Goal: Information Seeking & Learning: Learn about a topic

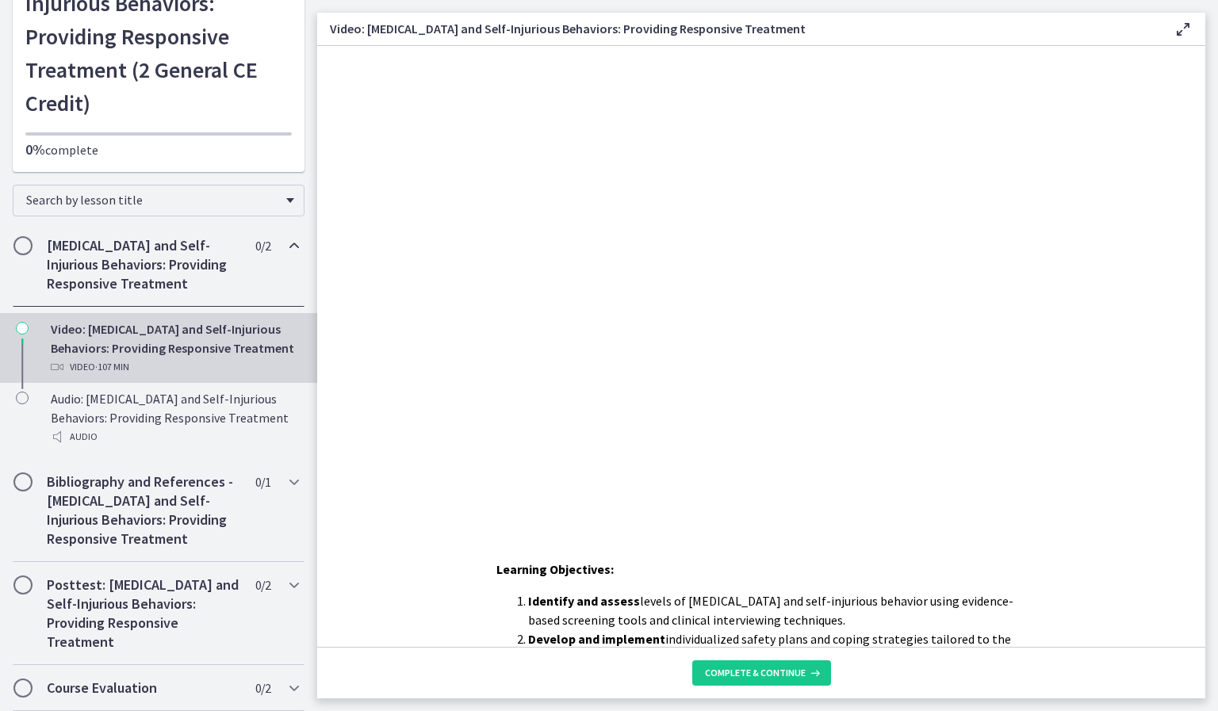
scroll to position [202, 0]
click at [1179, 25] on icon at bounding box center [1183, 29] width 19 height 19
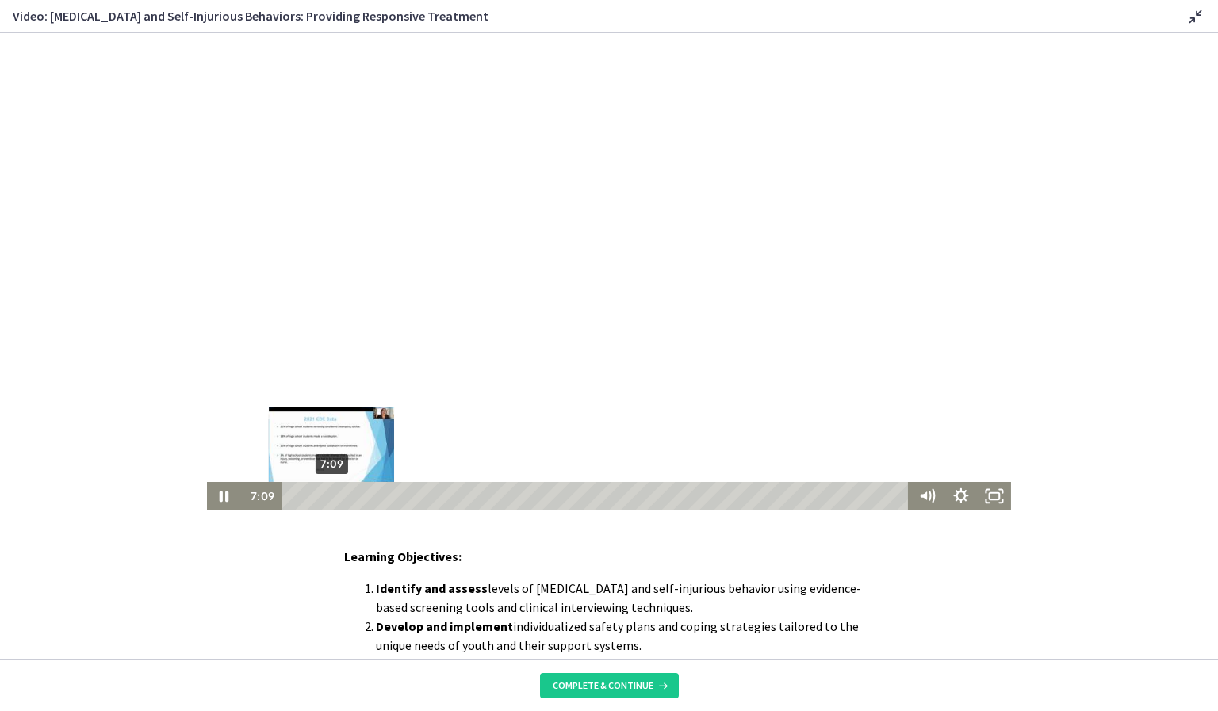
click at [326, 499] on div "7:09" at bounding box center [598, 496] width 614 height 29
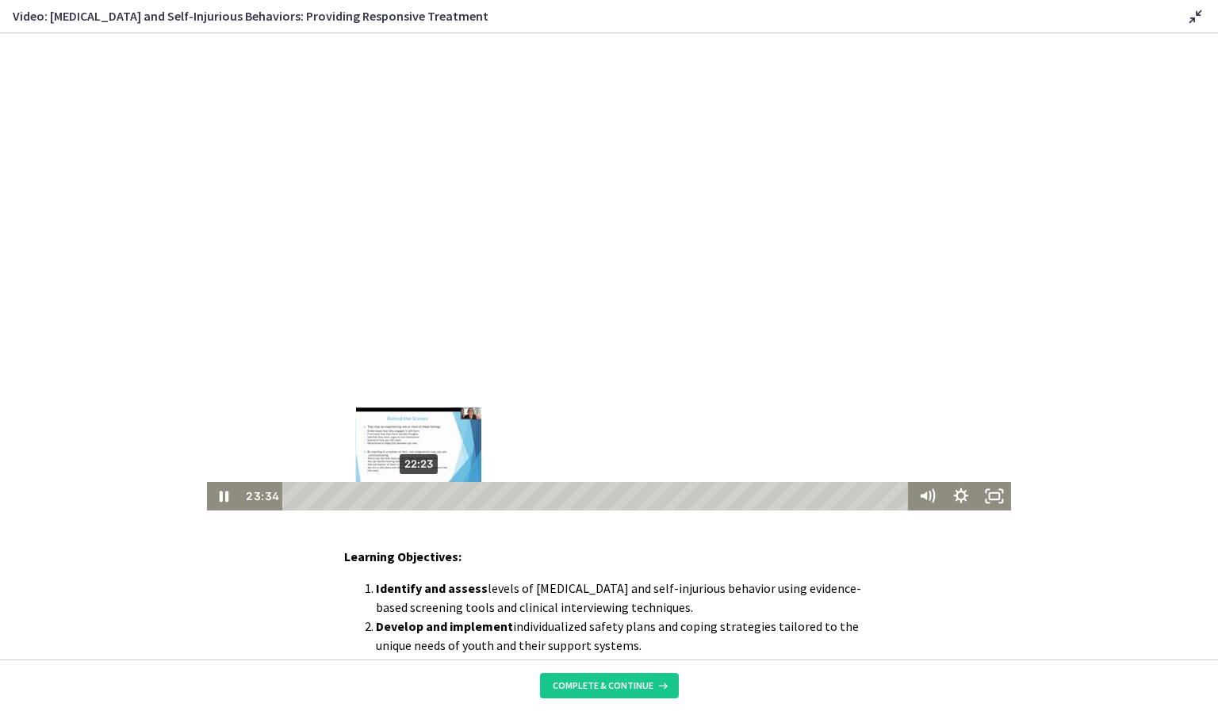
click at [413, 497] on div "22:23" at bounding box center [598, 496] width 614 height 29
click at [221, 497] on icon "Pause" at bounding box center [224, 496] width 11 height 13
click at [221, 500] on icon "Play Video" at bounding box center [226, 496] width 10 height 14
click at [215, 491] on icon "Pause" at bounding box center [223, 496] width 33 height 29
click at [221, 492] on icon "Play Video" at bounding box center [225, 497] width 9 height 12
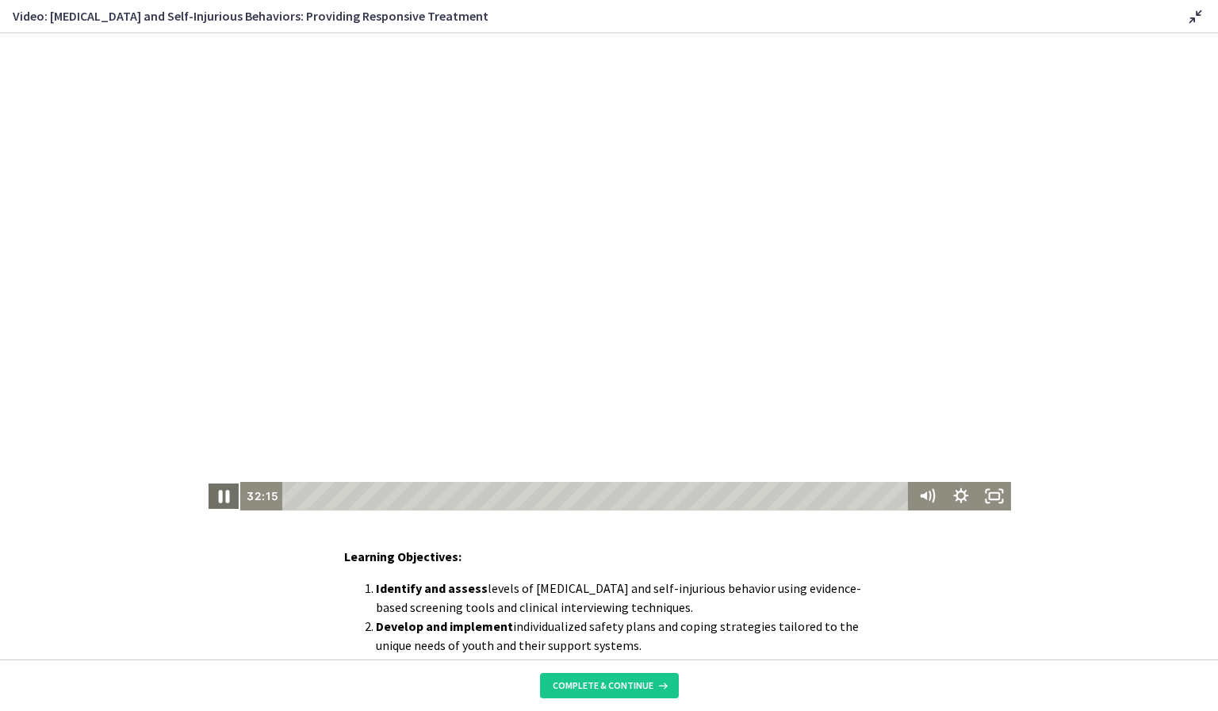
click at [212, 502] on icon "Pause" at bounding box center [224, 496] width 40 height 34
click at [212, 502] on icon "Play Video" at bounding box center [225, 496] width 40 height 34
click at [212, 502] on icon "Pause" at bounding box center [224, 496] width 40 height 34
click at [212, 502] on icon "Play Video" at bounding box center [225, 496] width 40 height 34
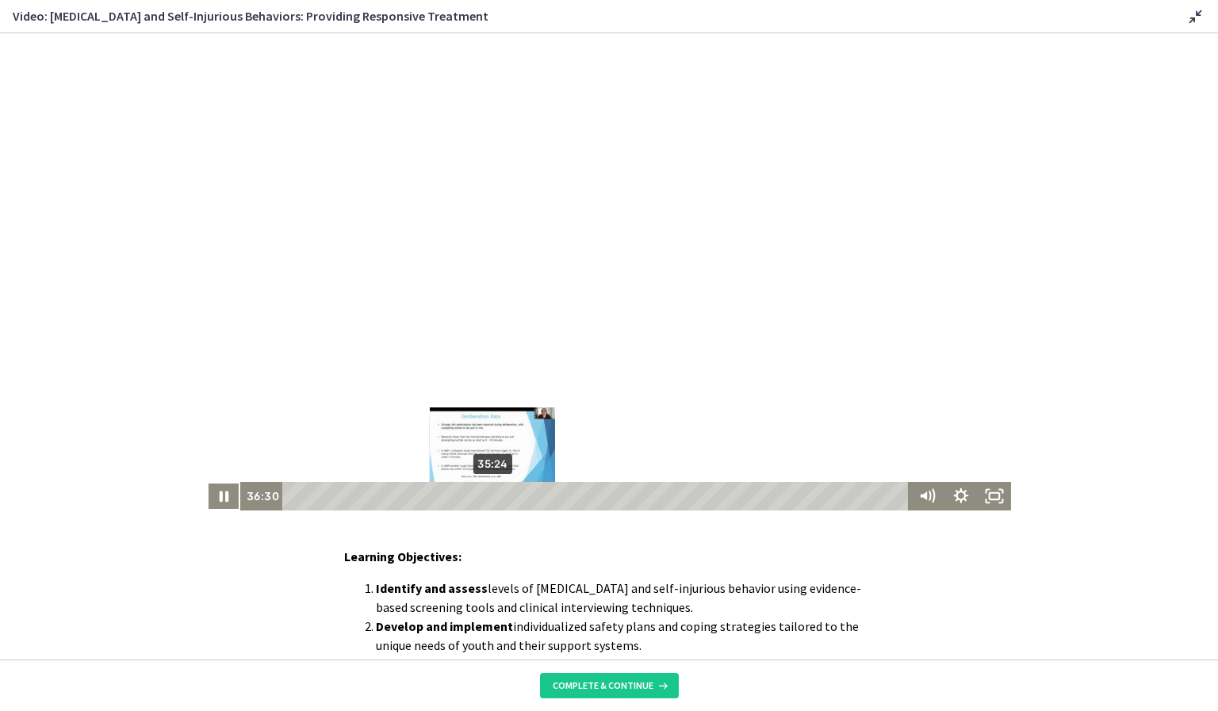
click at [494, 495] on div "Playbar" at bounding box center [499, 497] width 10 height 10
click at [486, 499] on div "Playbar" at bounding box center [491, 497] width 10 height 10
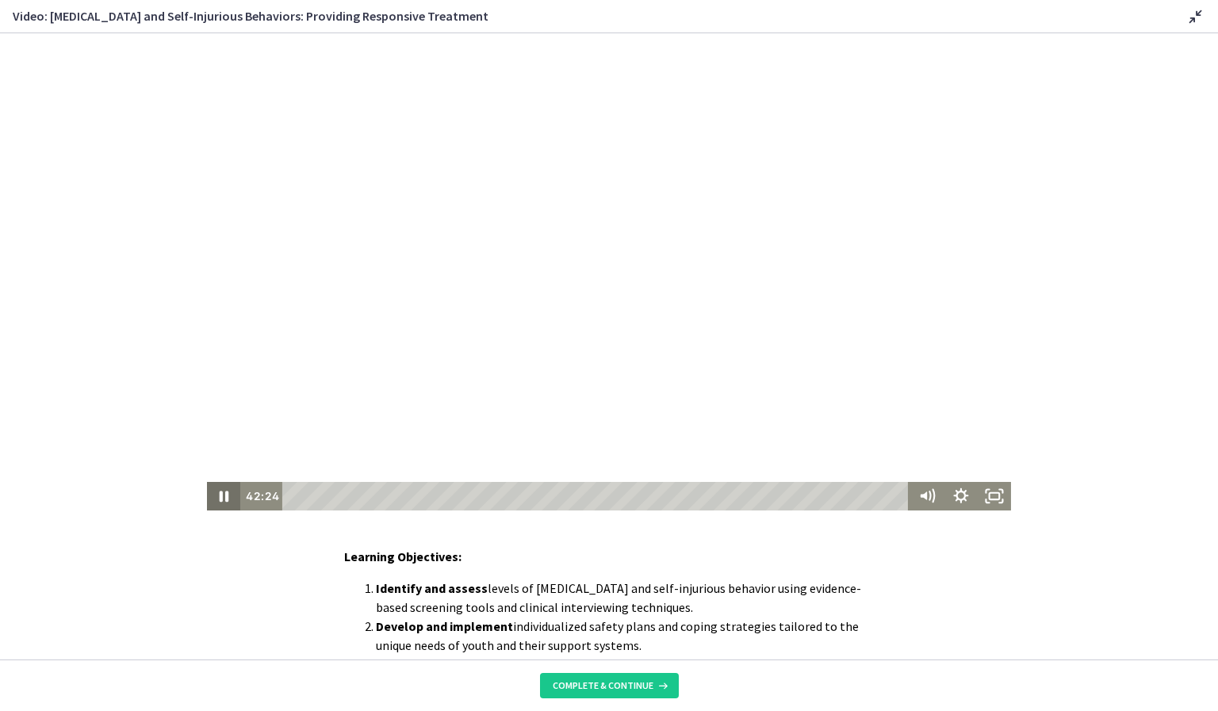
click at [211, 503] on icon "Pause" at bounding box center [223, 496] width 33 height 29
click at [225, 497] on icon "Play Video" at bounding box center [225, 496] width 40 height 34
click at [531, 492] on div "42:53" at bounding box center [598, 496] width 614 height 29
click at [221, 500] on icon "Pause" at bounding box center [224, 496] width 11 height 13
click at [221, 500] on icon "Play Video" at bounding box center [225, 496] width 33 height 29
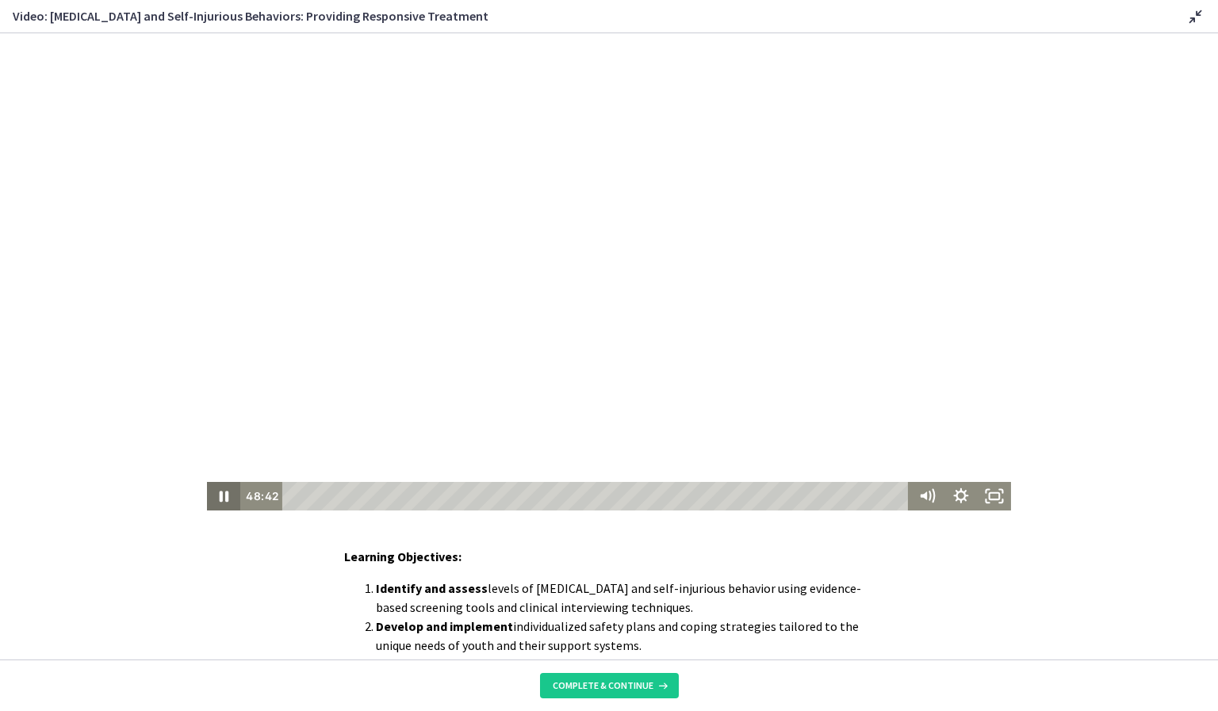
scroll to position [2, 0]
click at [216, 501] on icon "Pause" at bounding box center [224, 494] width 40 height 34
click at [221, 500] on icon "Play Video" at bounding box center [226, 494] width 10 height 14
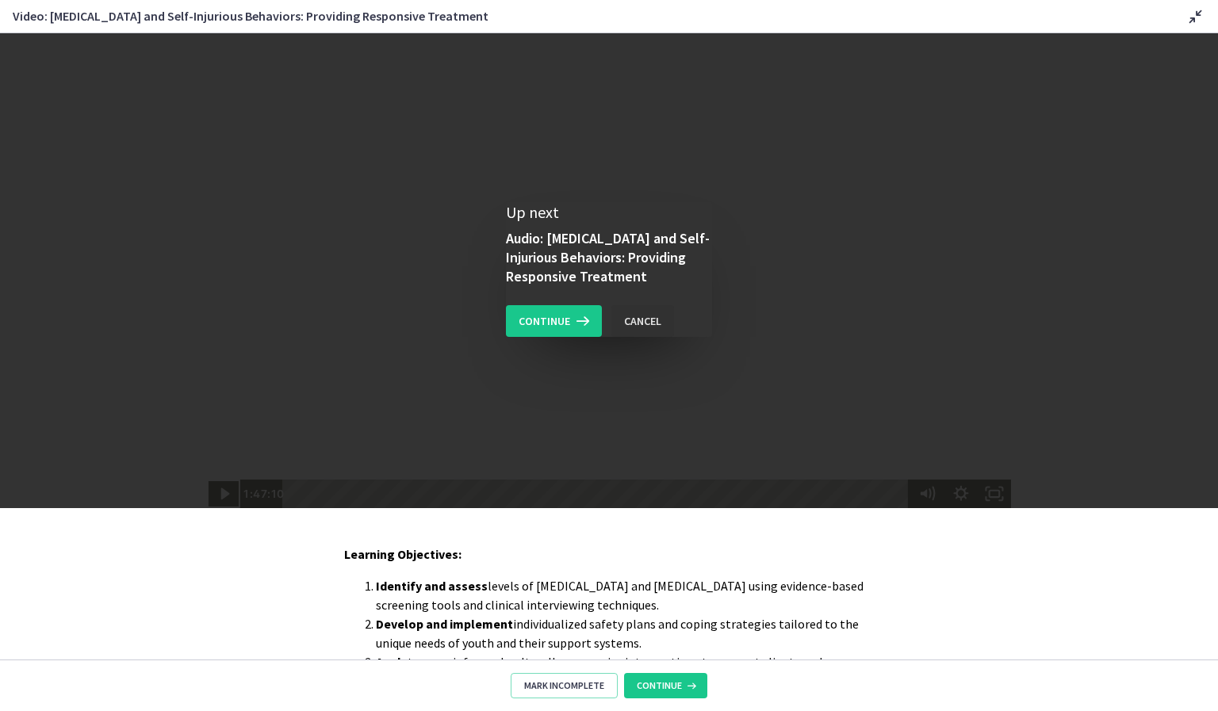
click at [642, 333] on button "Cancel" at bounding box center [643, 321] width 63 height 32
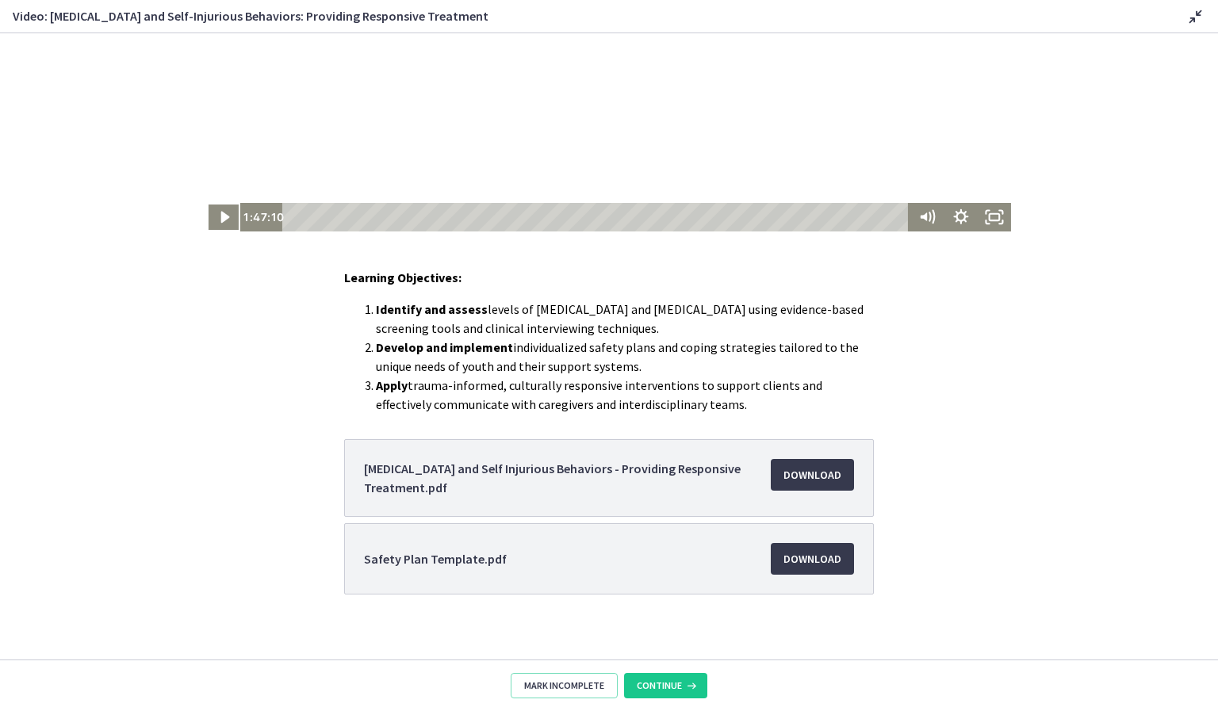
scroll to position [290, 0]
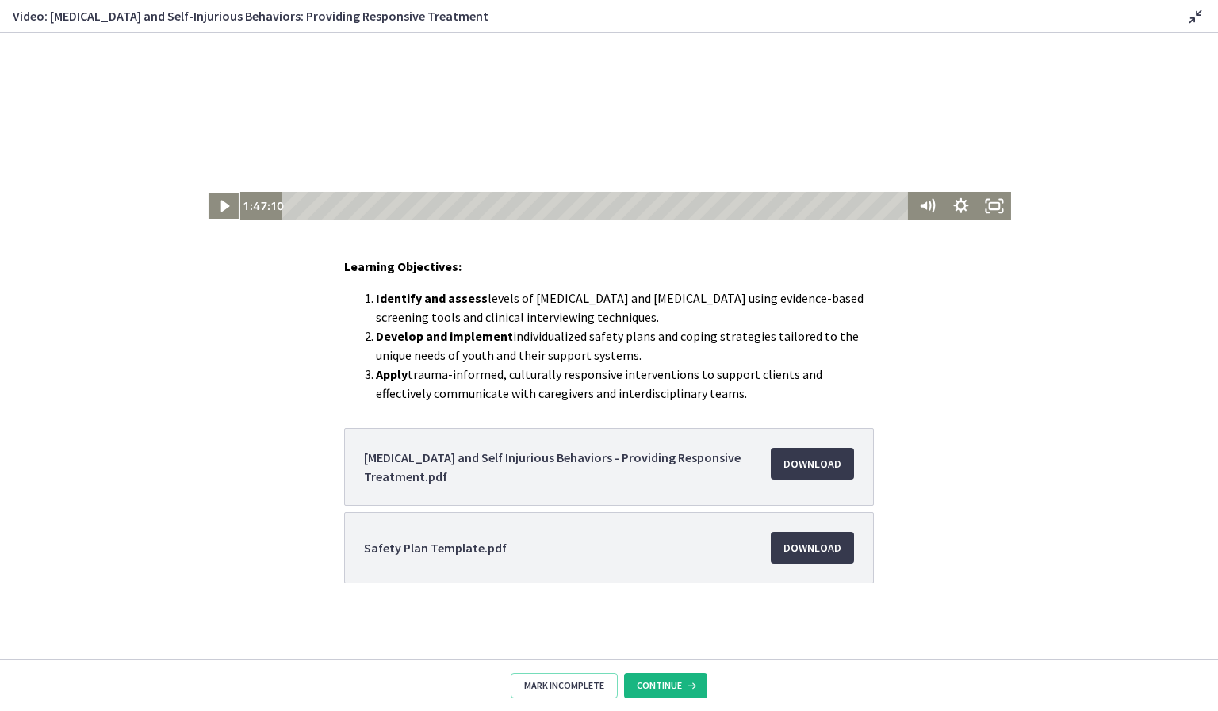
click at [646, 683] on span "Continue" at bounding box center [659, 686] width 45 height 13
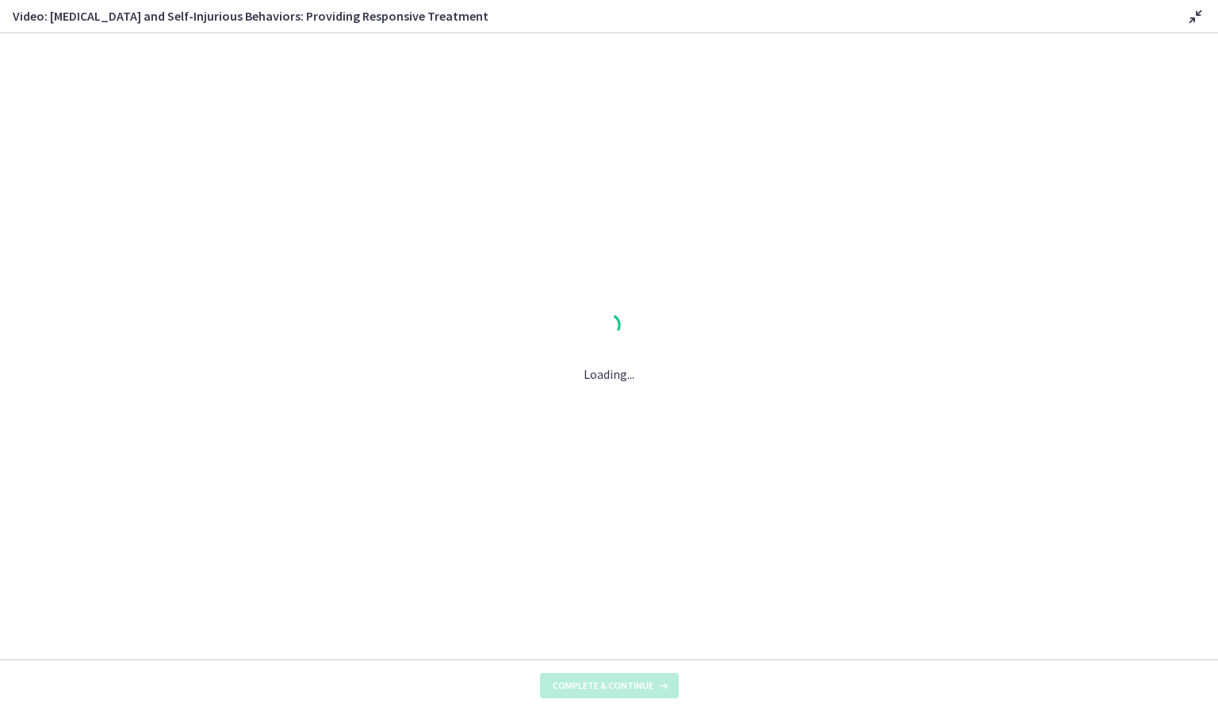
scroll to position [0, 0]
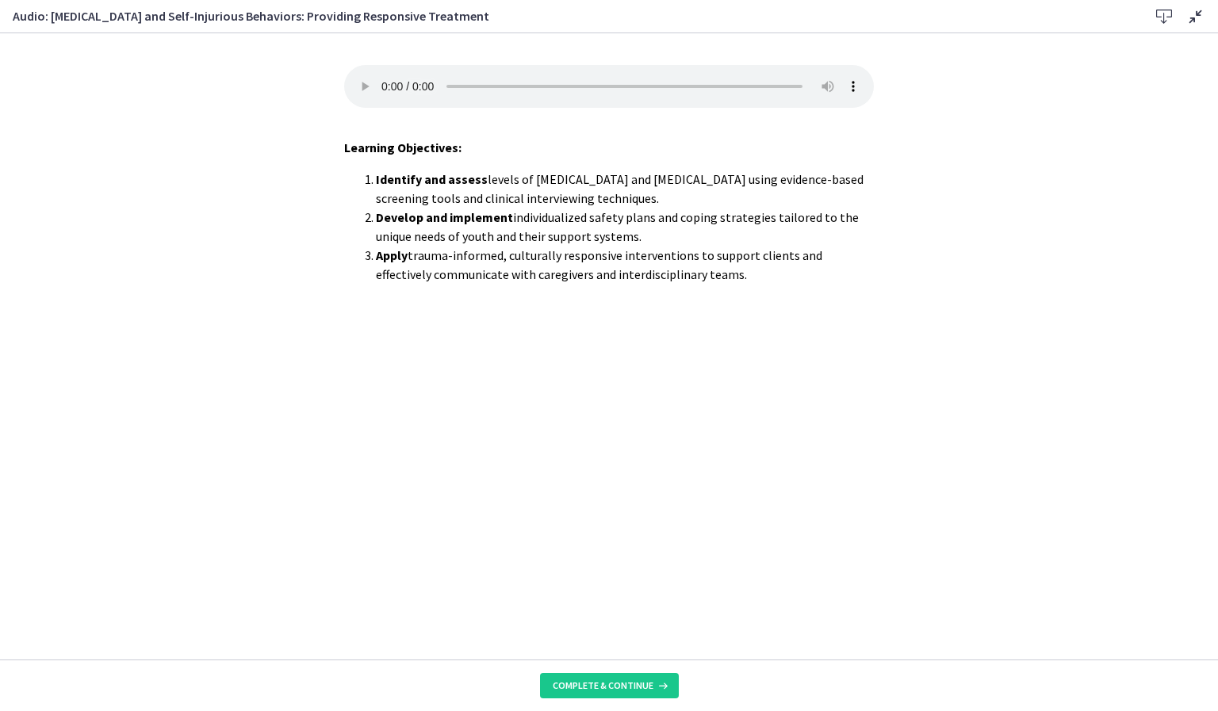
click at [607, 664] on footer "Complete & continue" at bounding box center [609, 686] width 1218 height 52
click at [606, 691] on span "Complete & continue" at bounding box center [603, 686] width 101 height 13
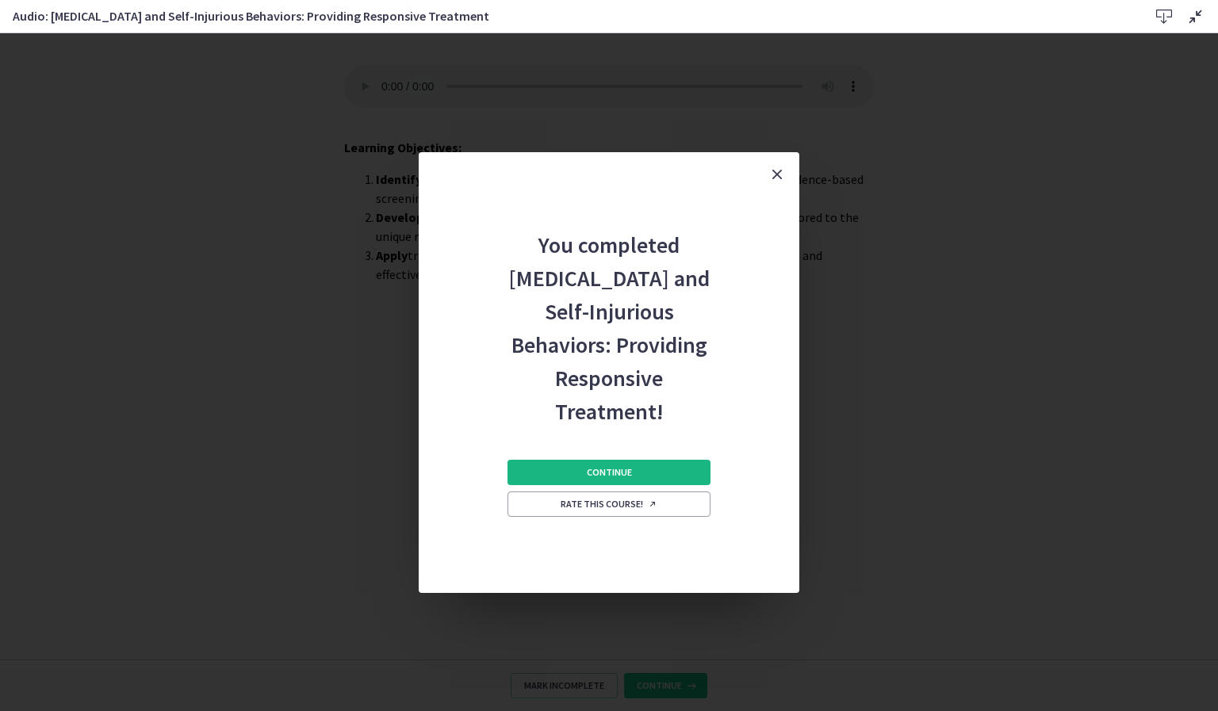
click at [627, 474] on span "Continue" at bounding box center [609, 472] width 45 height 13
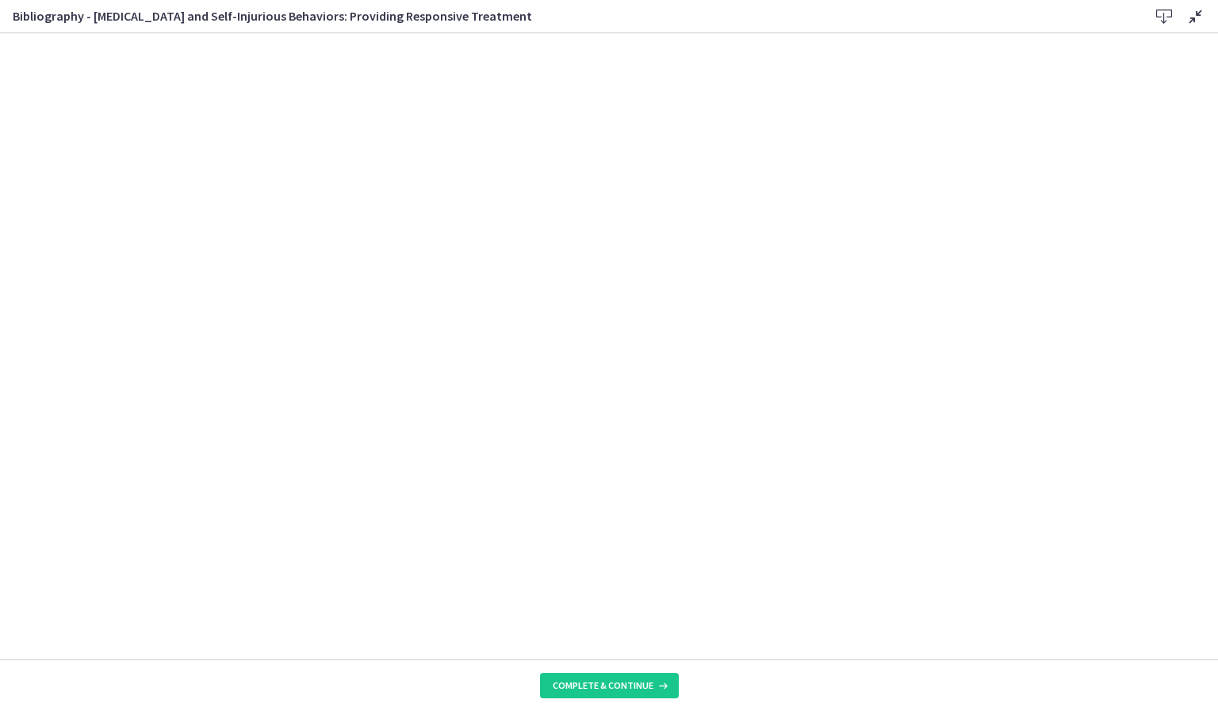
scroll to position [132, 0]
click at [616, 685] on span "Complete & continue" at bounding box center [603, 686] width 101 height 13
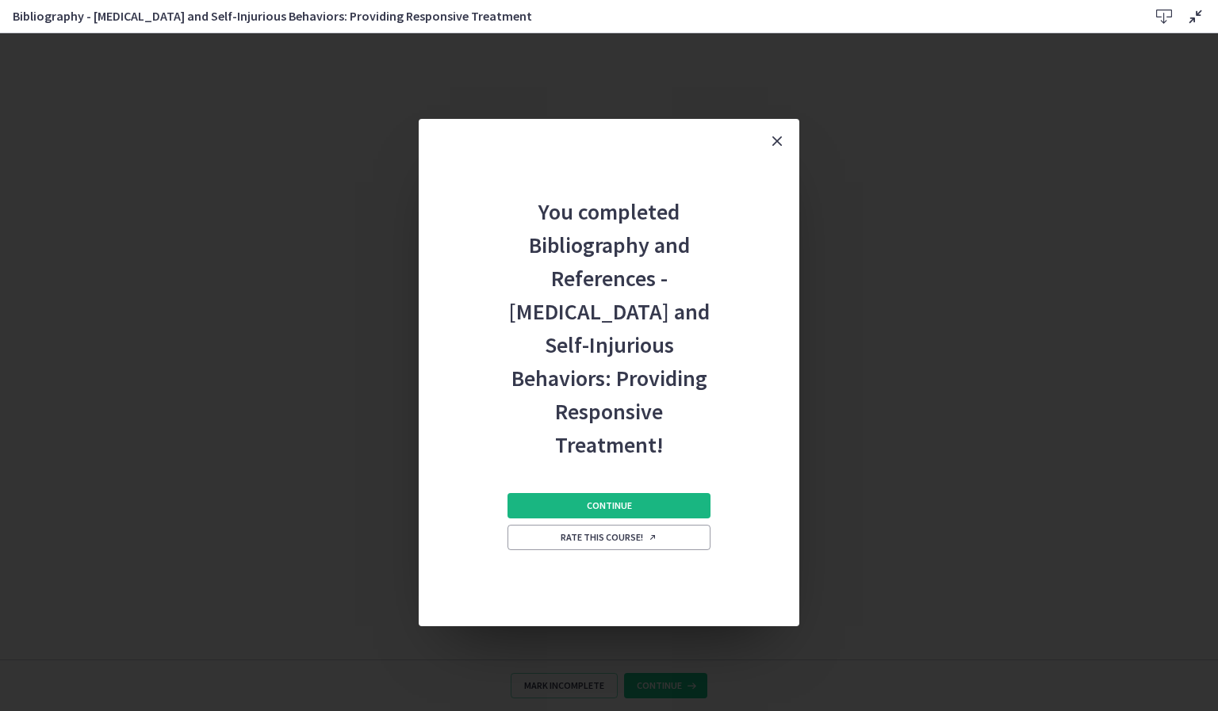
click at [611, 500] on span "Continue" at bounding box center [609, 506] width 45 height 13
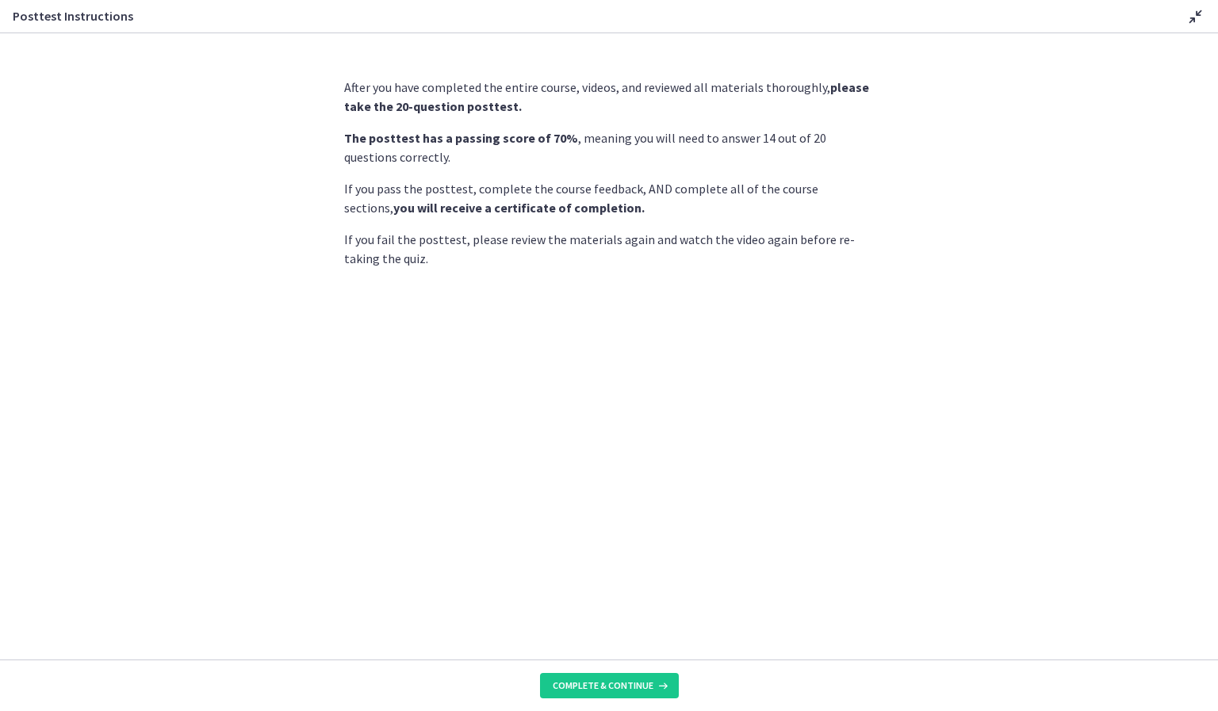
scroll to position [164, 0]
click at [581, 682] on span "Complete & continue" at bounding box center [603, 686] width 101 height 13
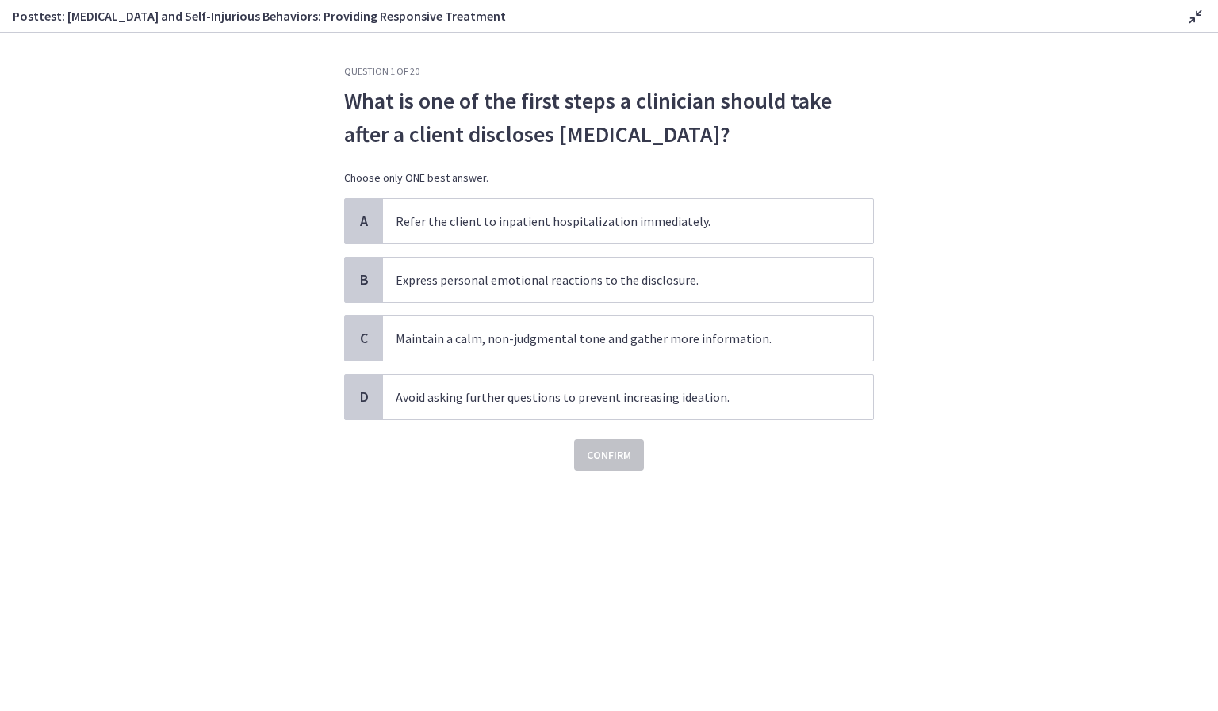
scroll to position [183, 0]
click at [698, 345] on span "Maintain a calm, non-judgmental tone and gather more information." at bounding box center [628, 338] width 490 height 44
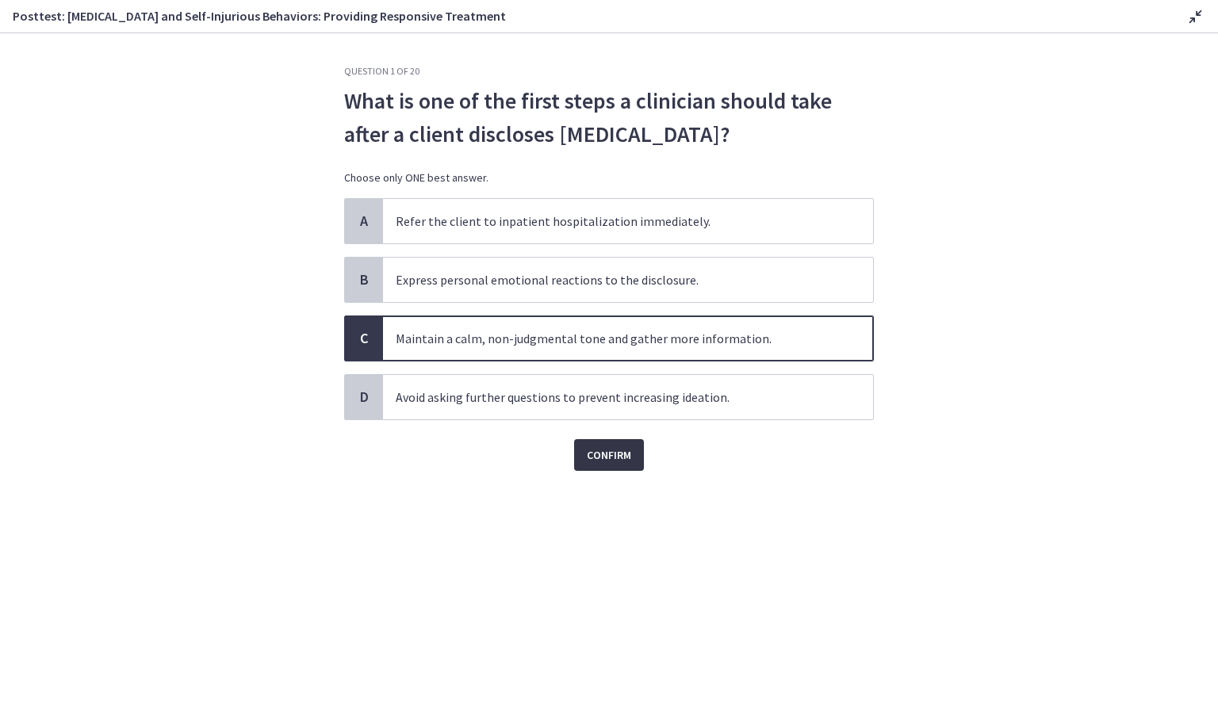
click at [616, 458] on span "Confirm" at bounding box center [609, 455] width 44 height 19
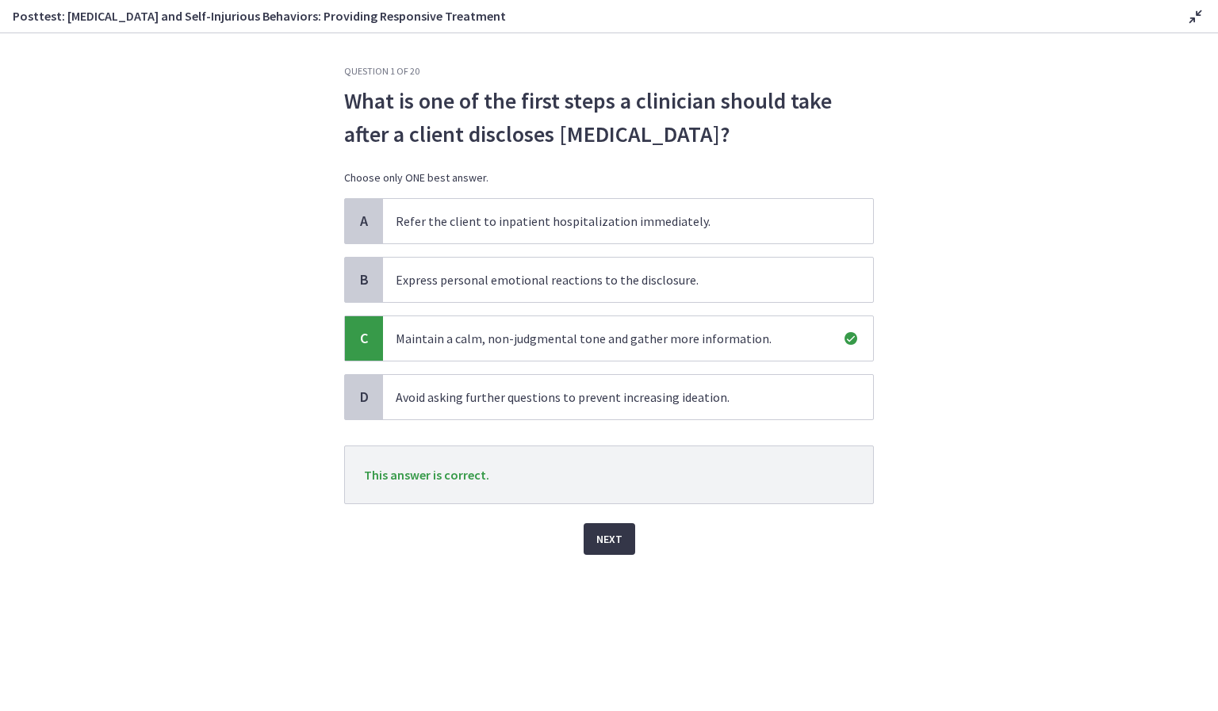
click at [617, 541] on span "Next" at bounding box center [609, 539] width 26 height 19
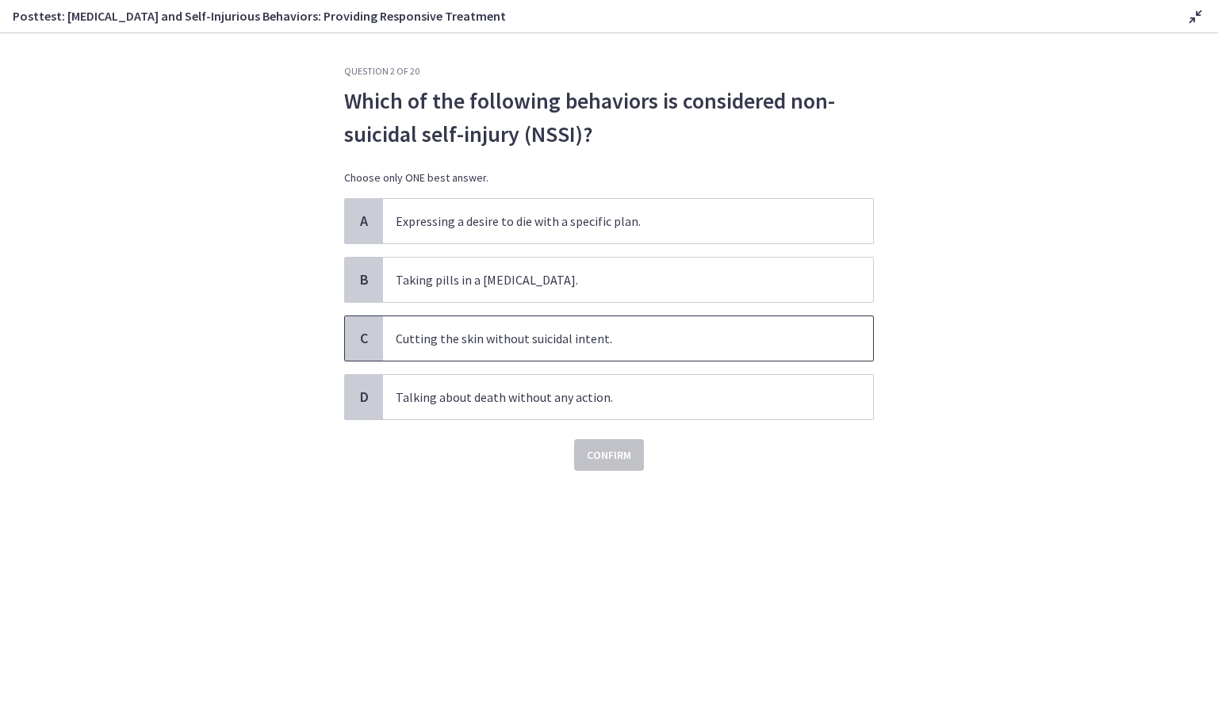
click at [630, 347] on span "Cutting the skin without suicidal intent." at bounding box center [628, 338] width 490 height 44
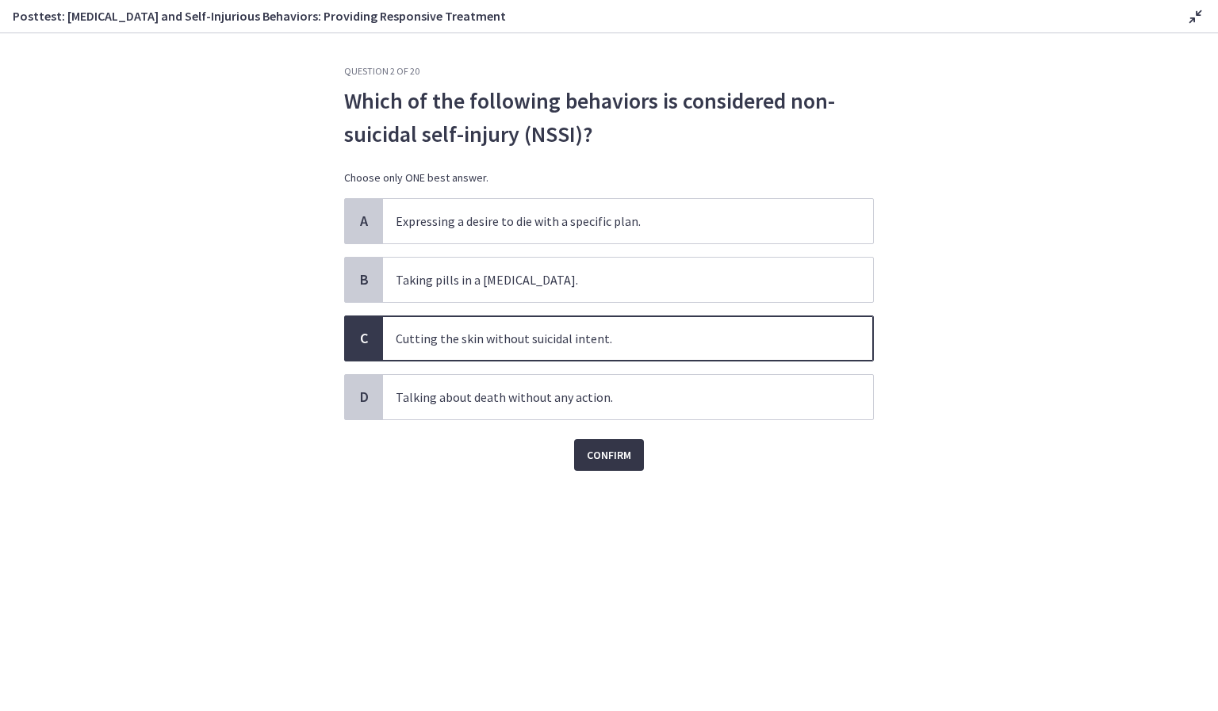
click at [603, 450] on span "Confirm" at bounding box center [609, 455] width 44 height 19
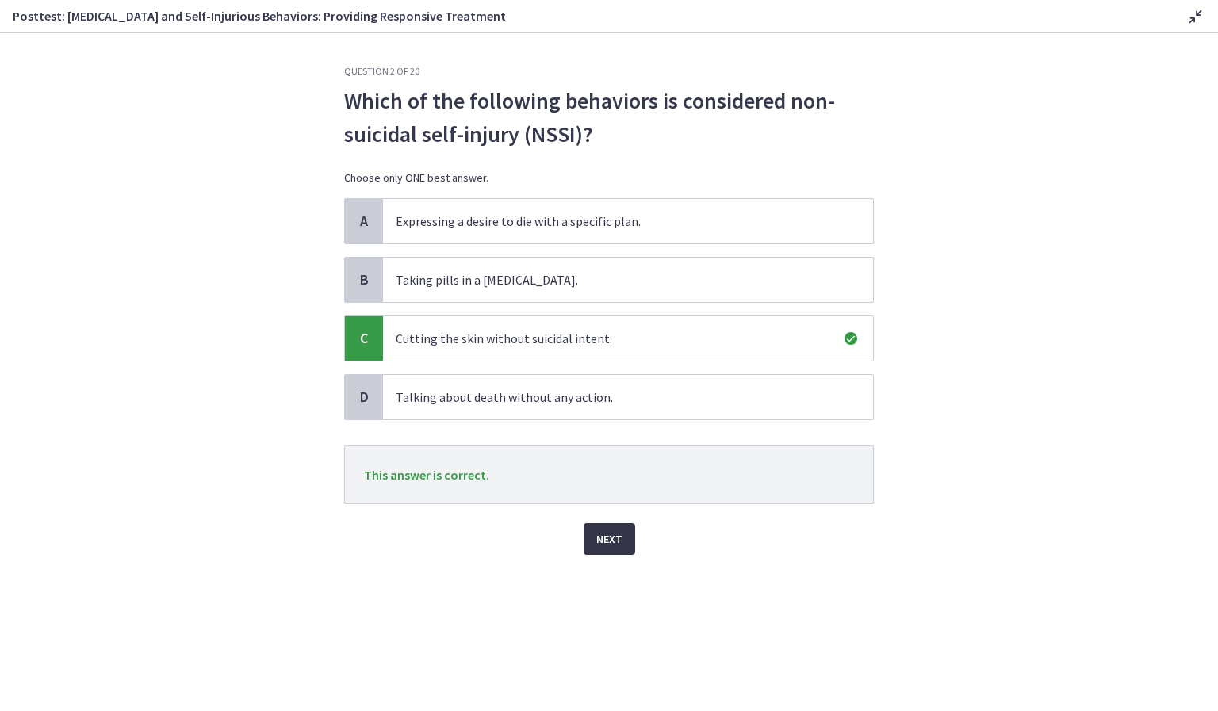
click at [608, 553] on button "Next" at bounding box center [610, 539] width 52 height 32
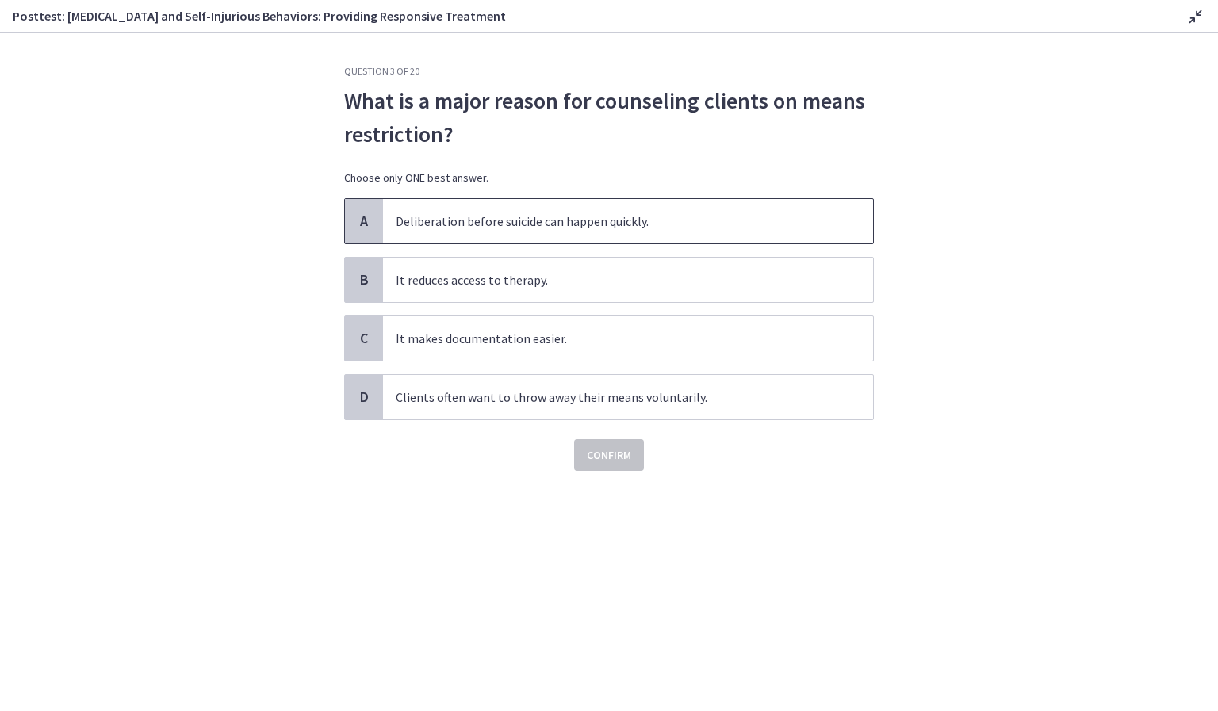
click at [660, 211] on span "Deliberation before suicide can happen quickly." at bounding box center [628, 221] width 490 height 44
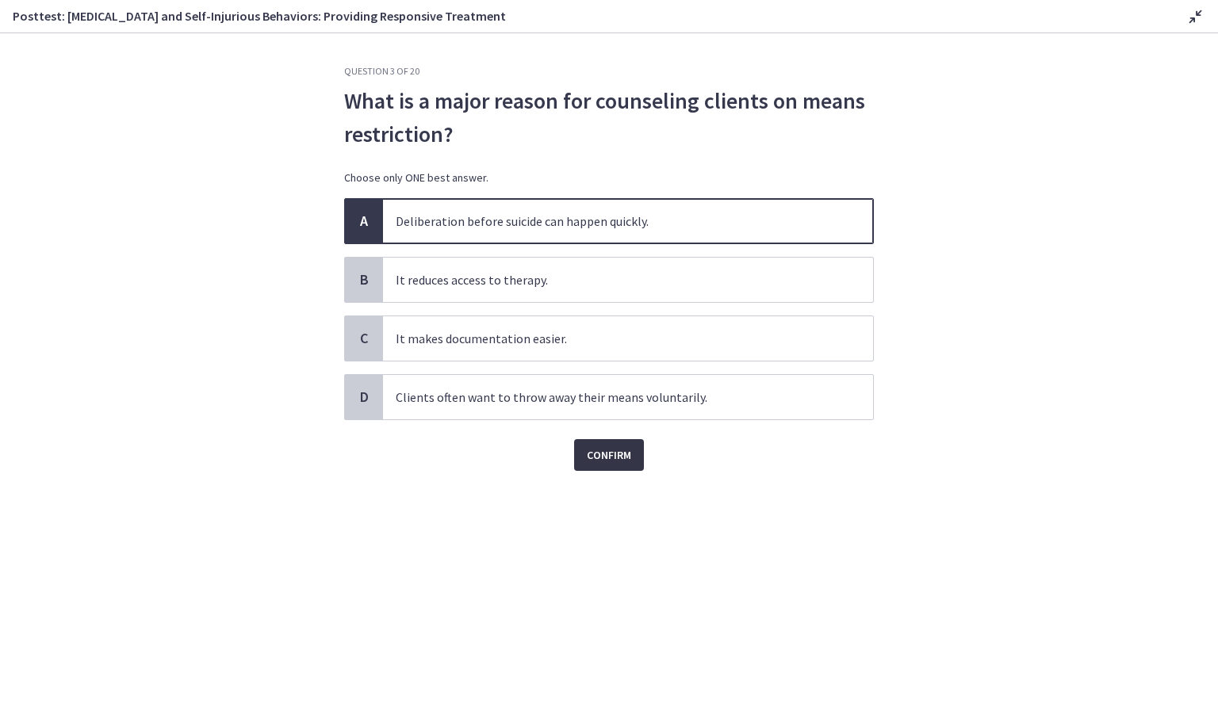
click at [610, 454] on span "Confirm" at bounding box center [609, 455] width 44 height 19
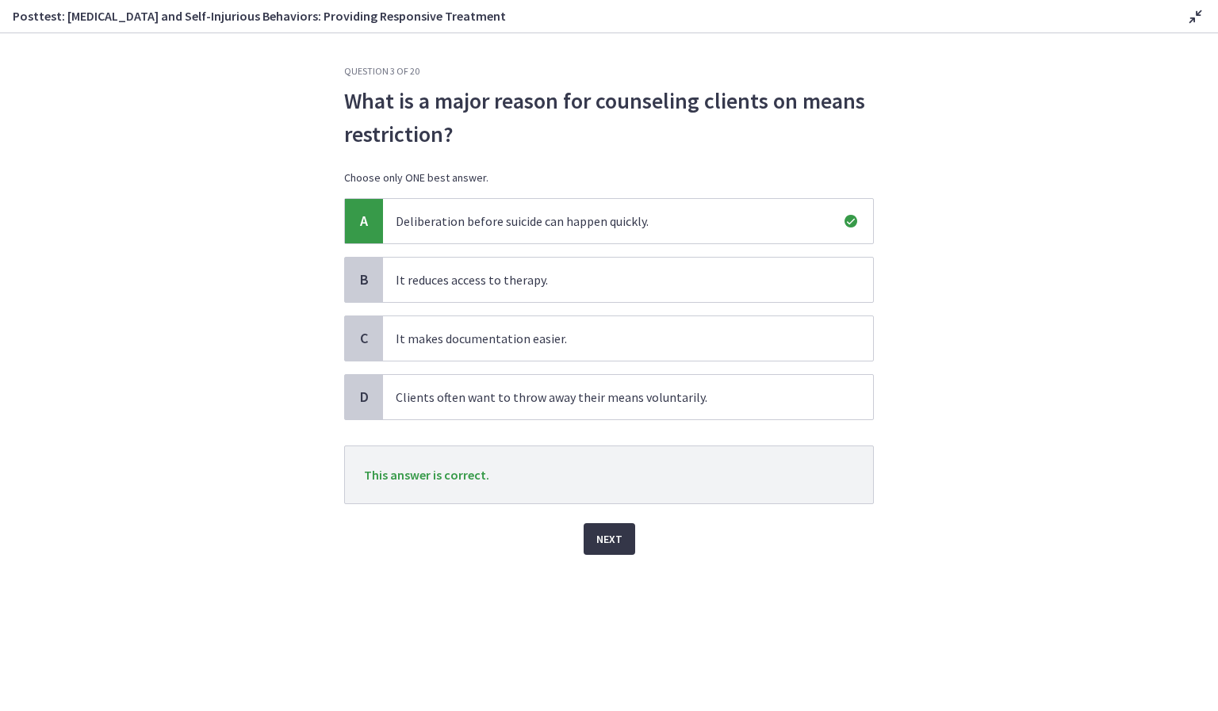
click at [615, 543] on span "Next" at bounding box center [609, 539] width 26 height 19
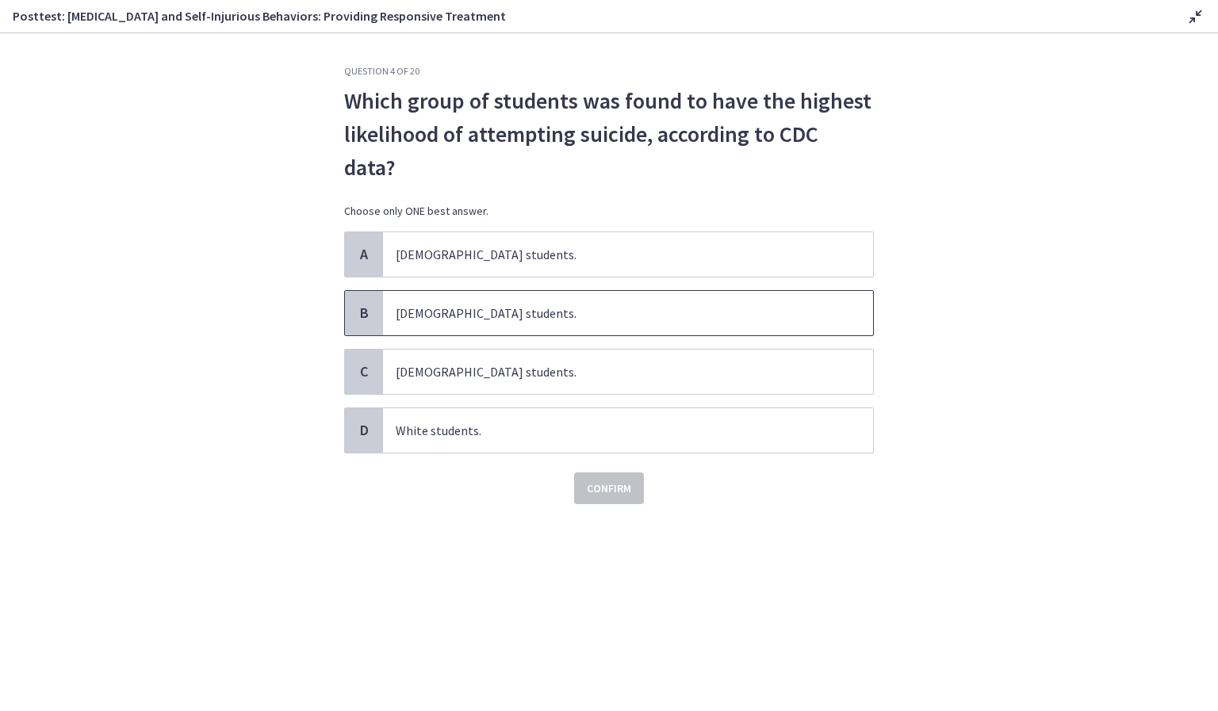
click at [548, 317] on span "[DEMOGRAPHIC_DATA] students." at bounding box center [628, 313] width 490 height 44
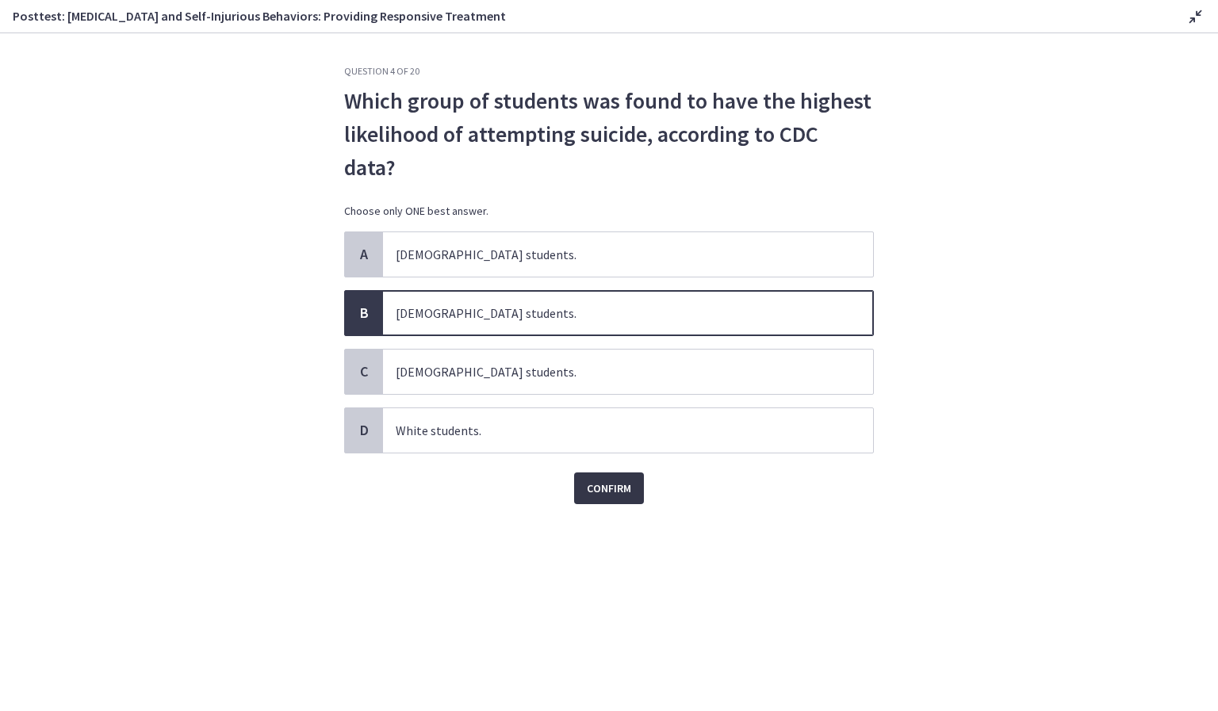
click at [598, 483] on span "Confirm" at bounding box center [609, 488] width 44 height 19
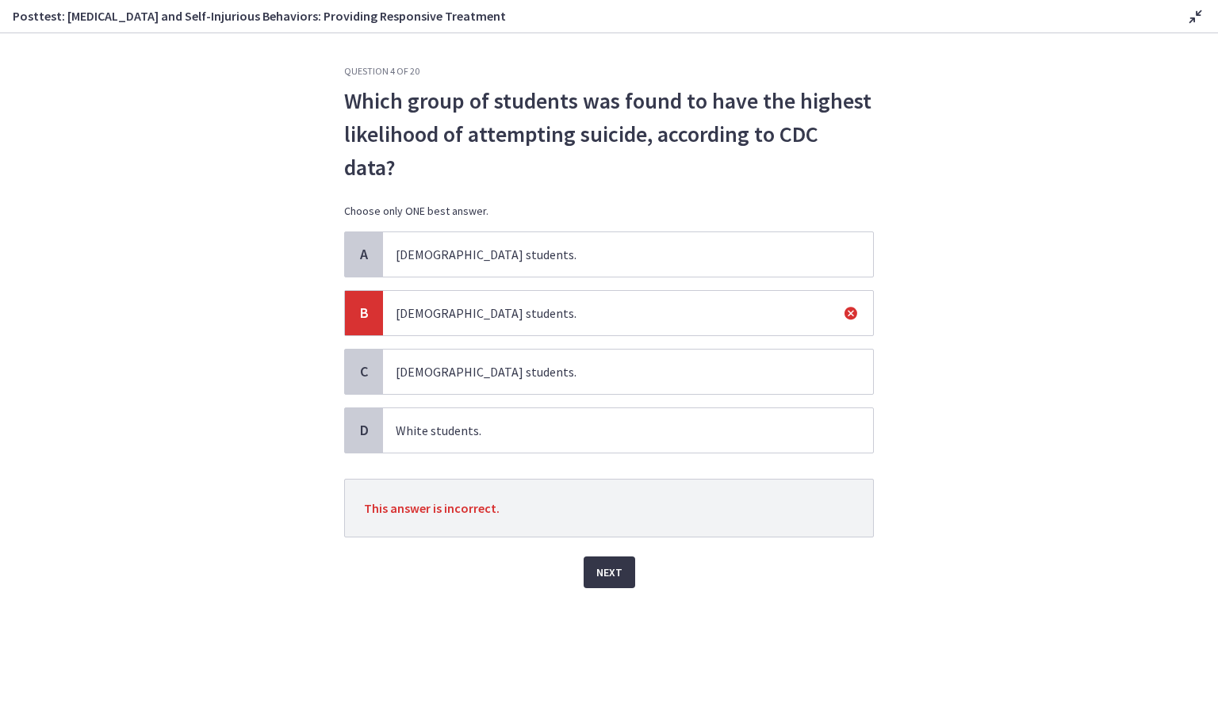
click at [615, 569] on span "Next" at bounding box center [609, 572] width 26 height 19
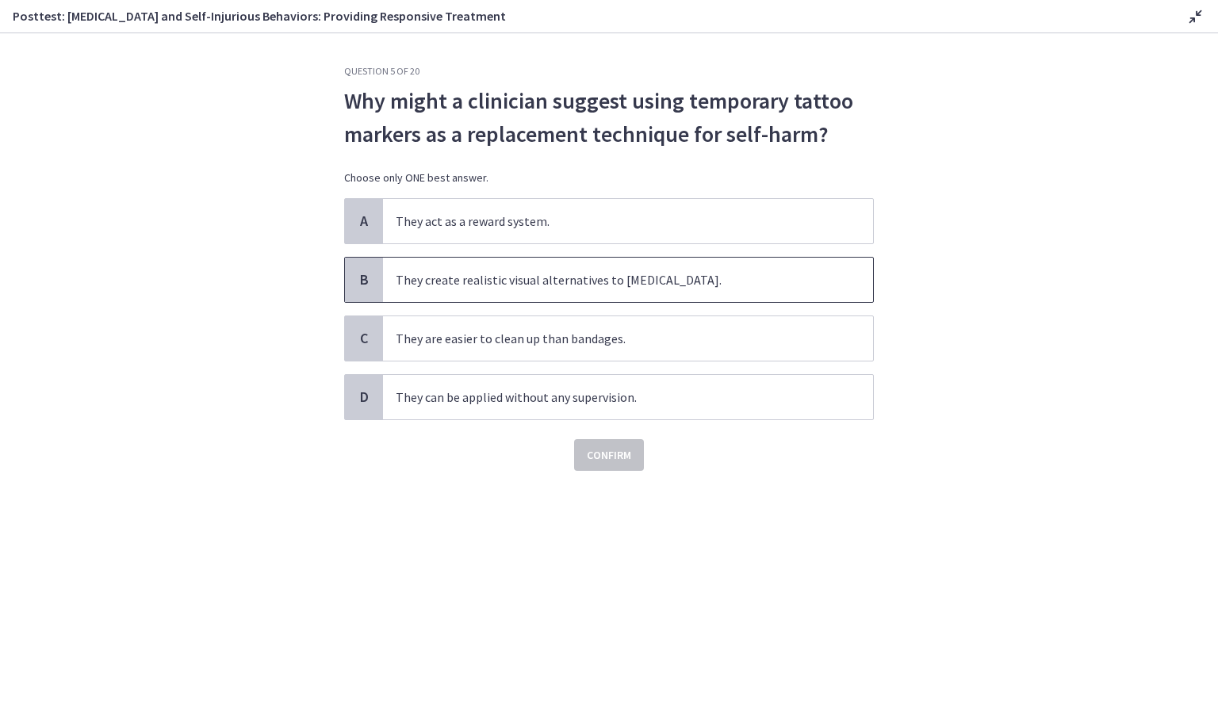
click at [784, 282] on span "They create realistic visual alternatives to [MEDICAL_DATA]." at bounding box center [628, 280] width 490 height 44
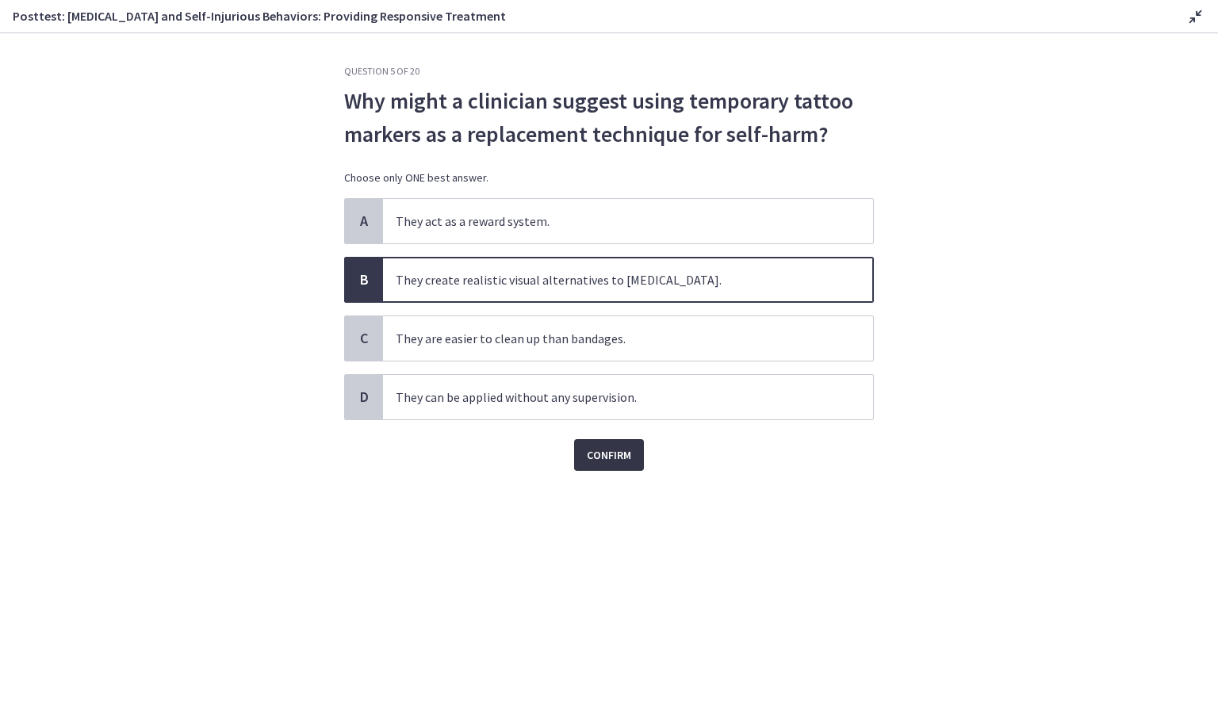
click at [608, 460] on span "Confirm" at bounding box center [609, 455] width 44 height 19
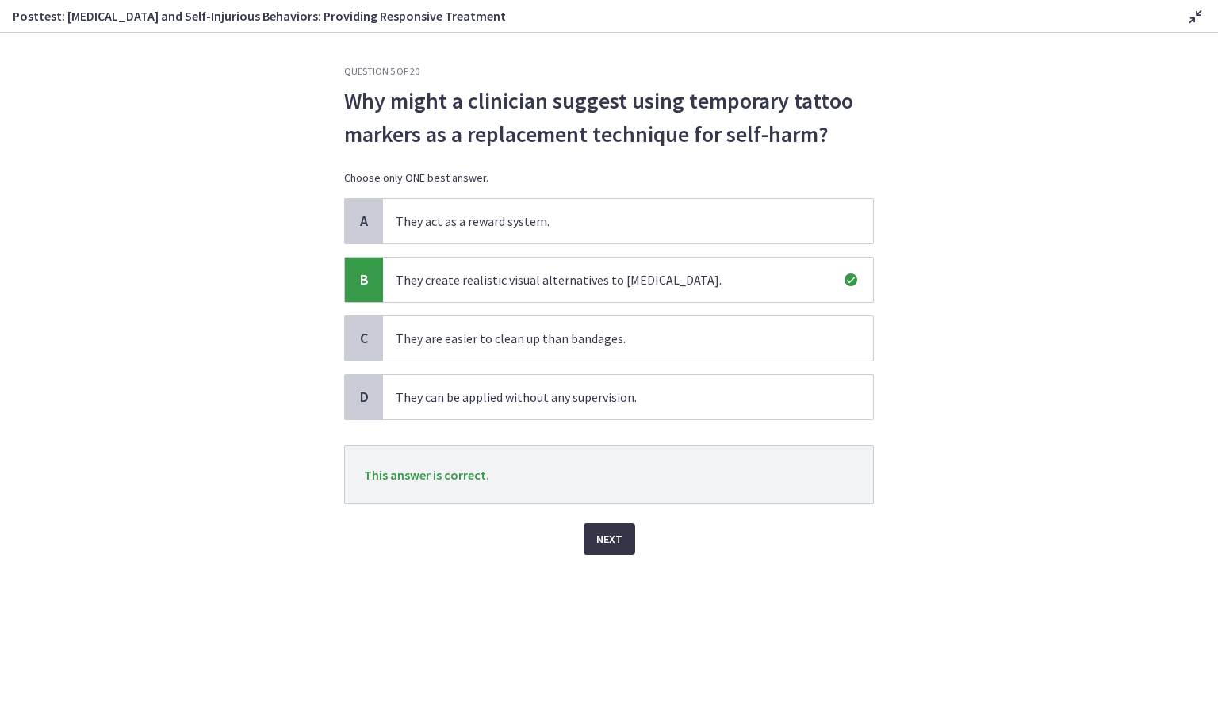
click at [602, 539] on span "Next" at bounding box center [609, 539] width 26 height 19
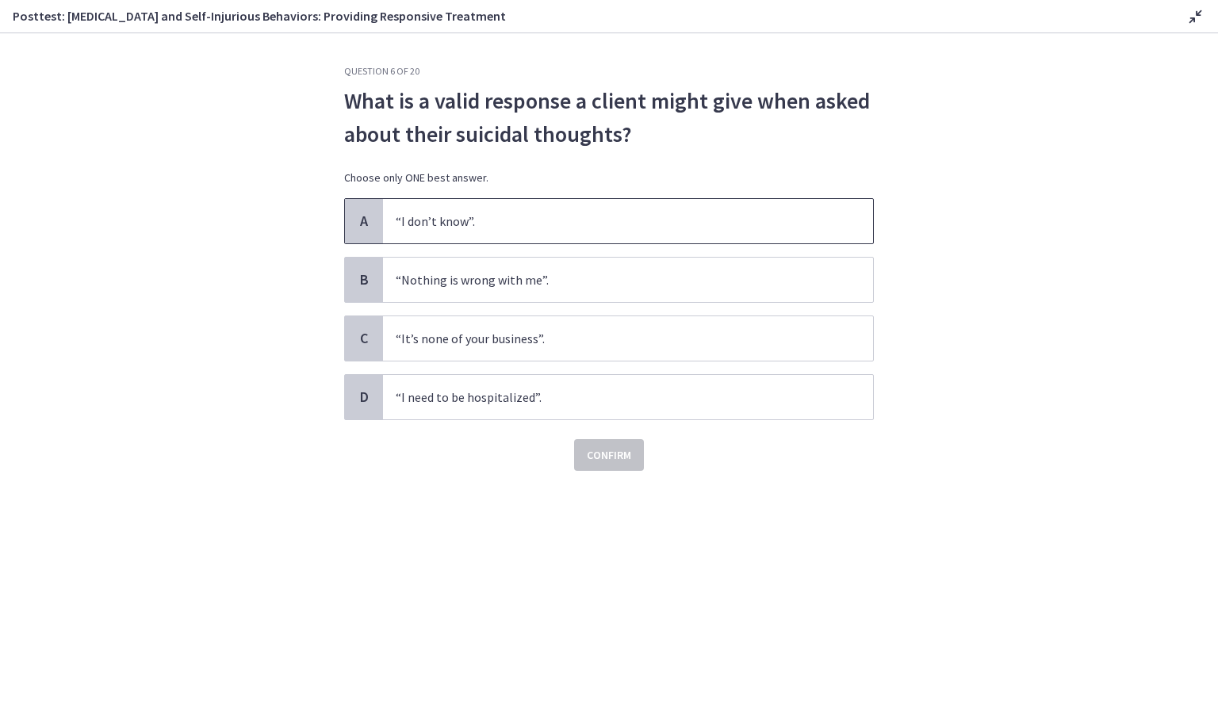
click at [692, 220] on span "“I don’t know”." at bounding box center [628, 221] width 490 height 44
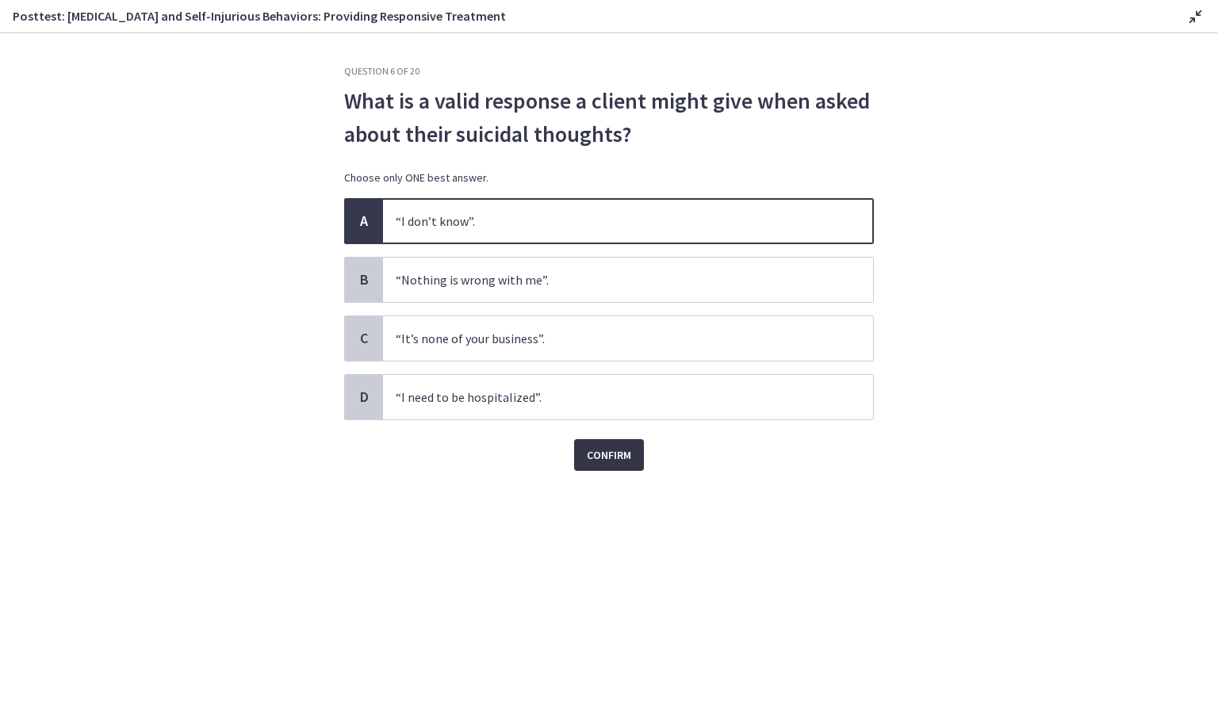
click at [616, 460] on span "Confirm" at bounding box center [609, 455] width 44 height 19
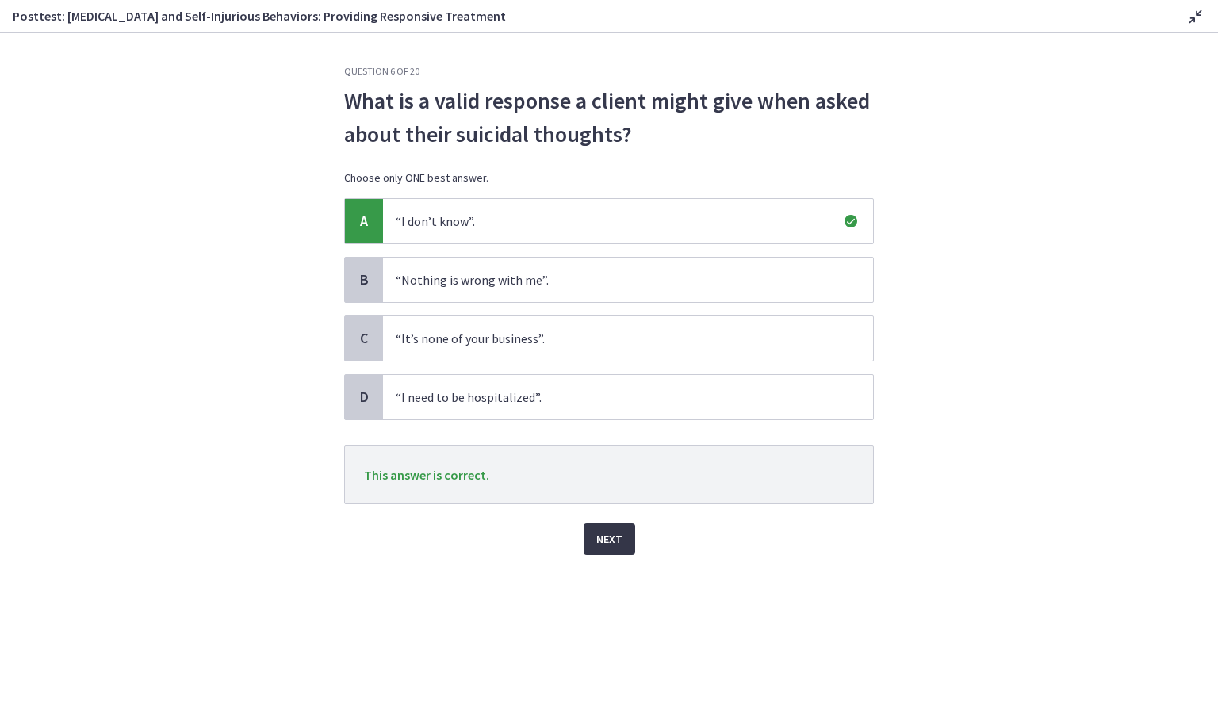
click at [620, 542] on span "Next" at bounding box center [609, 539] width 26 height 19
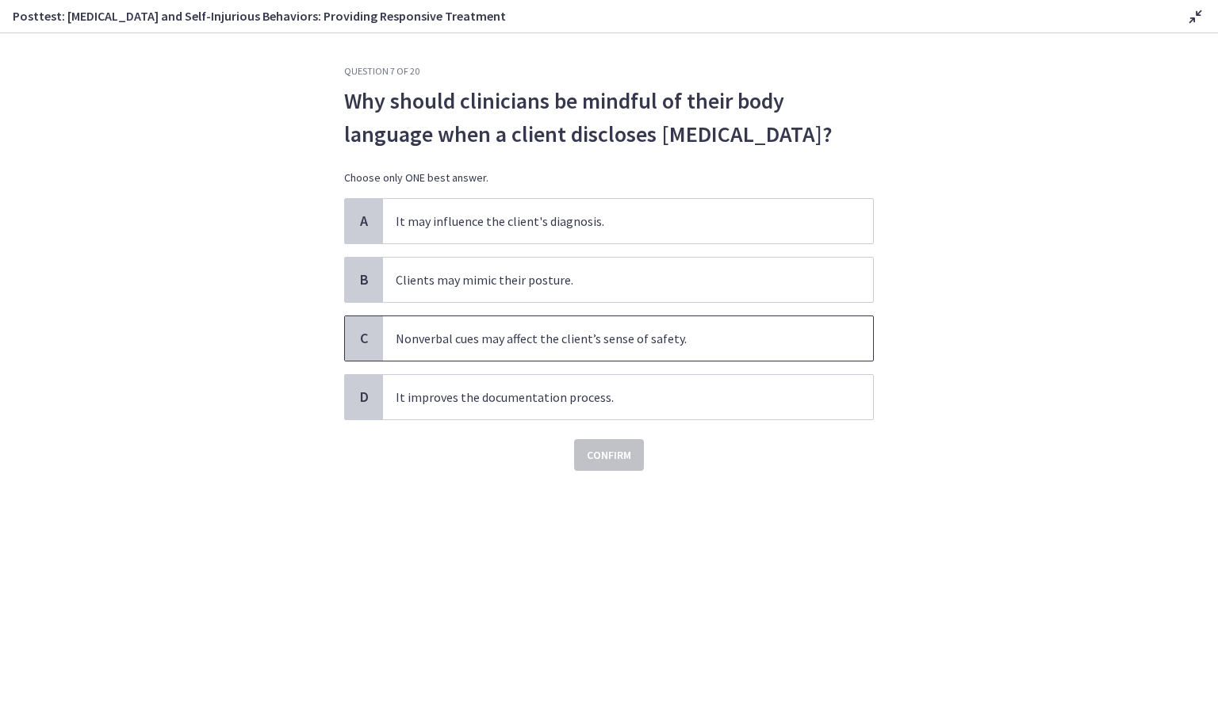
click at [633, 340] on span "Nonverbal cues may affect the client’s sense of safety." at bounding box center [628, 338] width 490 height 44
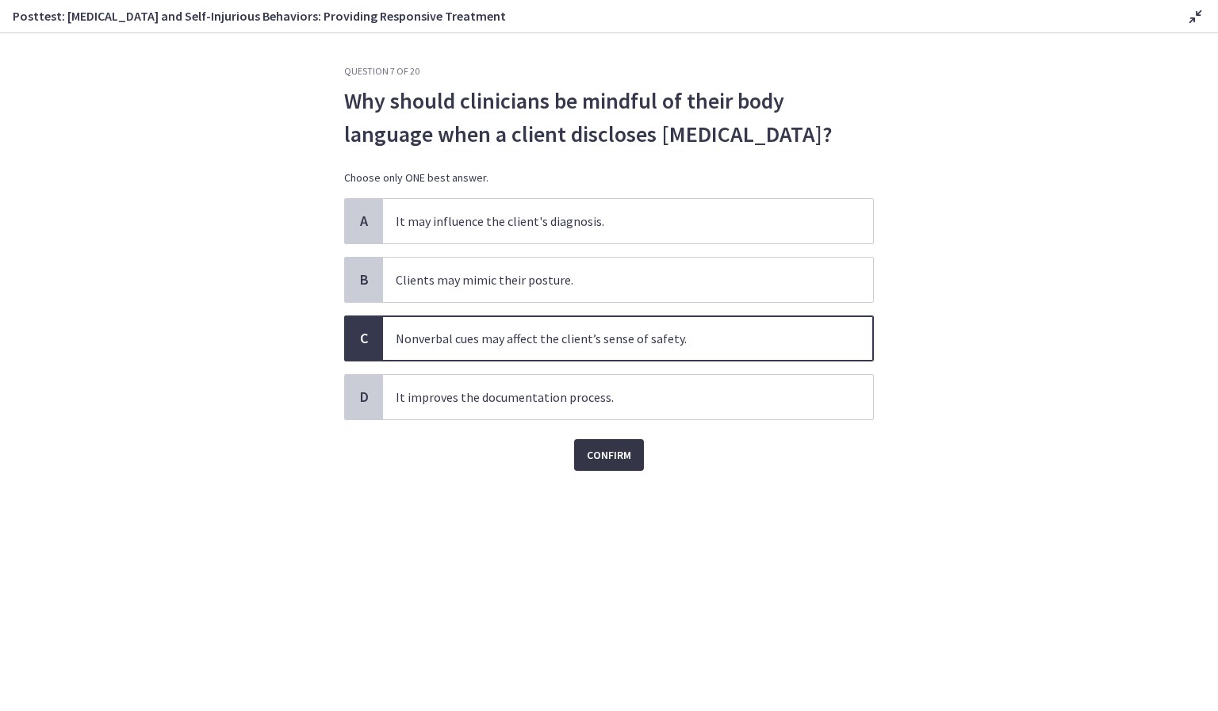
click at [615, 443] on button "Confirm" at bounding box center [609, 455] width 70 height 32
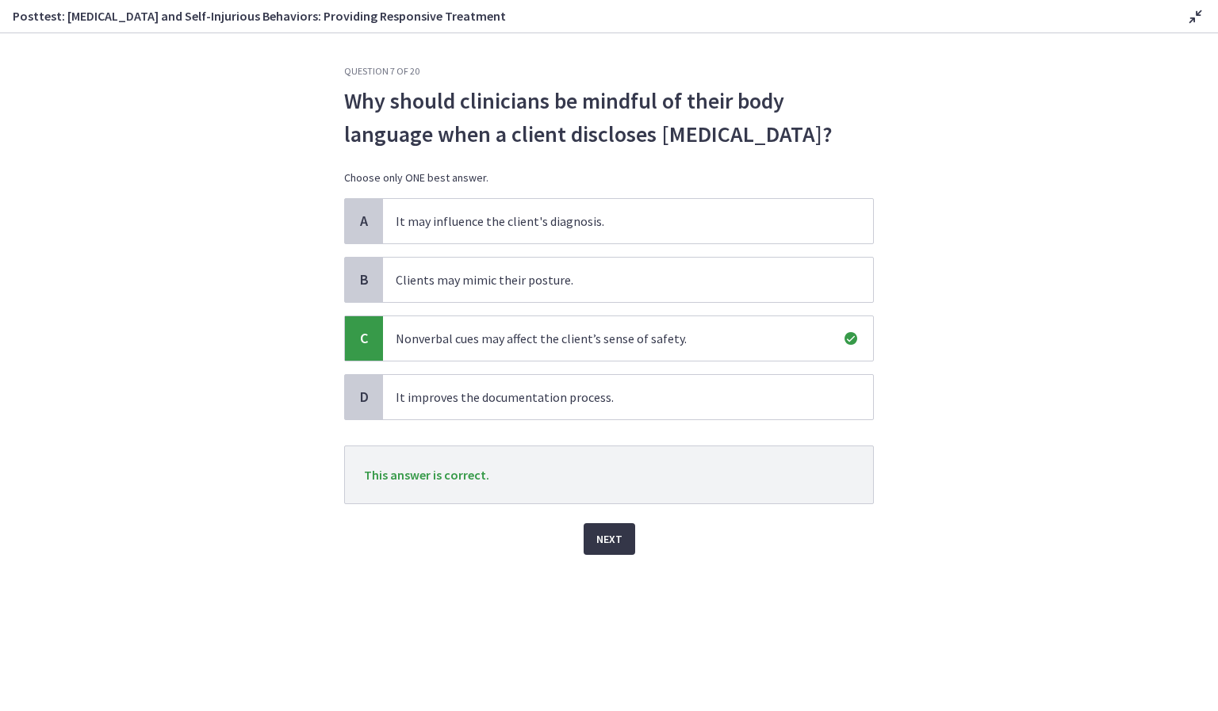
click at [591, 542] on button "Next" at bounding box center [610, 539] width 52 height 32
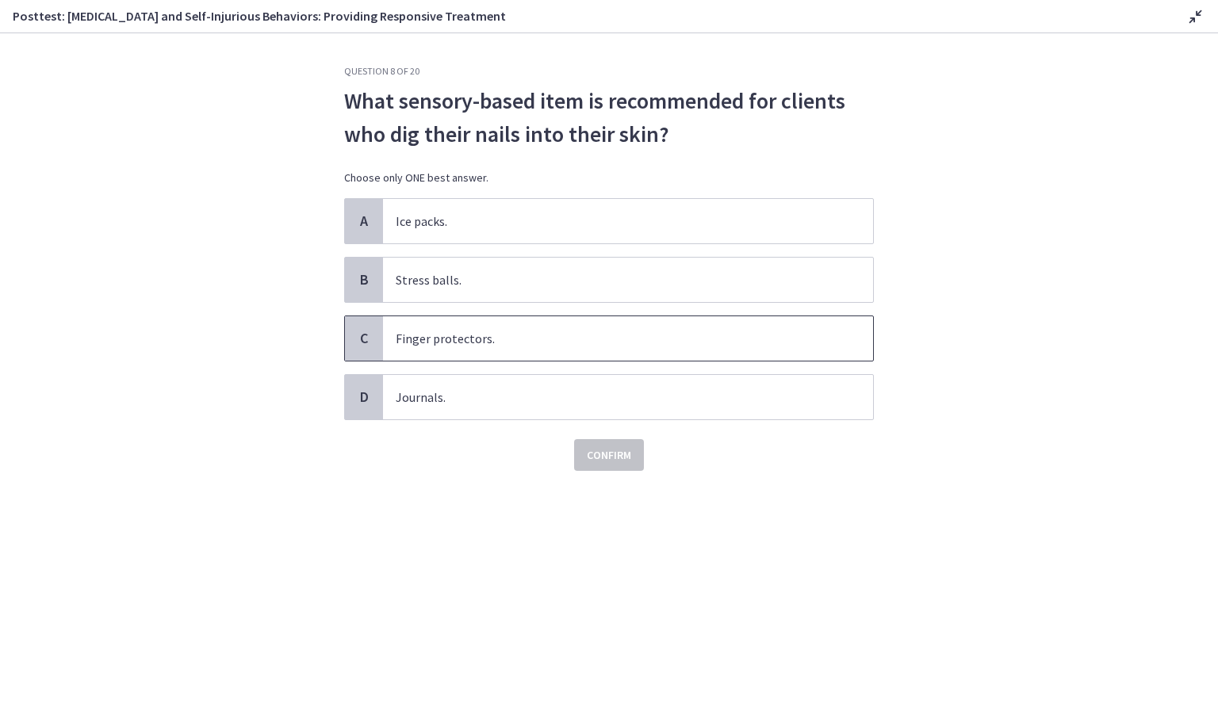
click at [720, 334] on span "Finger protectors." at bounding box center [628, 338] width 490 height 44
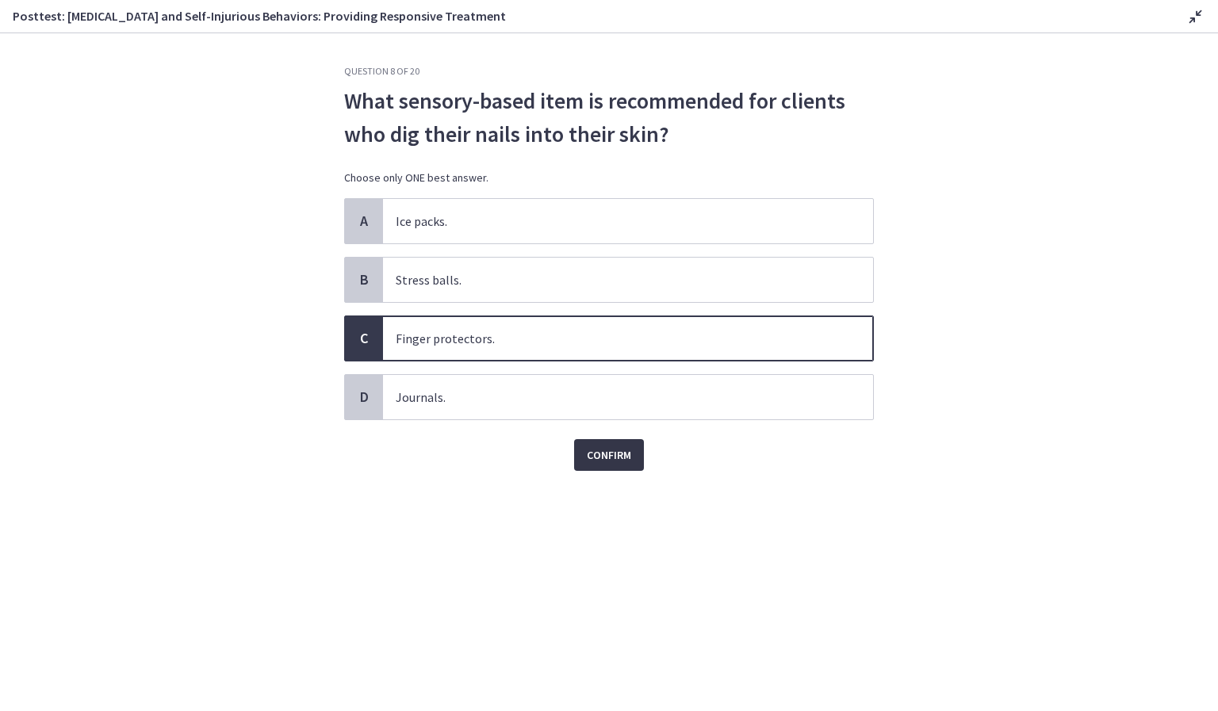
click at [607, 454] on span "Confirm" at bounding box center [609, 455] width 44 height 19
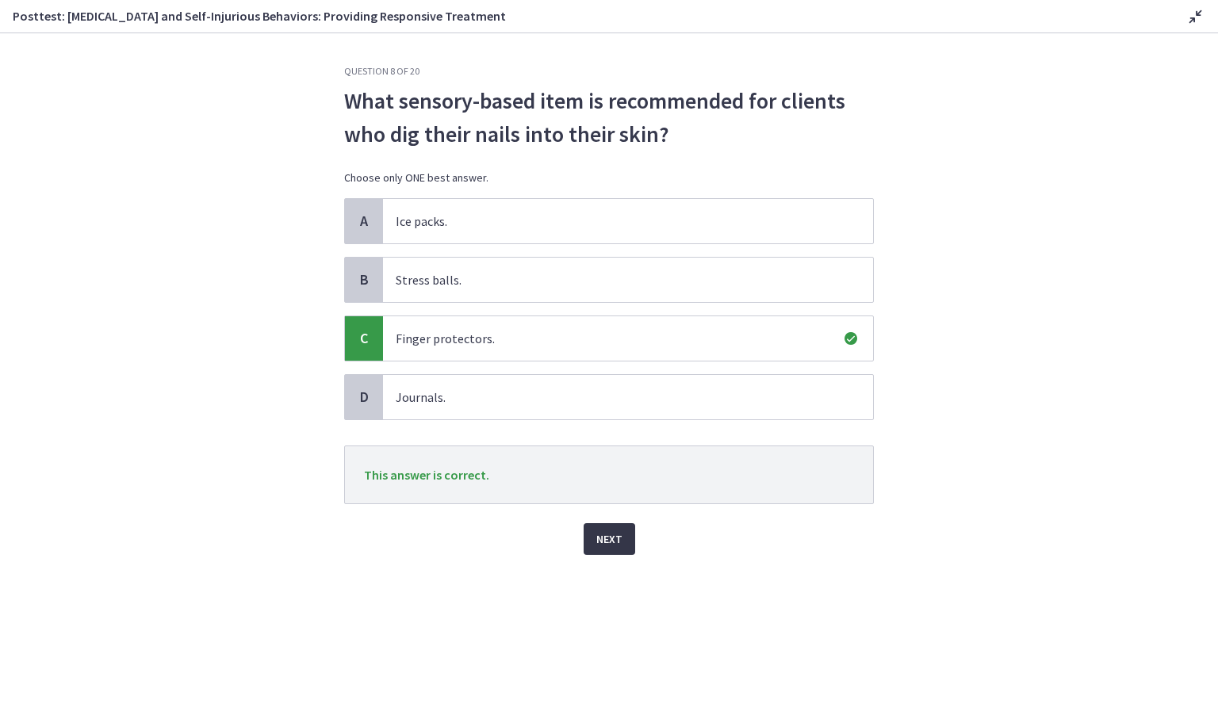
click at [611, 539] on span "Next" at bounding box center [609, 539] width 26 height 19
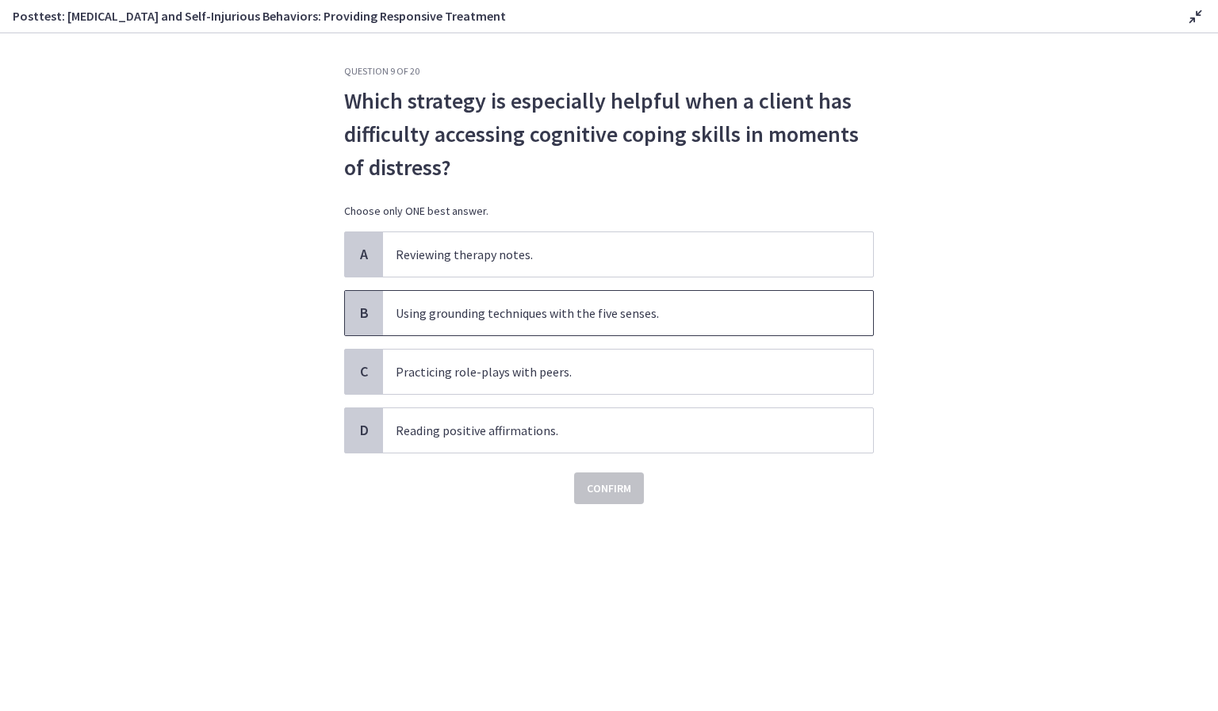
click at [848, 310] on span "Using grounding techniques with the five senses." at bounding box center [628, 313] width 490 height 44
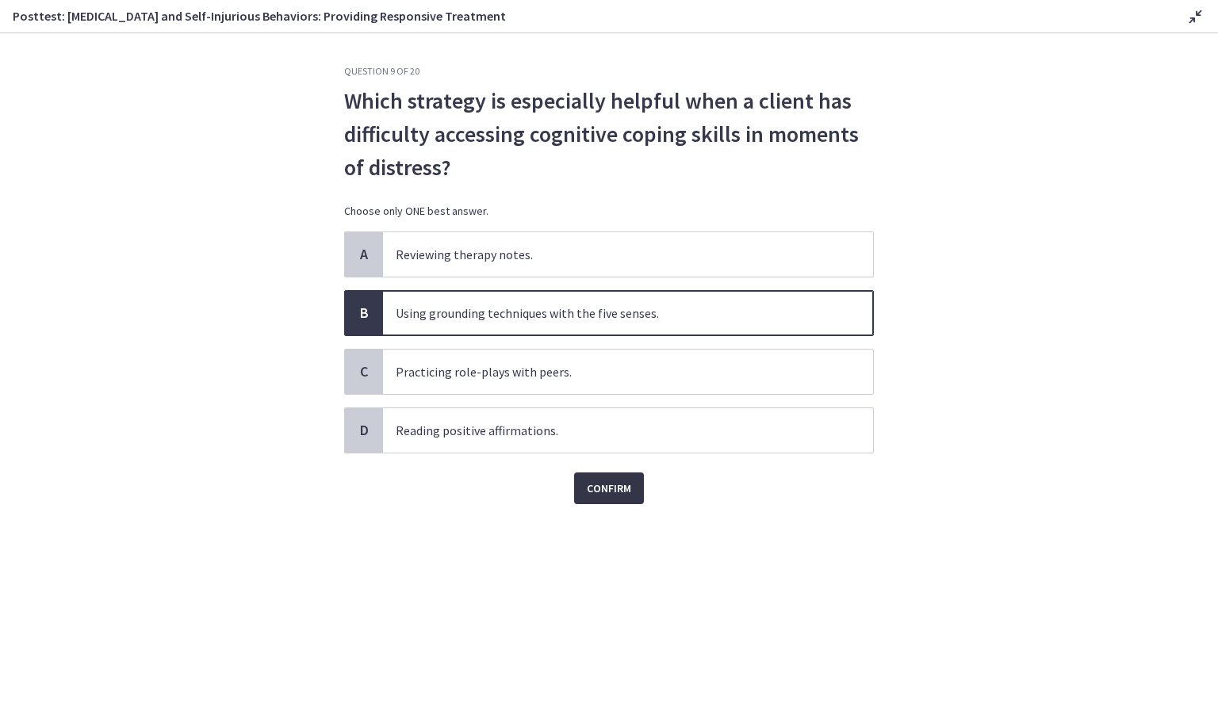
click at [617, 495] on span "Confirm" at bounding box center [609, 488] width 44 height 19
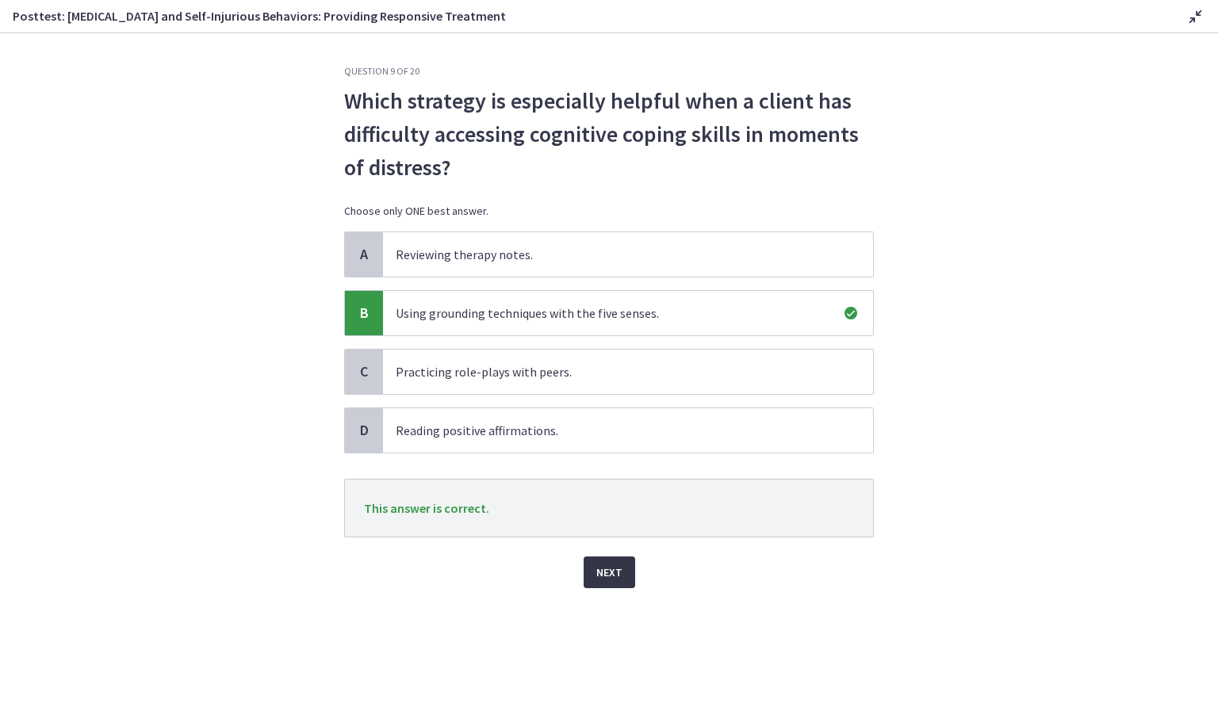
click at [609, 567] on span "Next" at bounding box center [609, 572] width 26 height 19
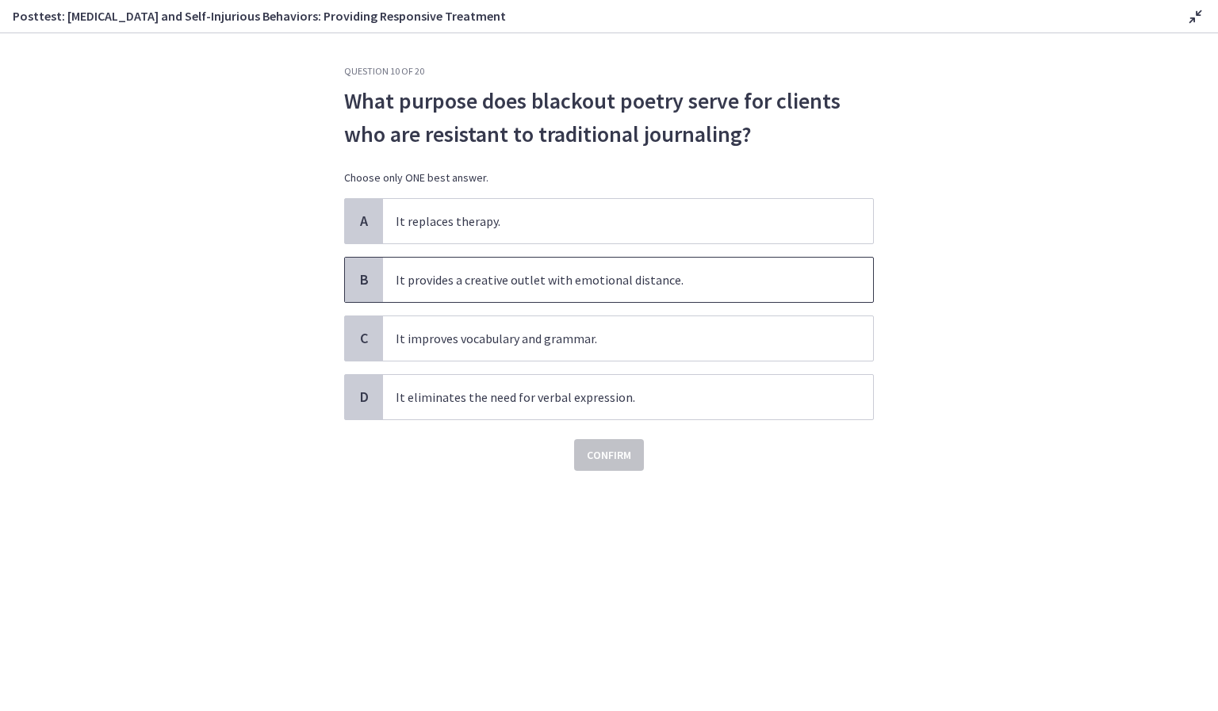
click at [772, 286] on span "It provides a creative outlet with emotional distance." at bounding box center [628, 280] width 490 height 44
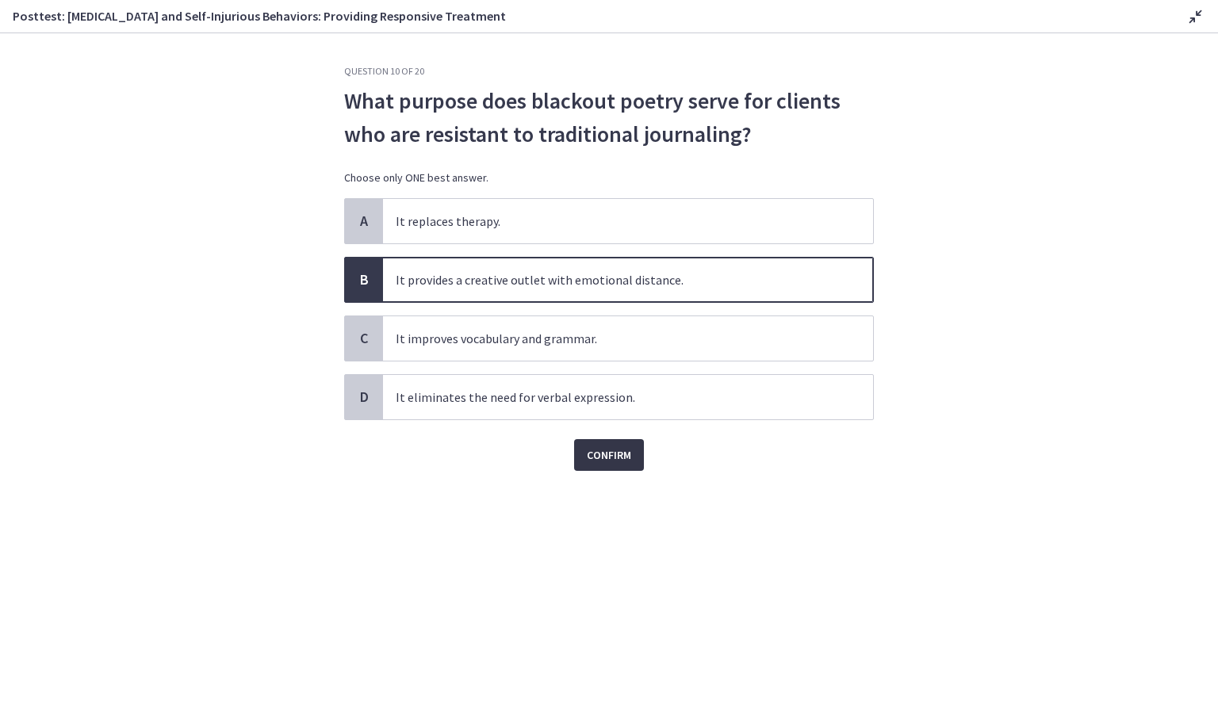
click at [604, 452] on span "Confirm" at bounding box center [609, 455] width 44 height 19
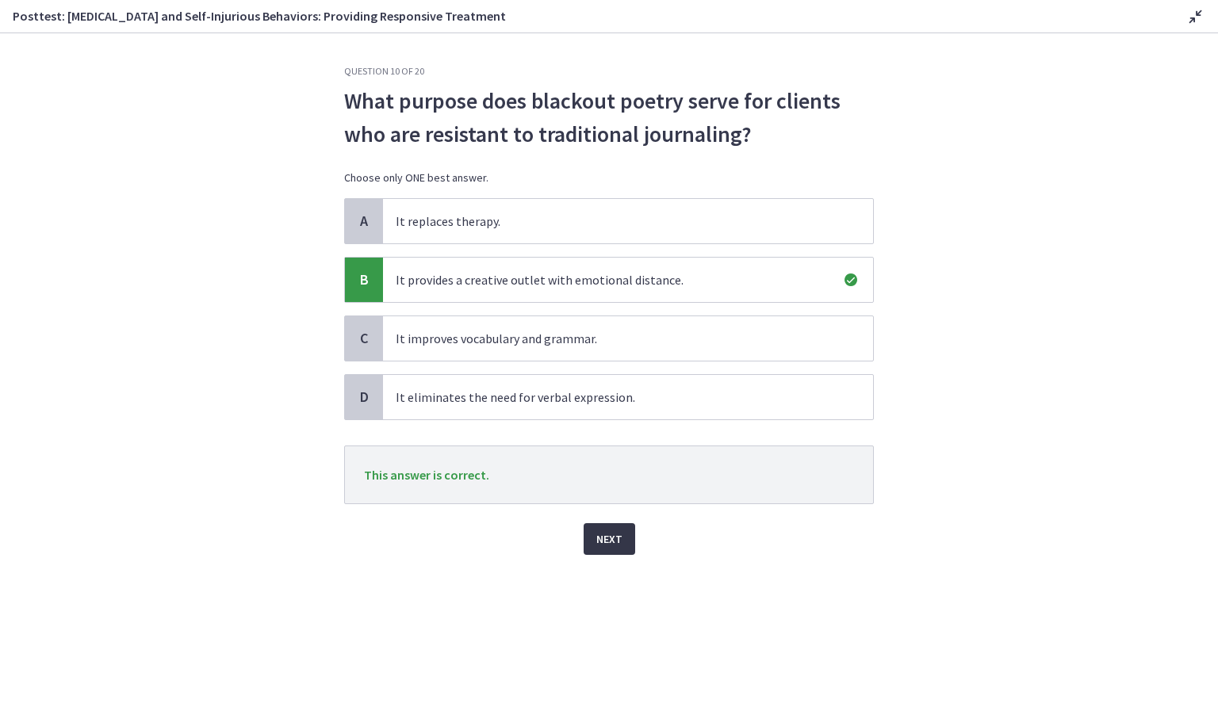
click at [604, 537] on span "Next" at bounding box center [609, 539] width 26 height 19
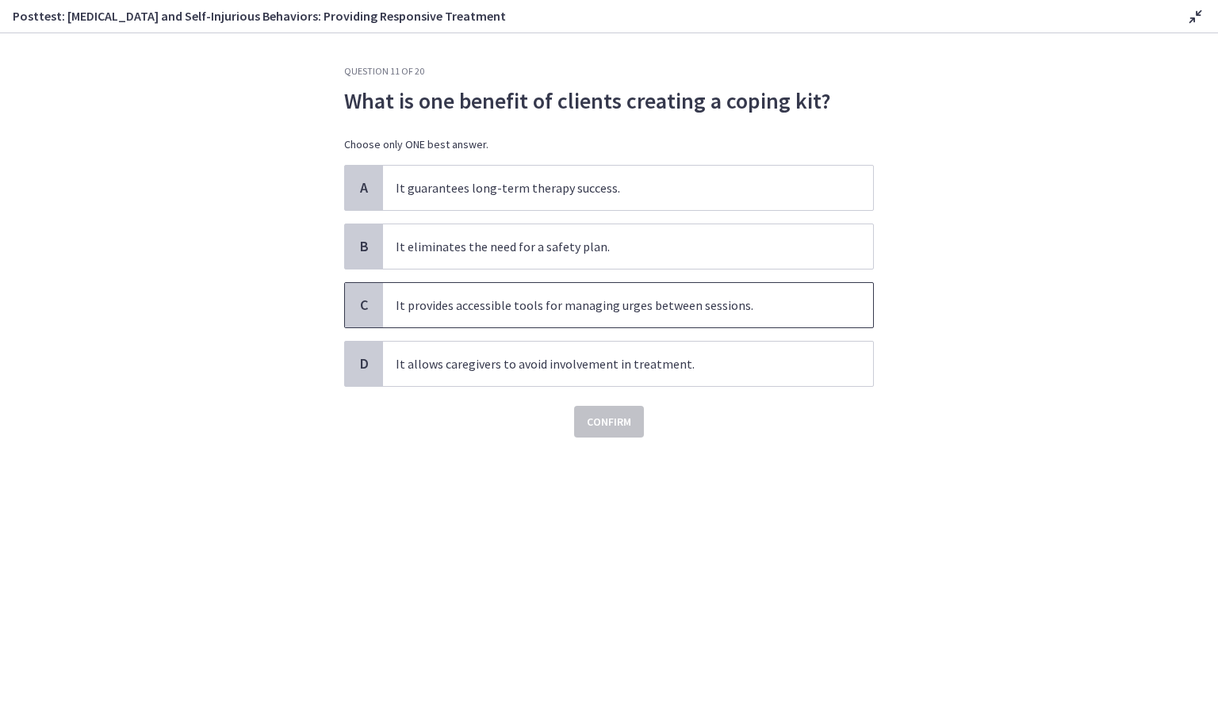
click at [725, 309] on span "It provides accessible tools for managing urges between sessions." at bounding box center [628, 305] width 490 height 44
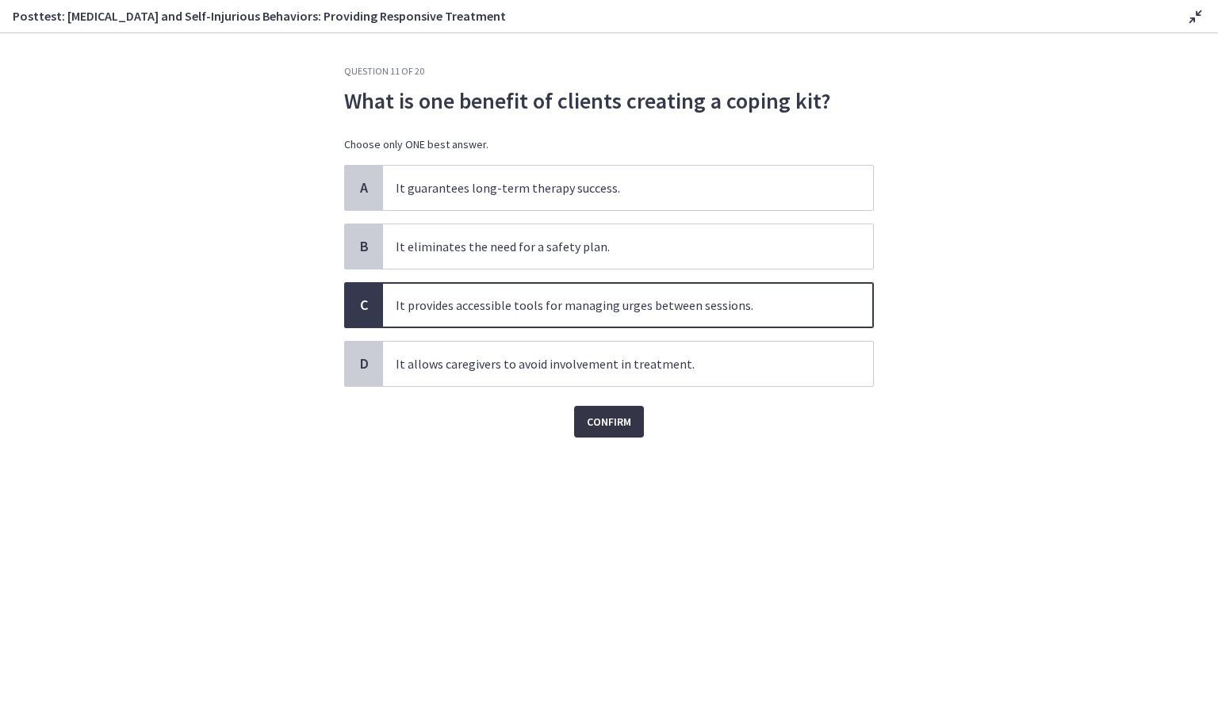
click at [613, 416] on span "Confirm" at bounding box center [609, 421] width 44 height 19
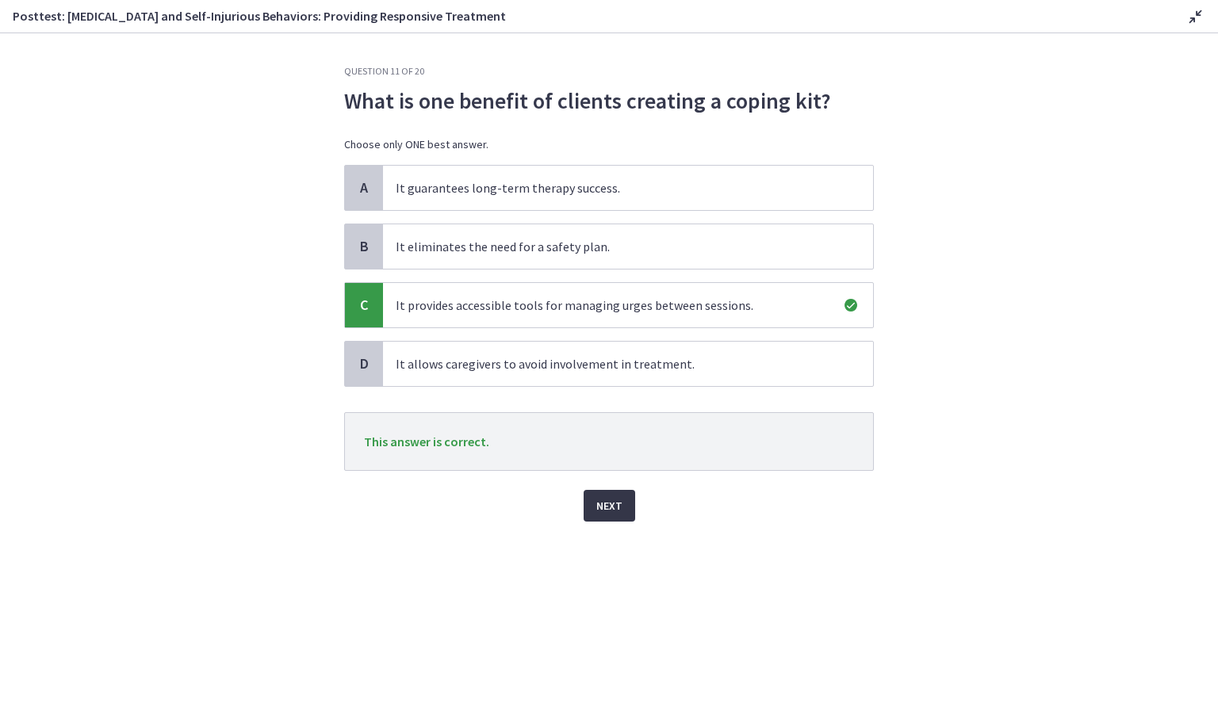
click at [612, 512] on span "Next" at bounding box center [609, 506] width 26 height 19
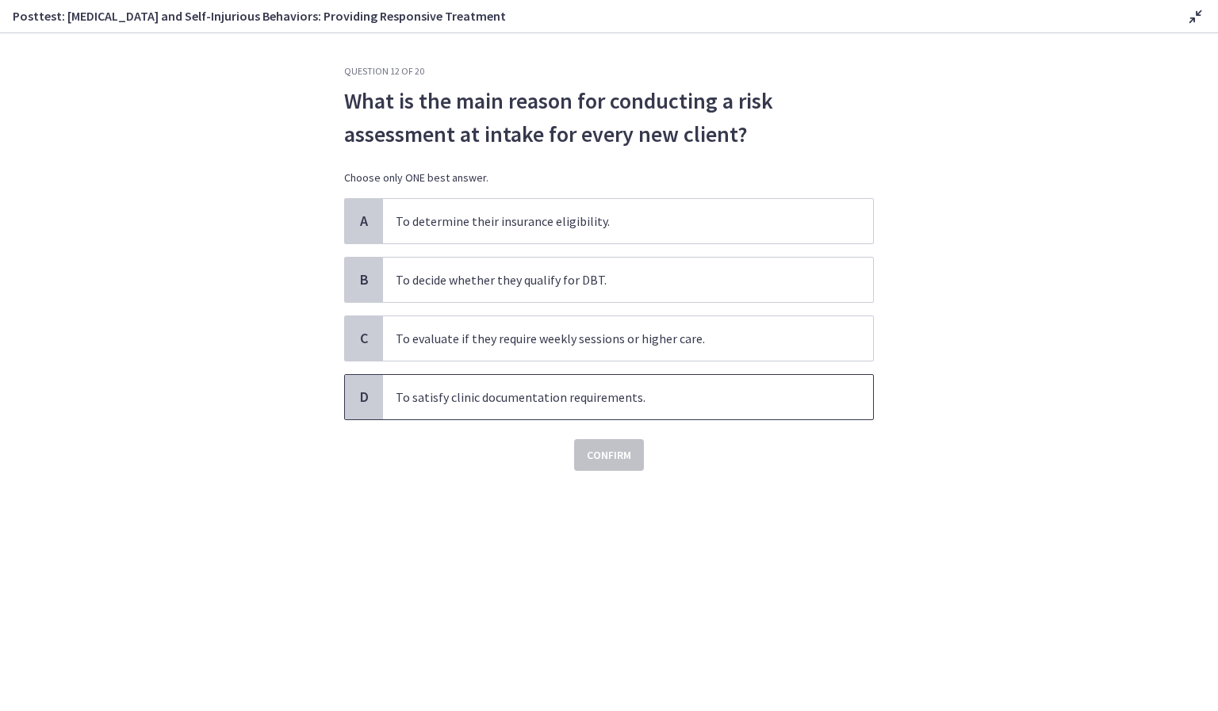
click at [535, 392] on span "To satisfy clinic documentation requirements." at bounding box center [628, 397] width 490 height 44
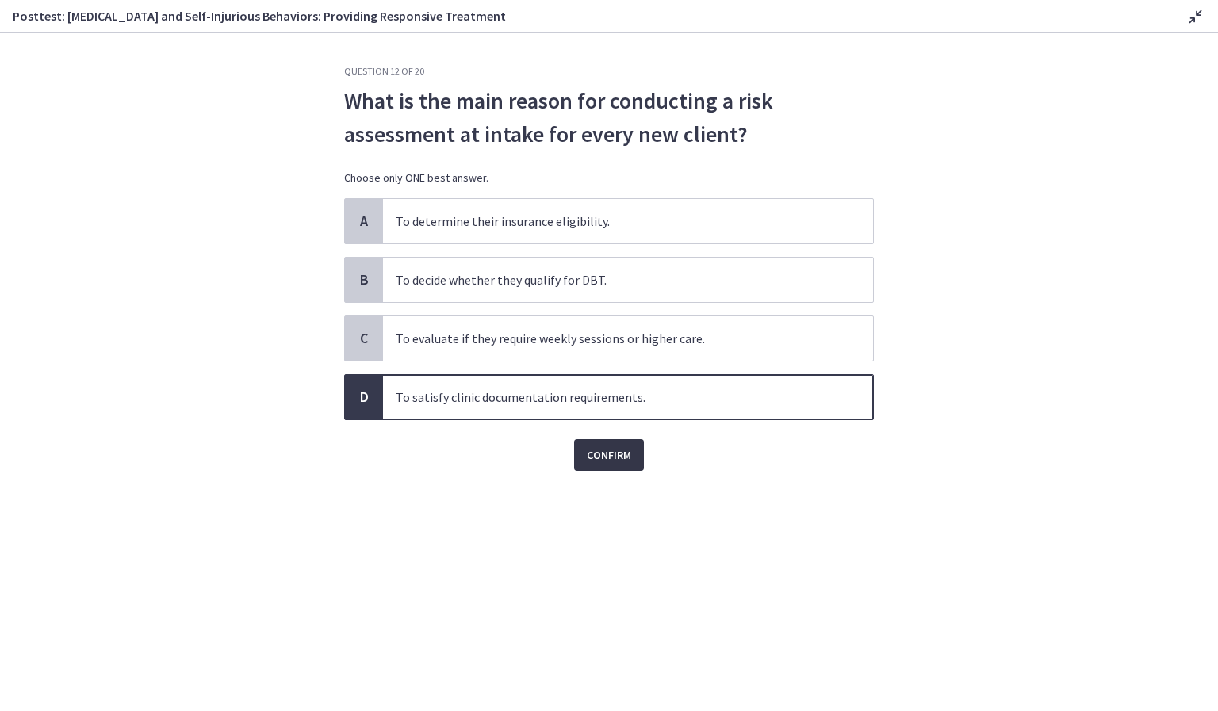
click at [595, 454] on span "Confirm" at bounding box center [609, 455] width 44 height 19
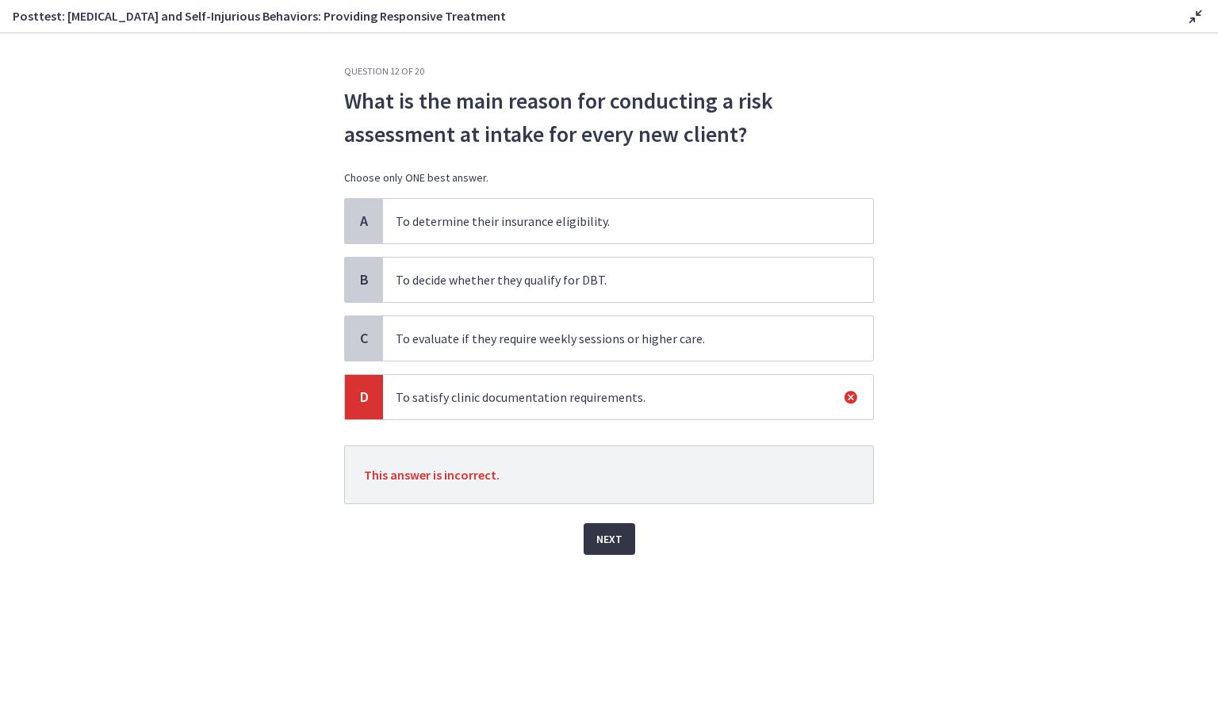
click at [597, 550] on button "Next" at bounding box center [610, 539] width 52 height 32
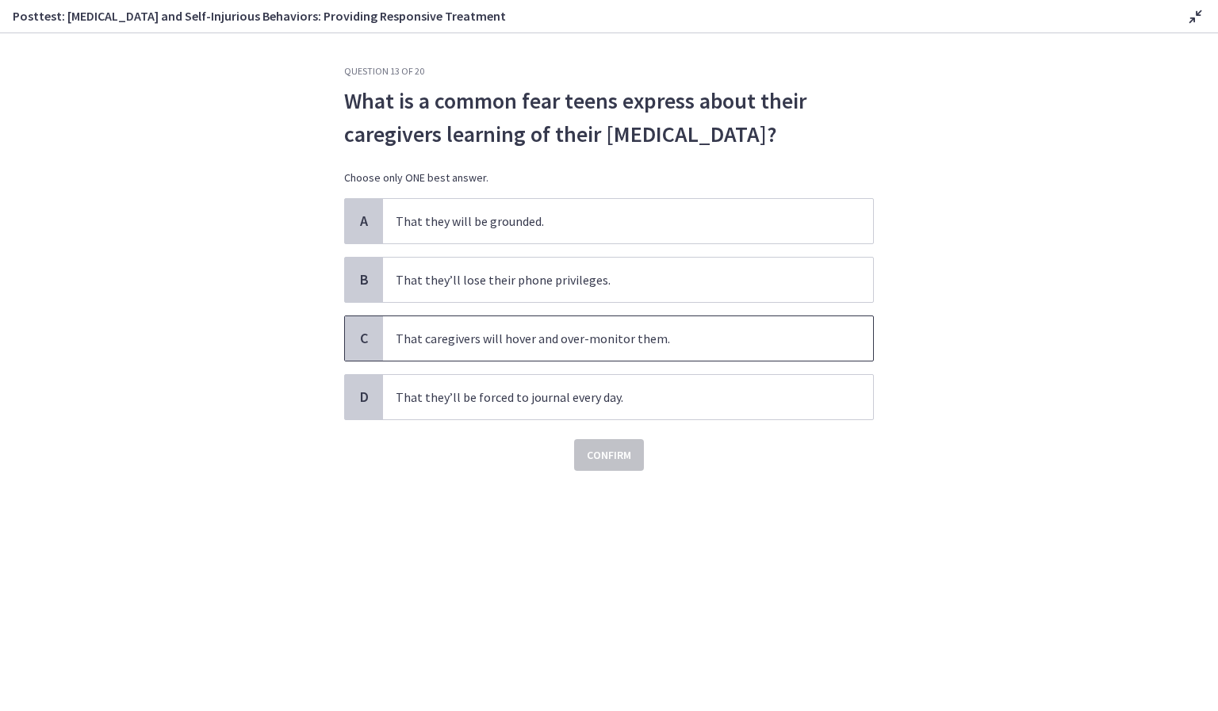
click at [623, 331] on span "That caregivers will hover and over-monitor them." at bounding box center [628, 338] width 490 height 44
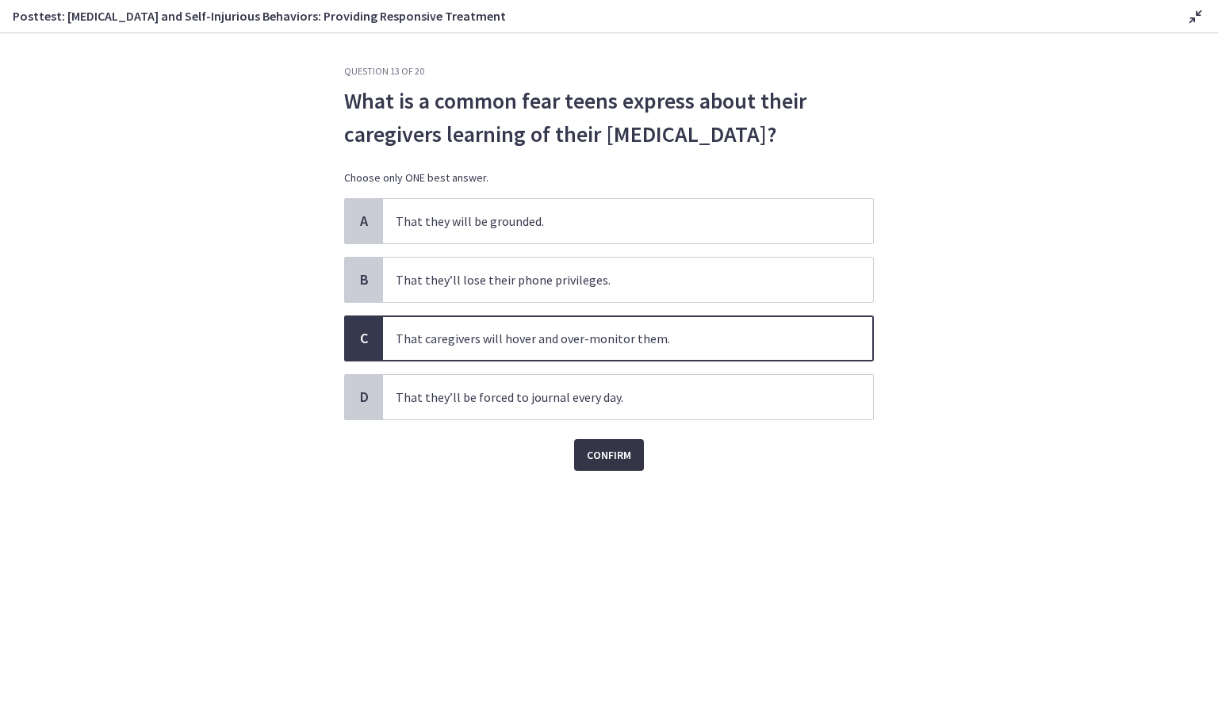
click at [596, 462] on span "Confirm" at bounding box center [609, 455] width 44 height 19
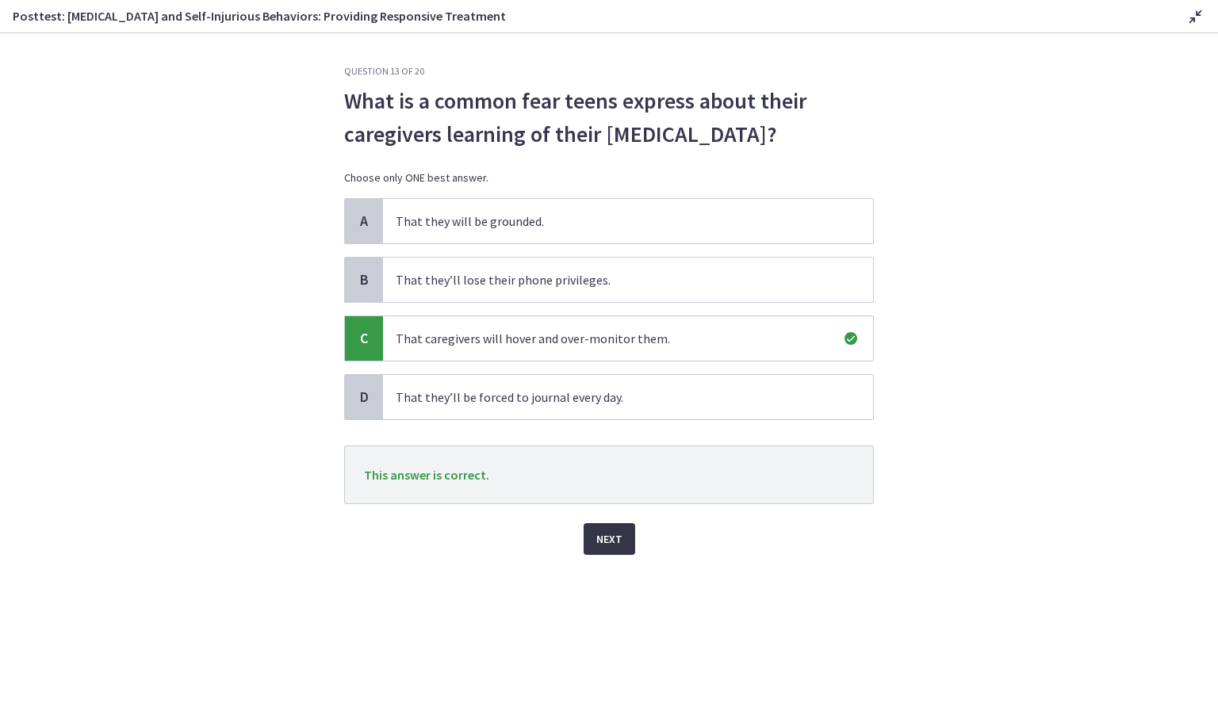
click at [596, 553] on button "Next" at bounding box center [610, 539] width 52 height 32
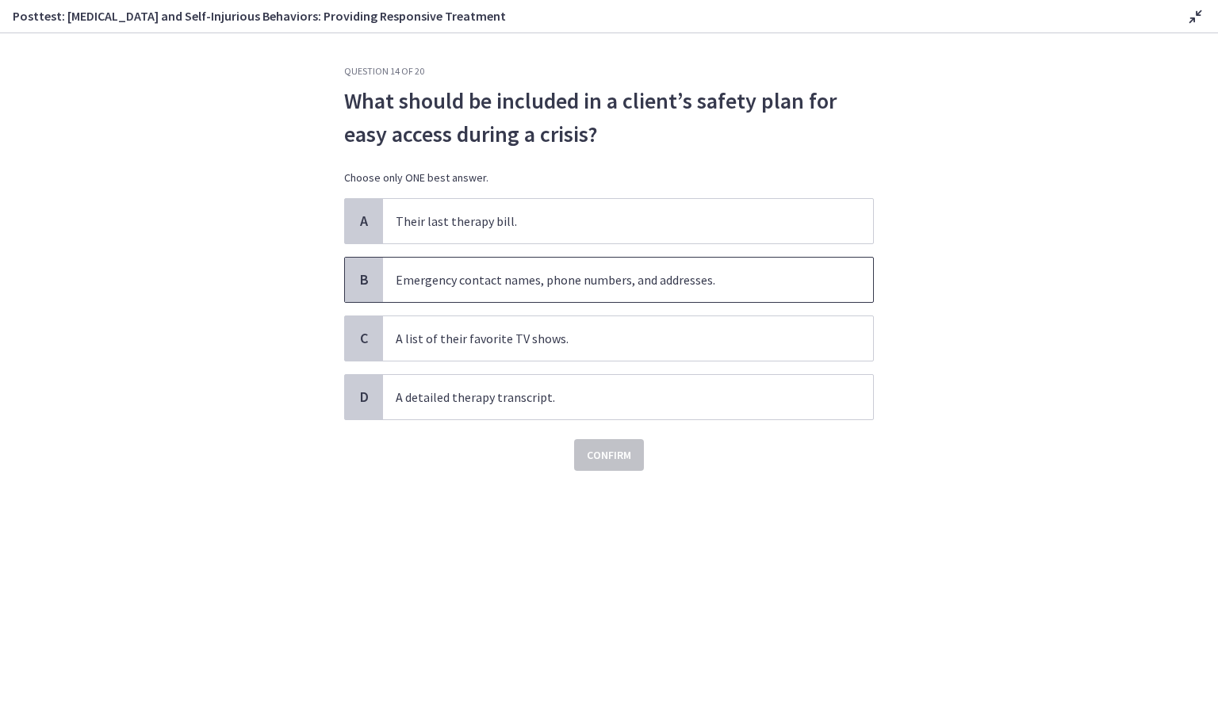
click at [531, 292] on span "Emergency contact names, phone numbers, and addresses." at bounding box center [628, 280] width 490 height 44
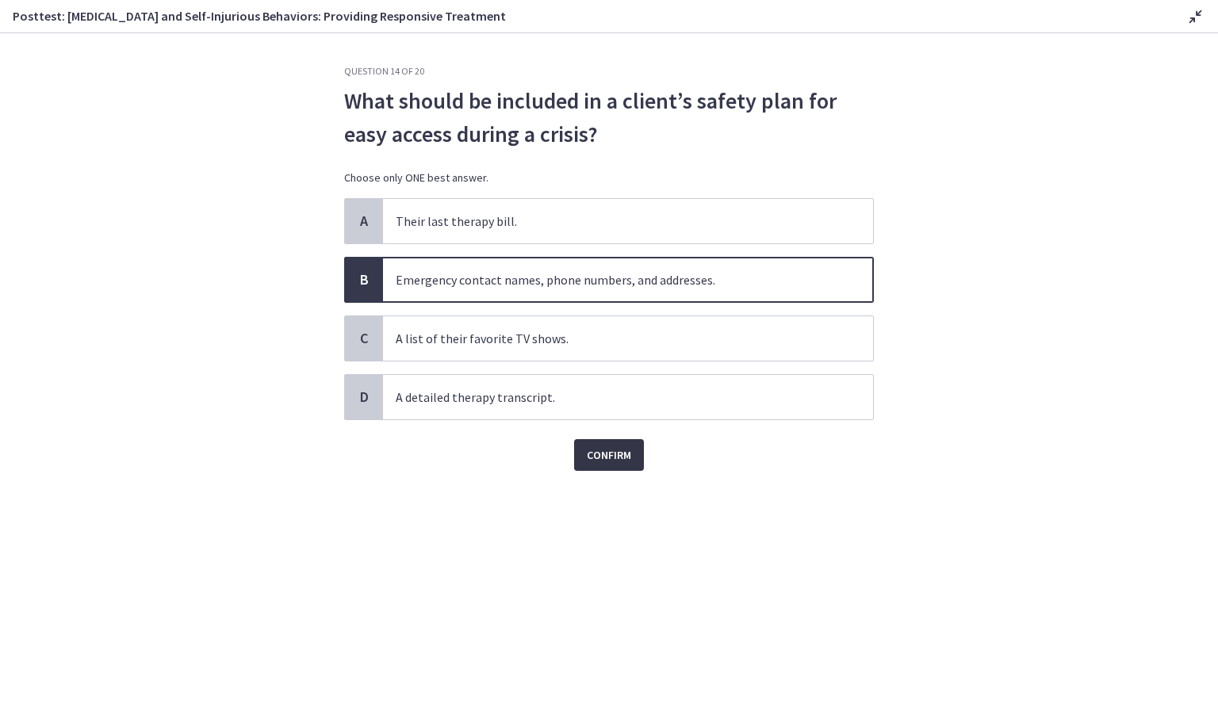
click at [612, 459] on span "Confirm" at bounding box center [609, 455] width 44 height 19
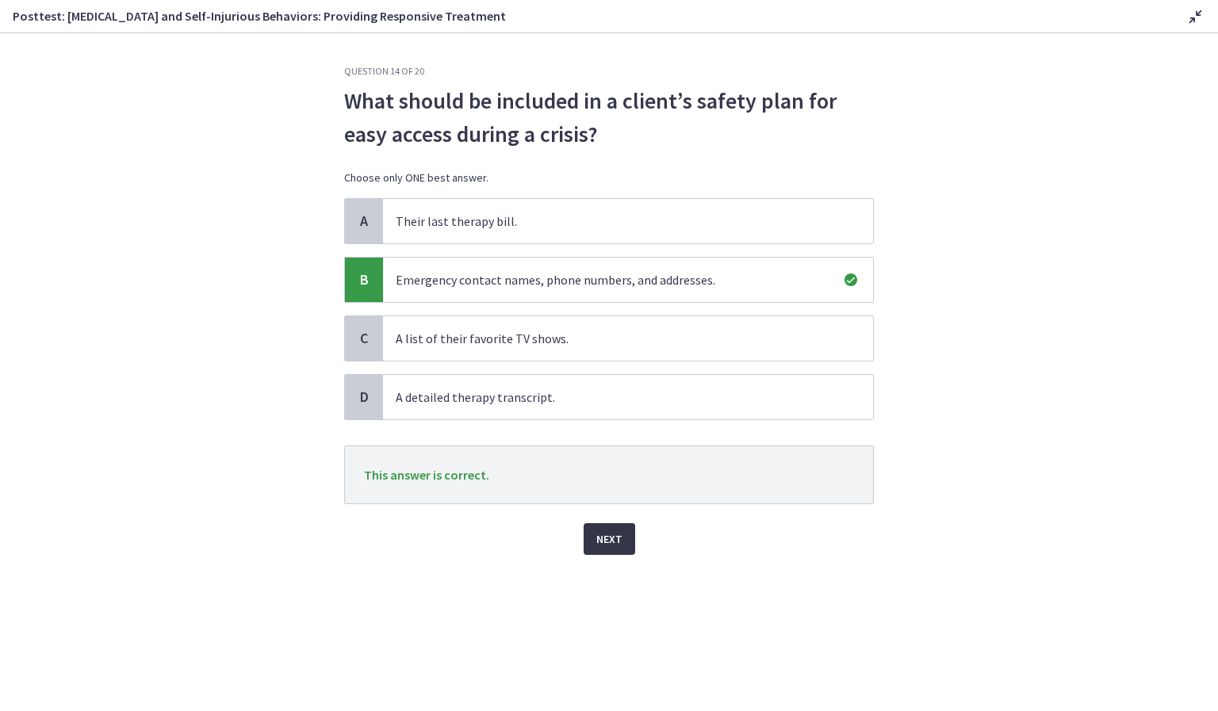
click at [593, 536] on button "Next" at bounding box center [610, 539] width 52 height 32
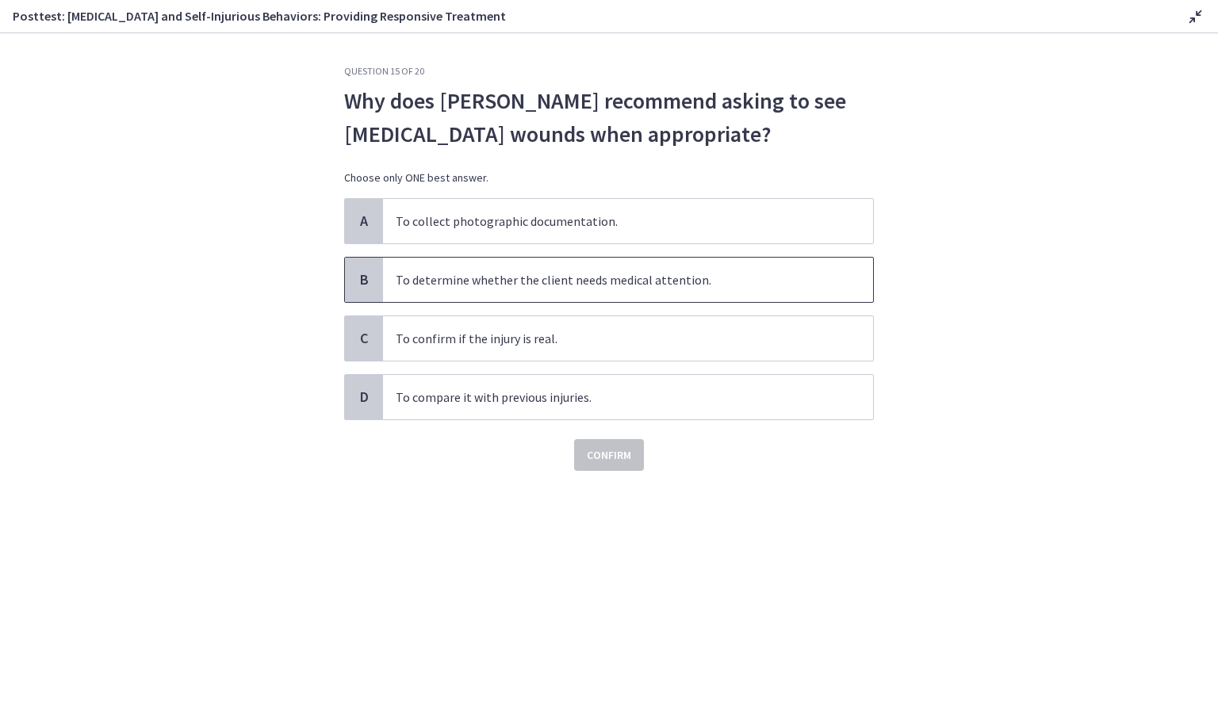
click at [535, 293] on span "To determine whether the client needs medical attention." at bounding box center [628, 280] width 490 height 44
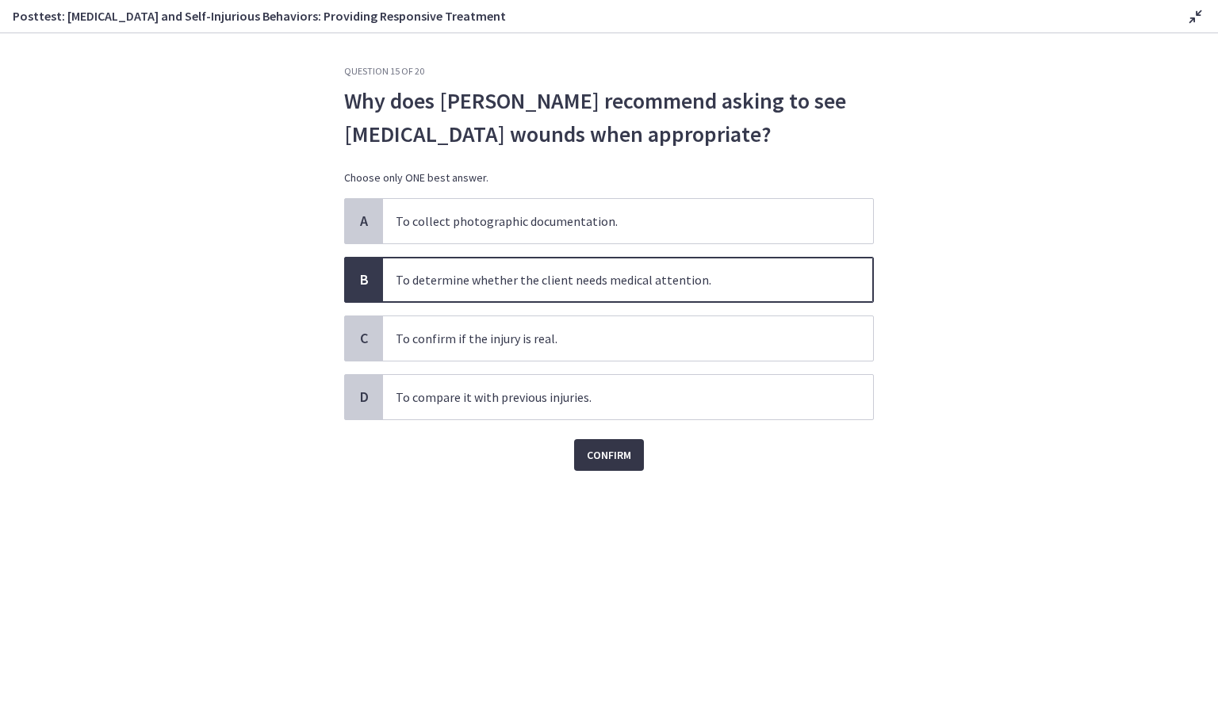
click at [598, 451] on span "Confirm" at bounding box center [609, 455] width 44 height 19
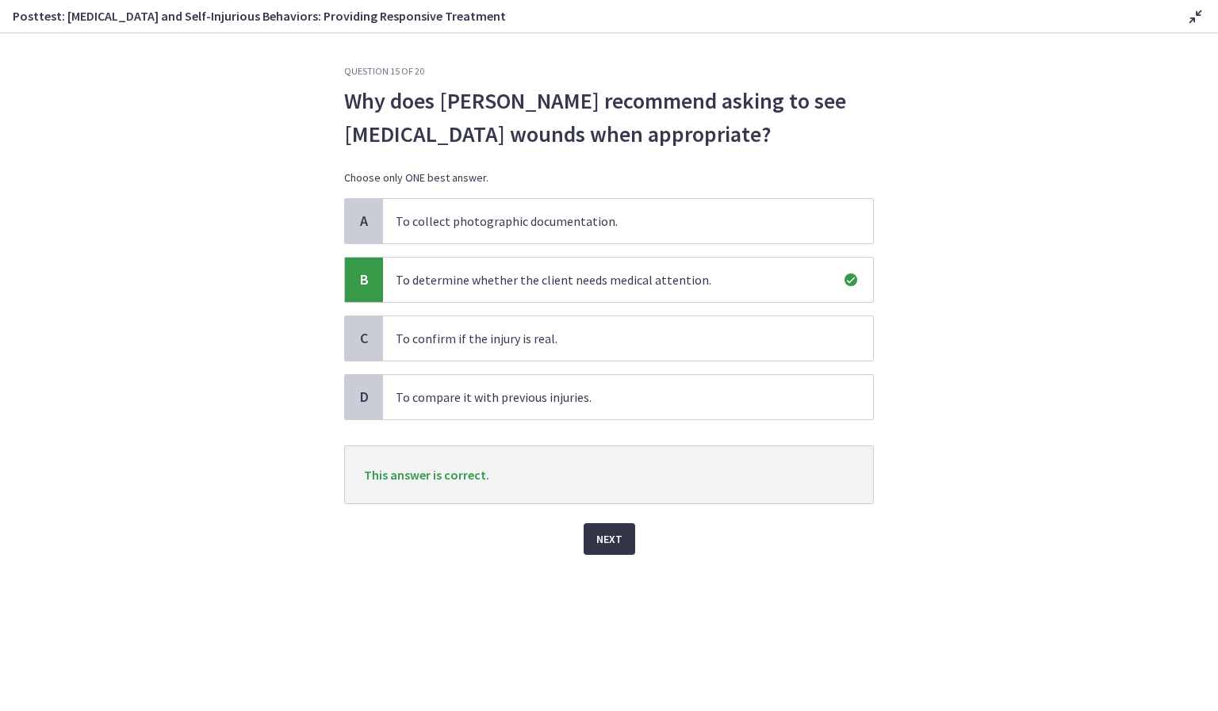
click at [604, 537] on span "Next" at bounding box center [609, 539] width 26 height 19
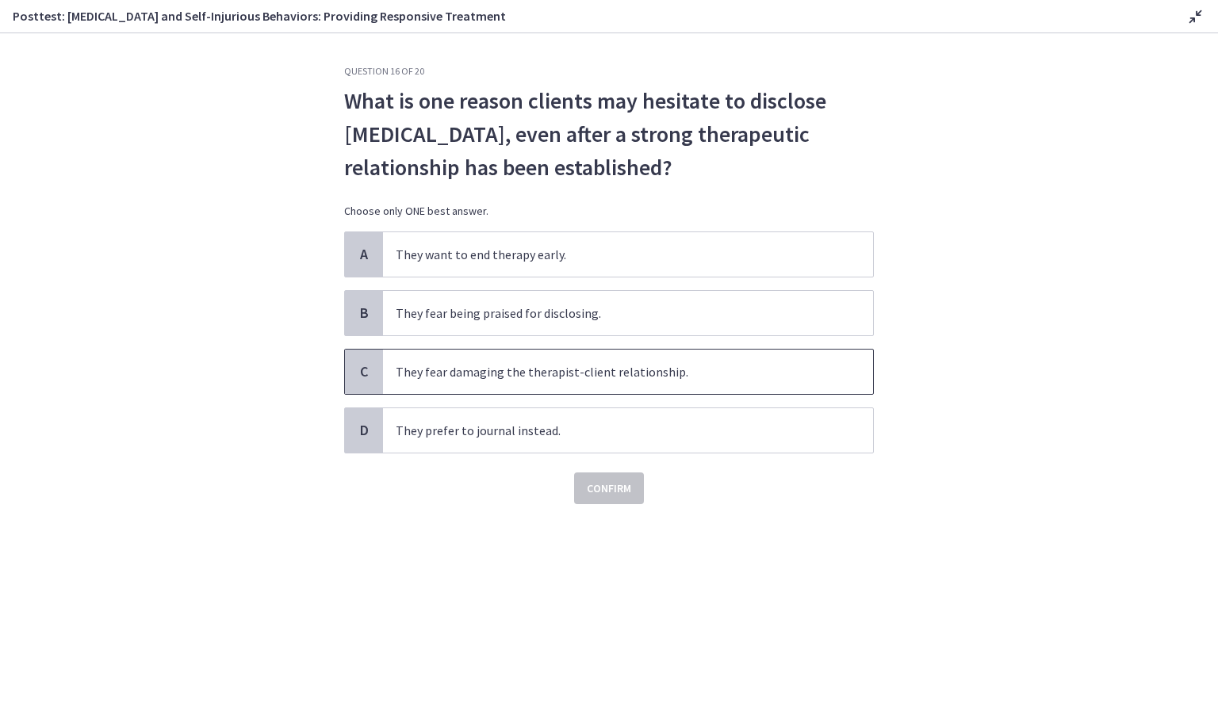
click at [627, 382] on span "They fear damaging the therapist-client relationship." at bounding box center [628, 372] width 490 height 44
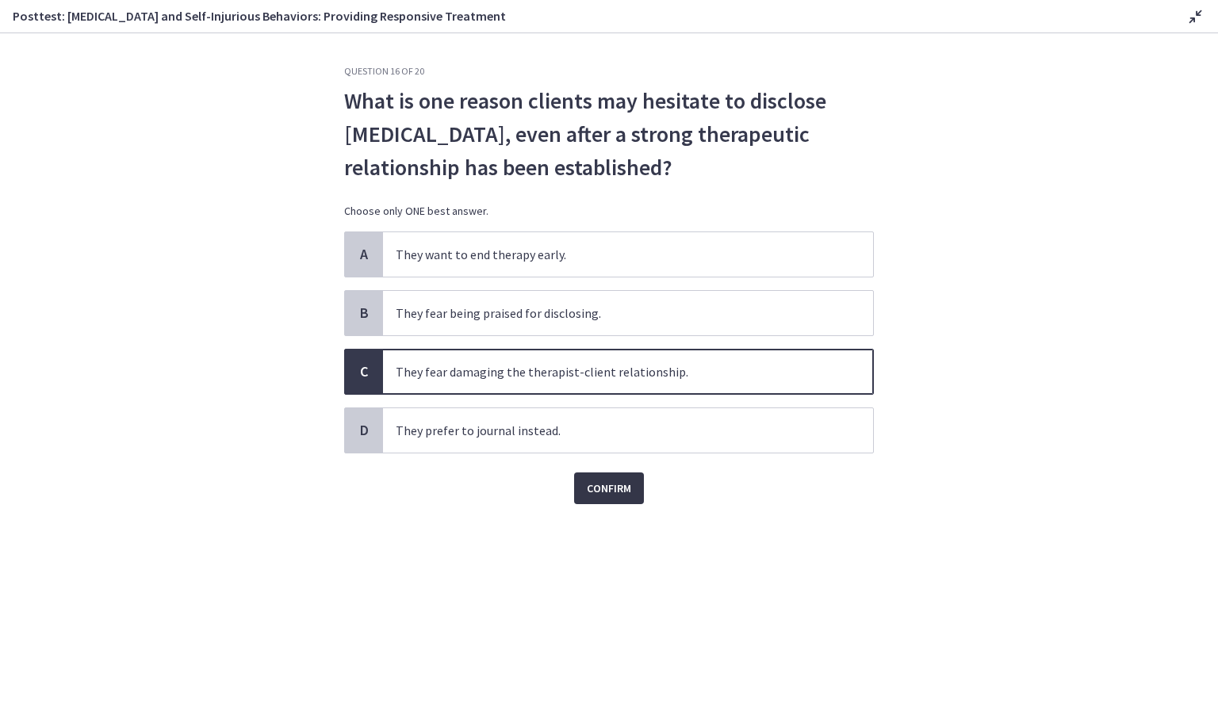
click at [597, 501] on button "Confirm" at bounding box center [609, 489] width 70 height 32
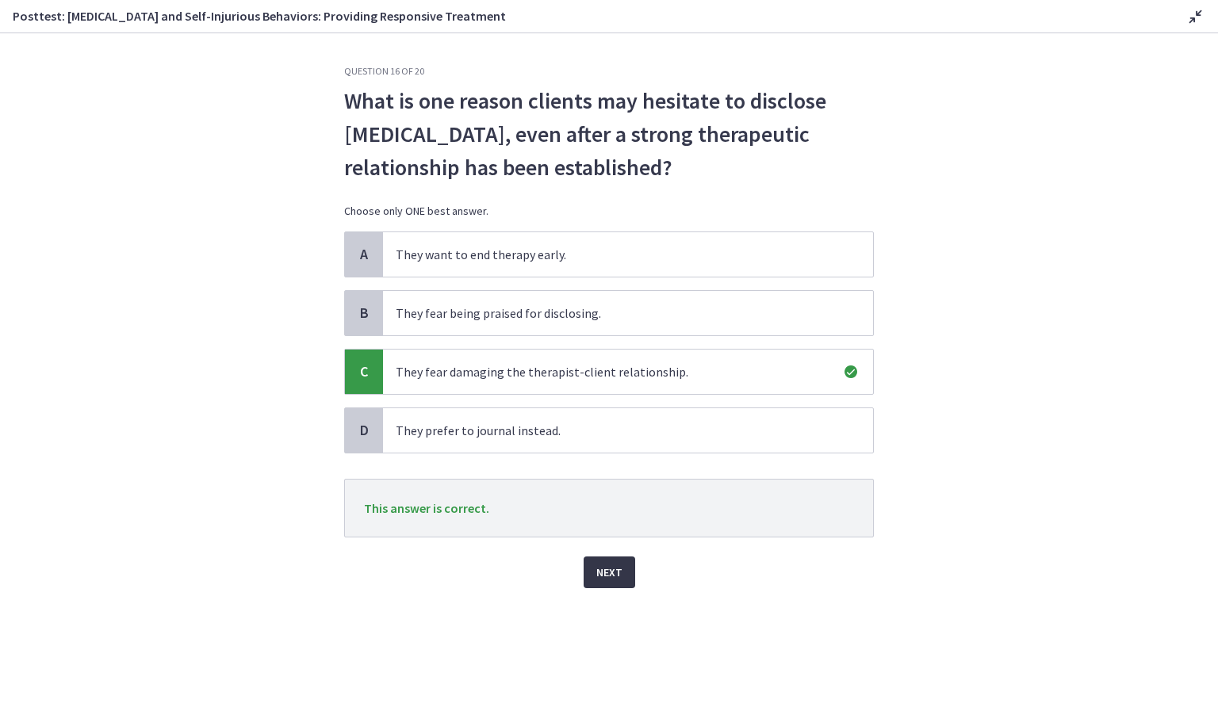
click at [621, 568] on span "Next" at bounding box center [609, 572] width 26 height 19
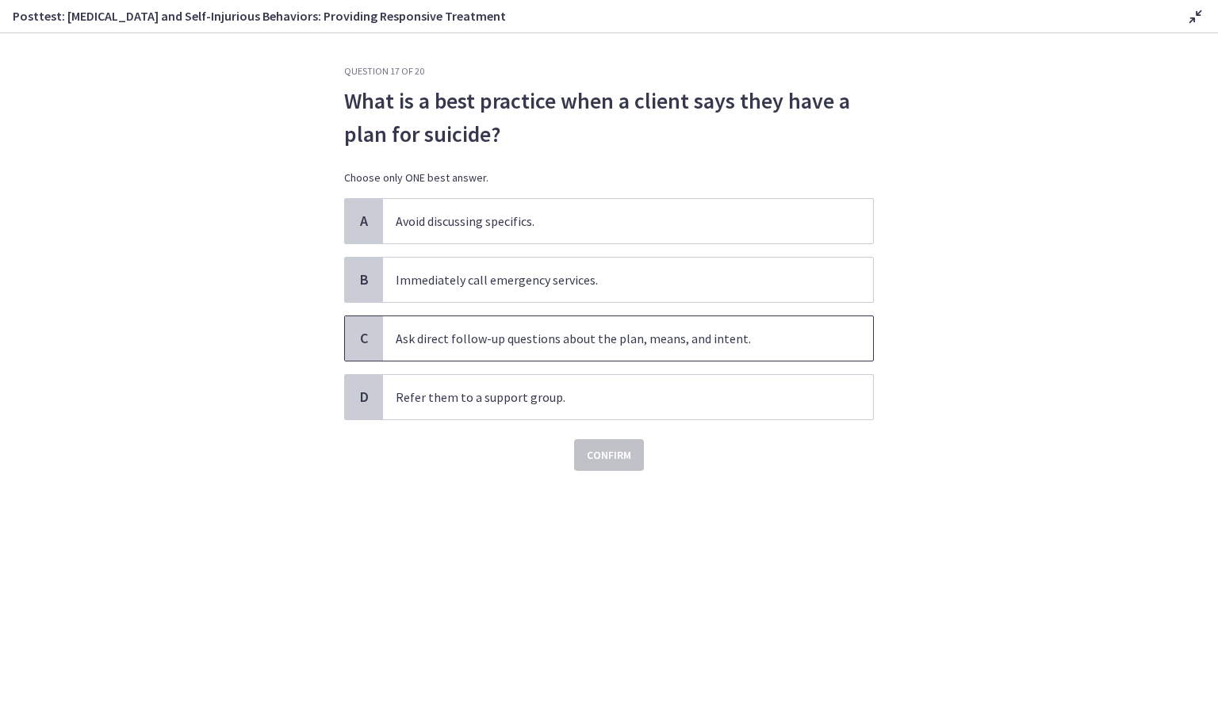
click at [790, 329] on span "Ask direct follow-up questions about the plan, means, and intent." at bounding box center [628, 338] width 490 height 44
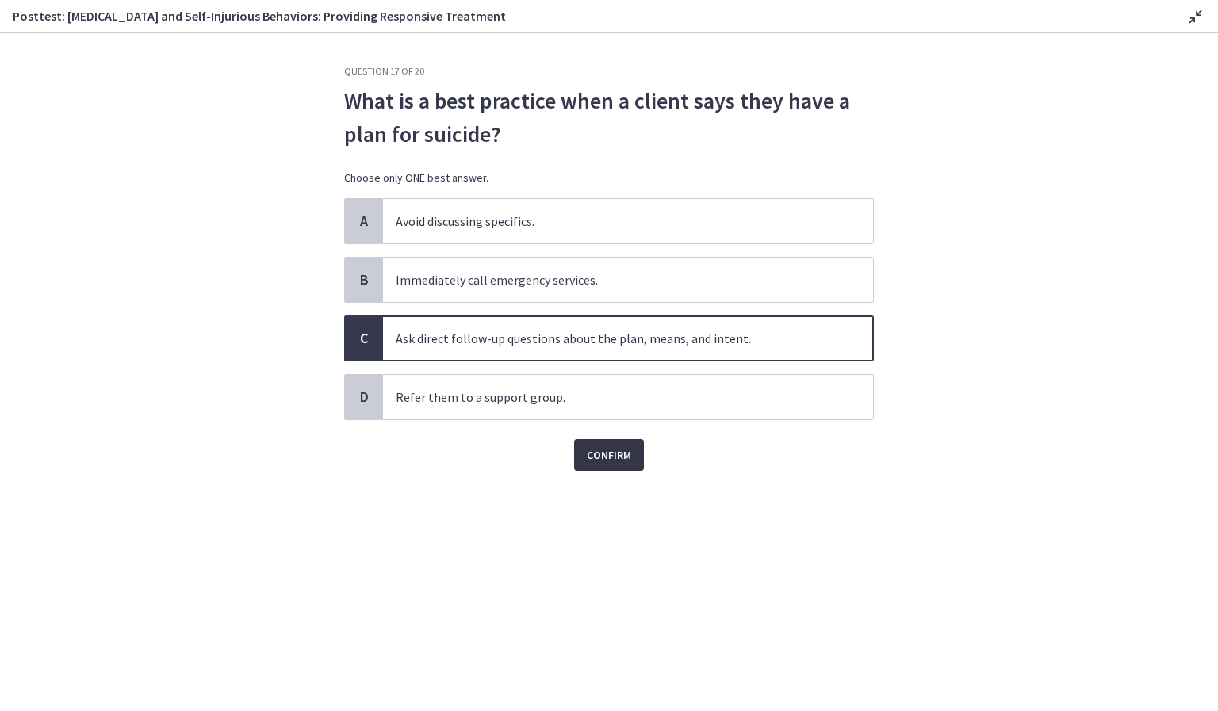
click at [614, 462] on span "Confirm" at bounding box center [609, 455] width 44 height 19
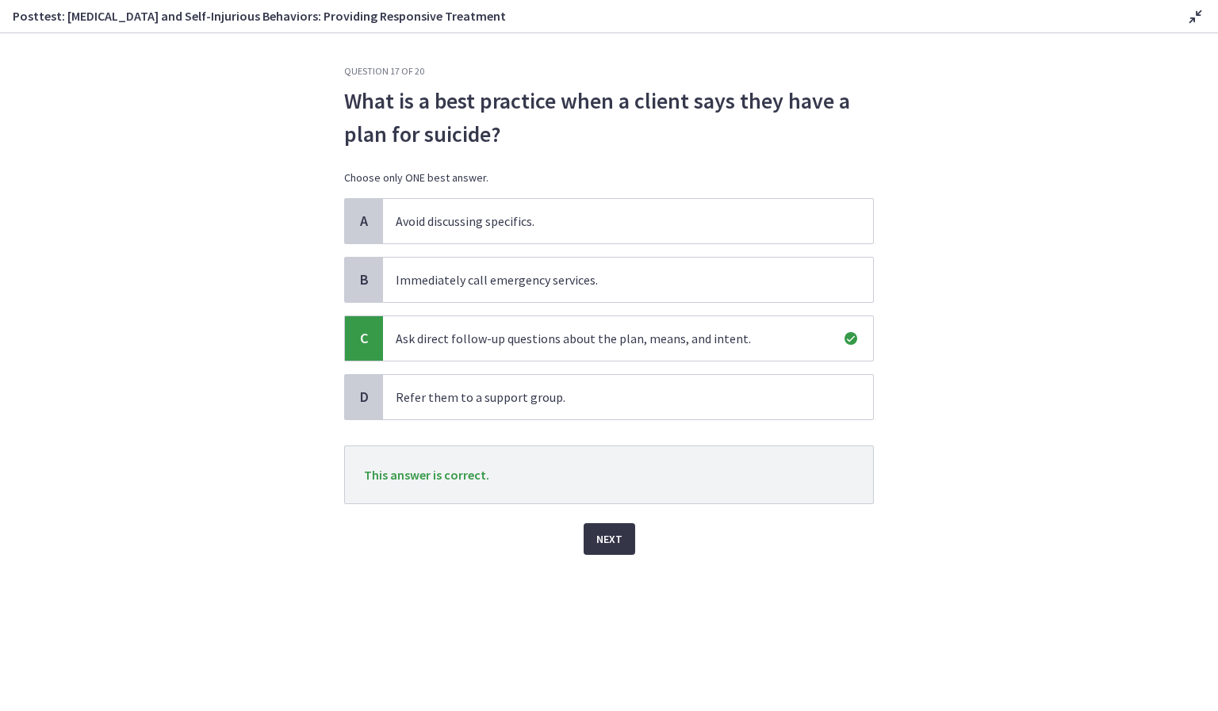
click at [596, 547] on button "Next" at bounding box center [610, 539] width 52 height 32
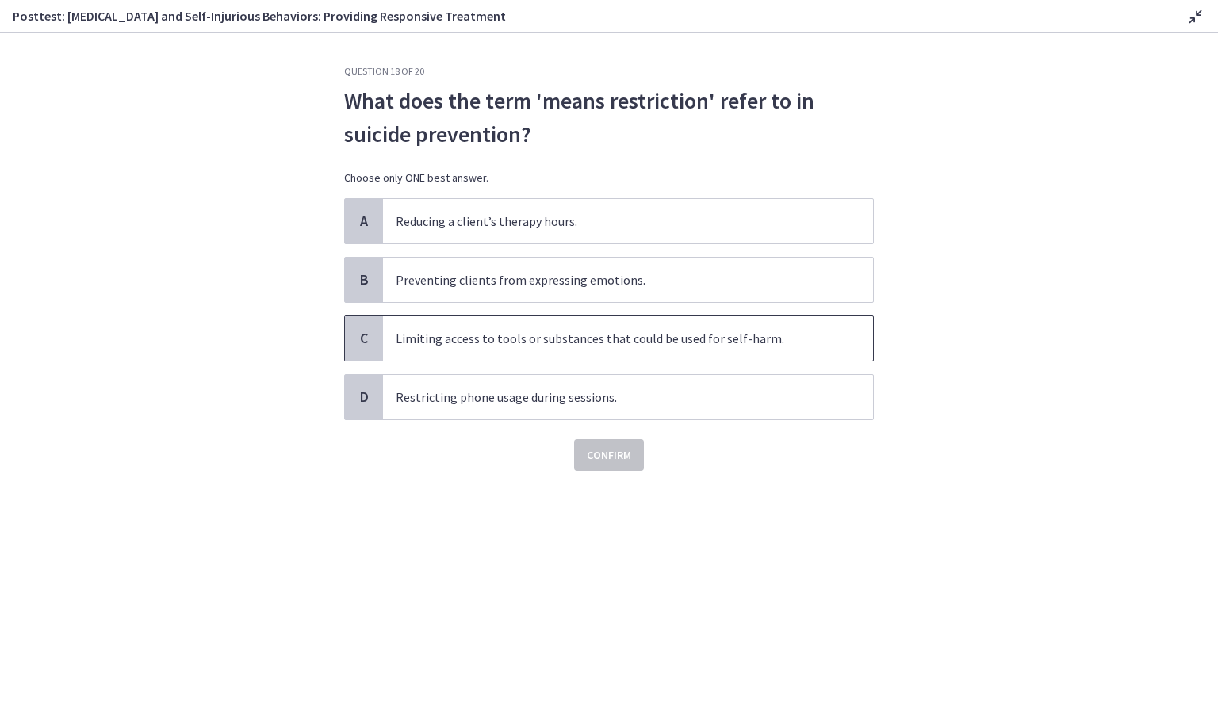
click at [792, 343] on span "Limiting access to tools or substances that could be used for self-harm." at bounding box center [628, 338] width 490 height 44
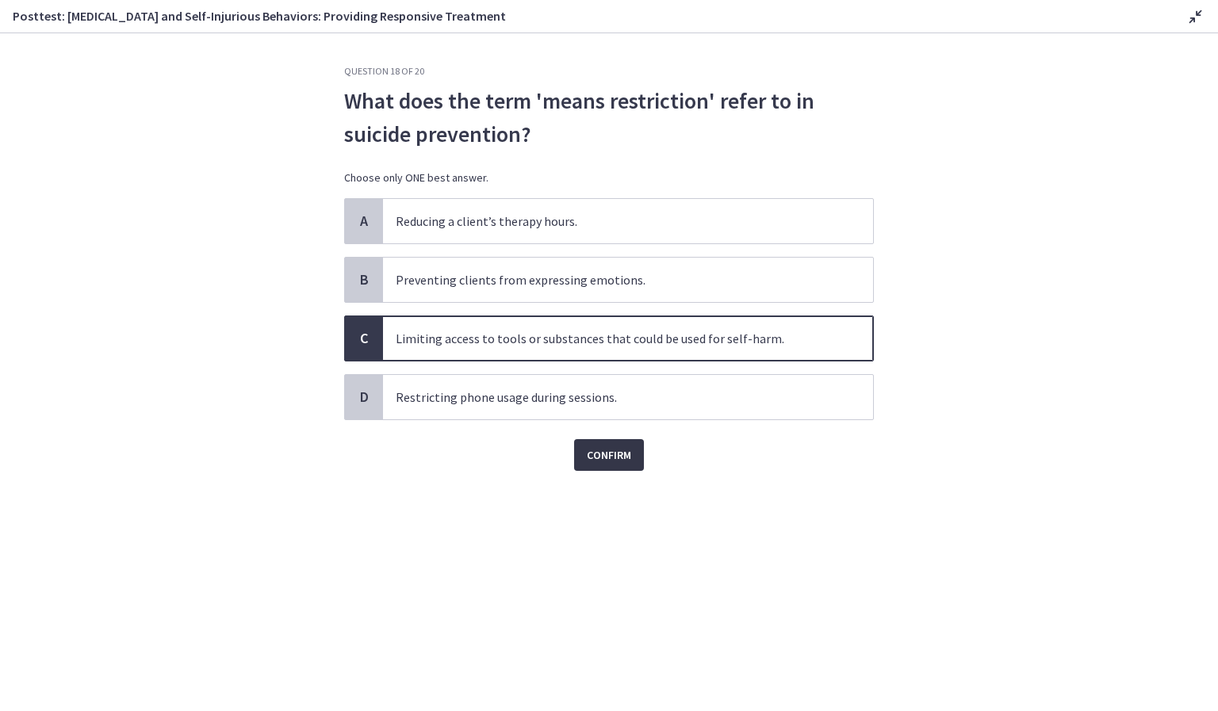
click at [594, 458] on span "Confirm" at bounding box center [609, 455] width 44 height 19
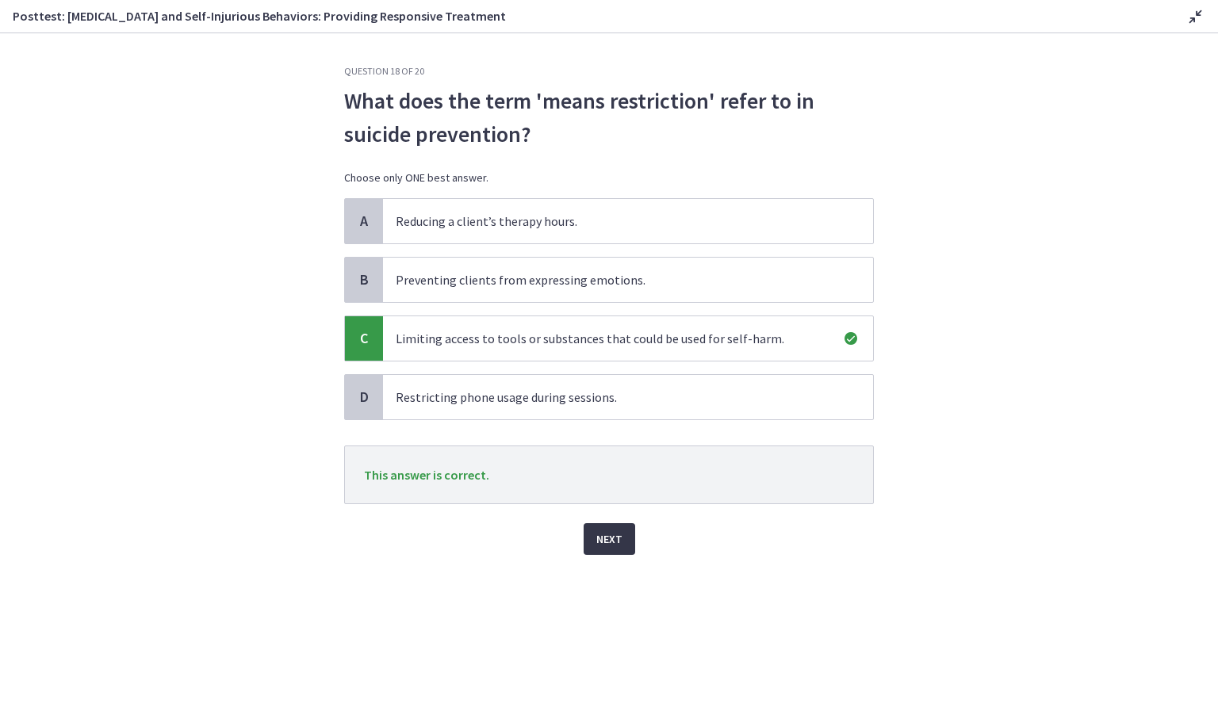
click at [627, 546] on button "Next" at bounding box center [610, 539] width 52 height 32
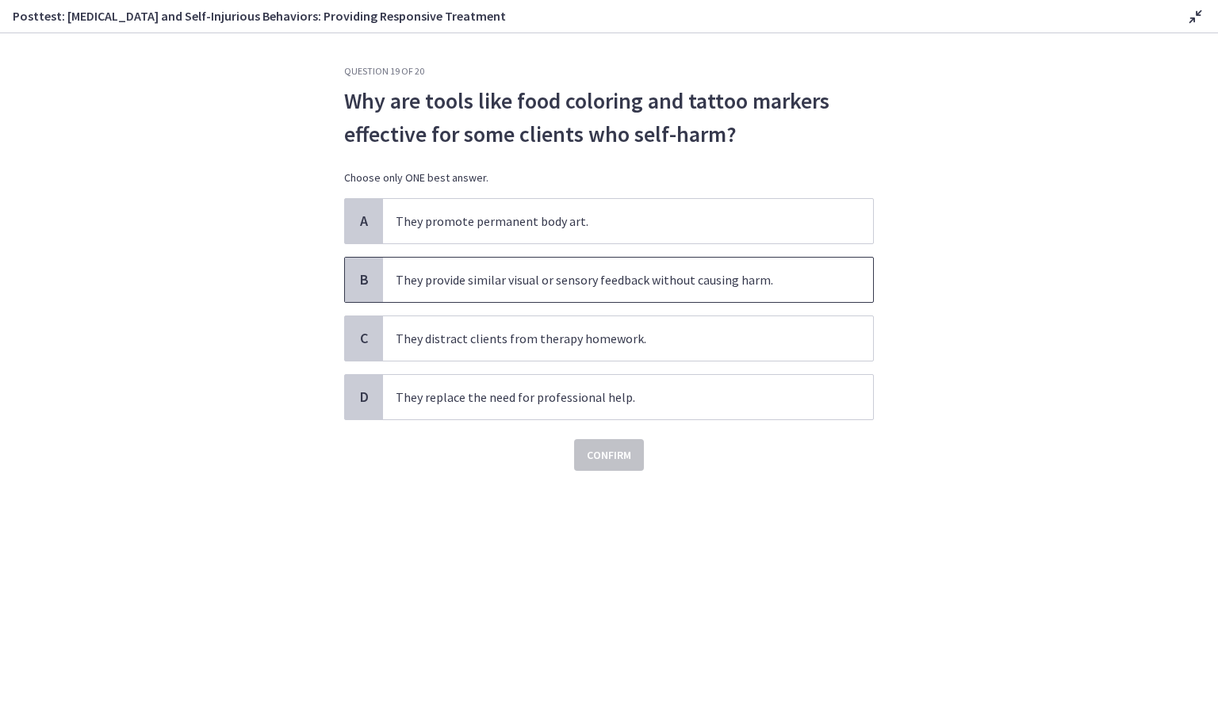
click at [720, 290] on span "They provide similar visual or sensory feedback without causing harm." at bounding box center [628, 280] width 490 height 44
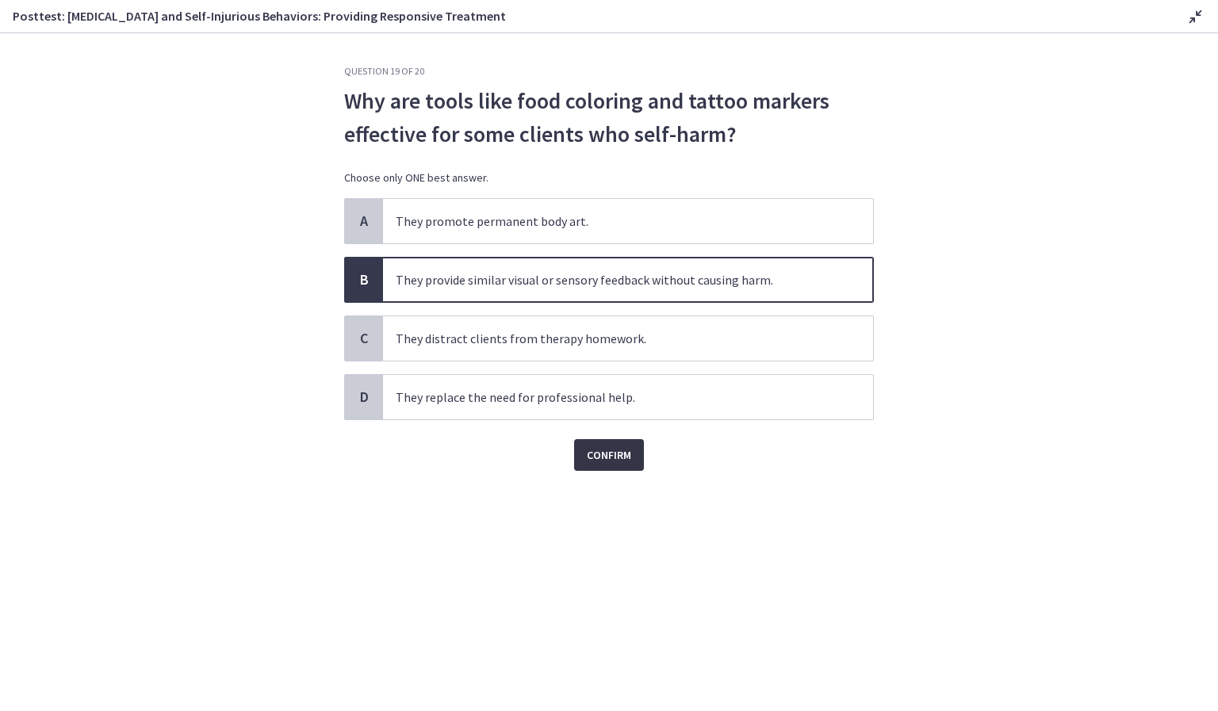
click at [600, 467] on button "Confirm" at bounding box center [609, 455] width 70 height 32
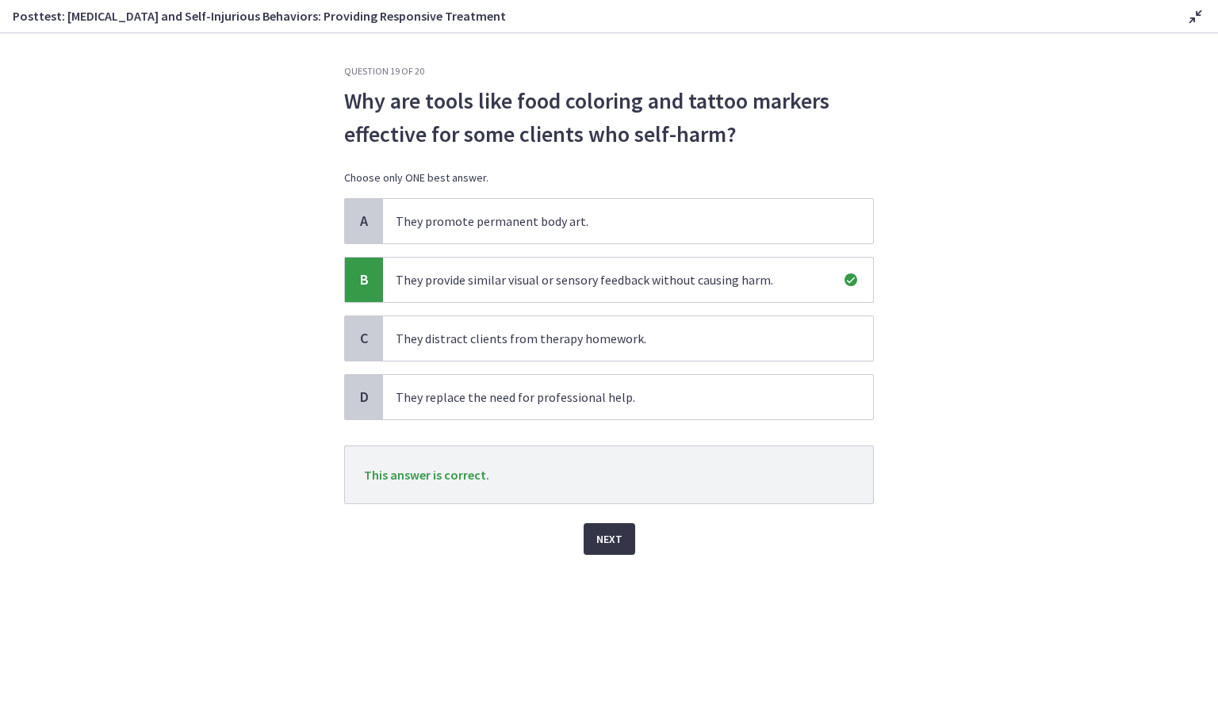
click at [608, 535] on span "Next" at bounding box center [609, 539] width 26 height 19
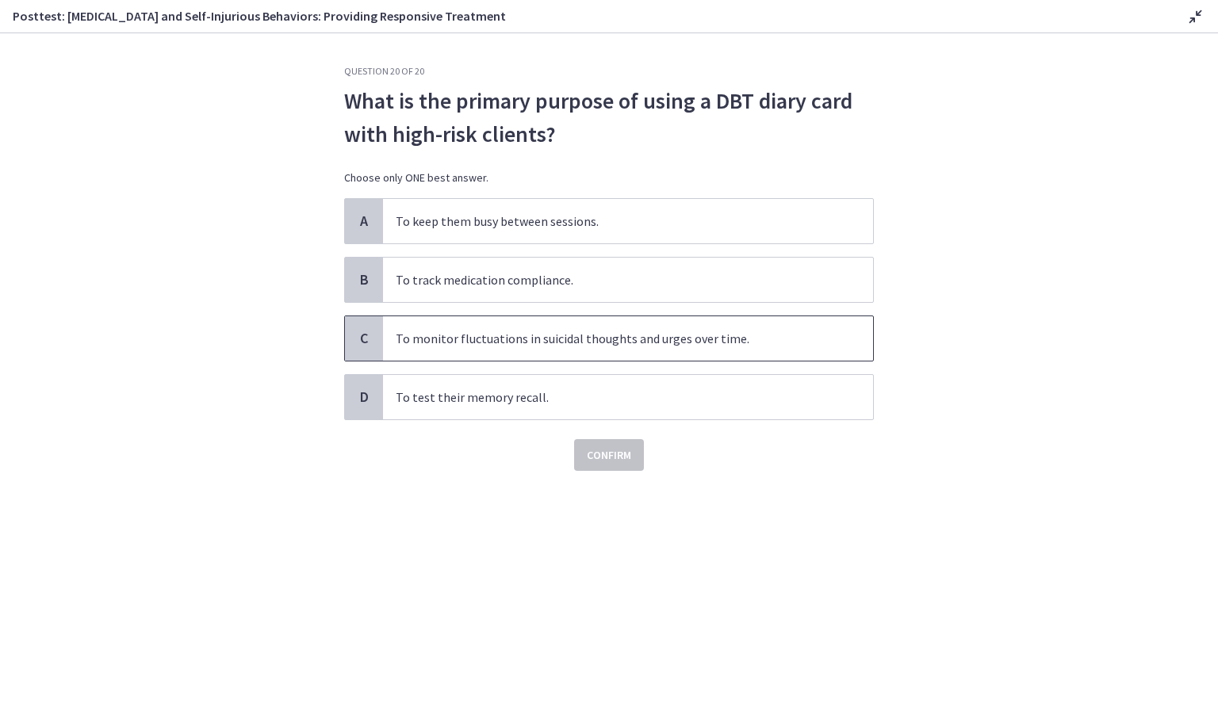
click at [760, 351] on span "To monitor fluctuations in suicidal thoughts and urges over time." at bounding box center [628, 338] width 490 height 44
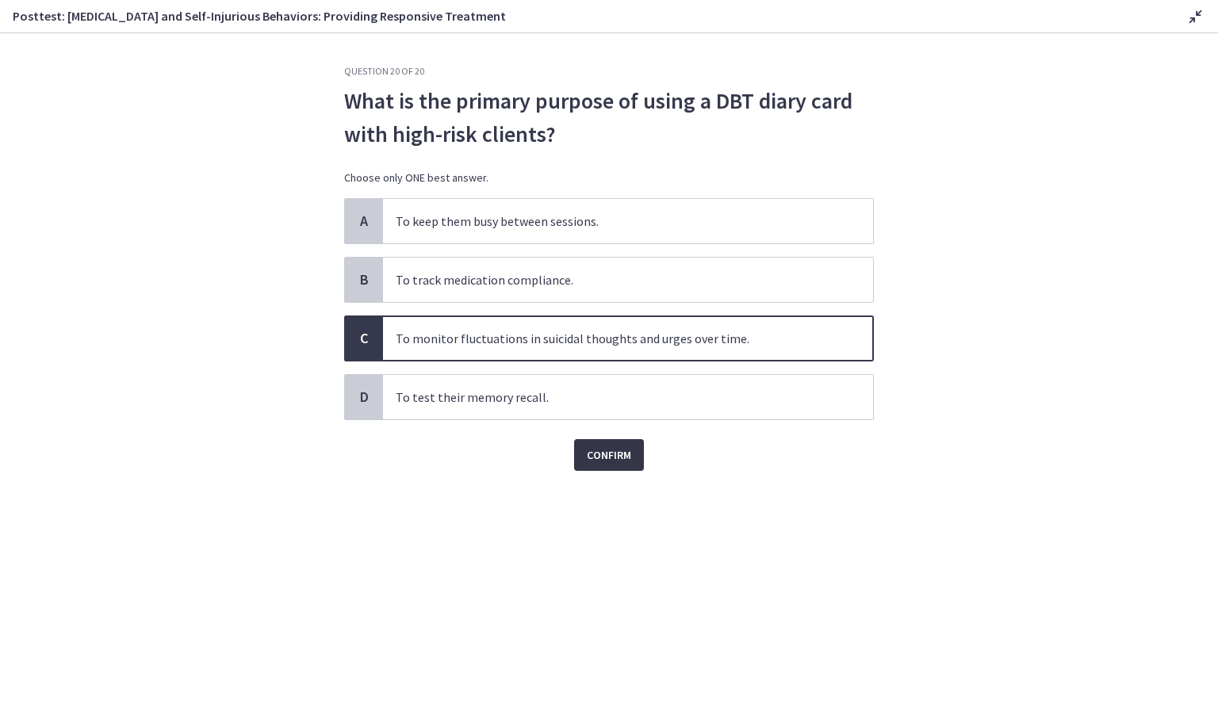
click at [621, 466] on button "Confirm" at bounding box center [609, 455] width 70 height 32
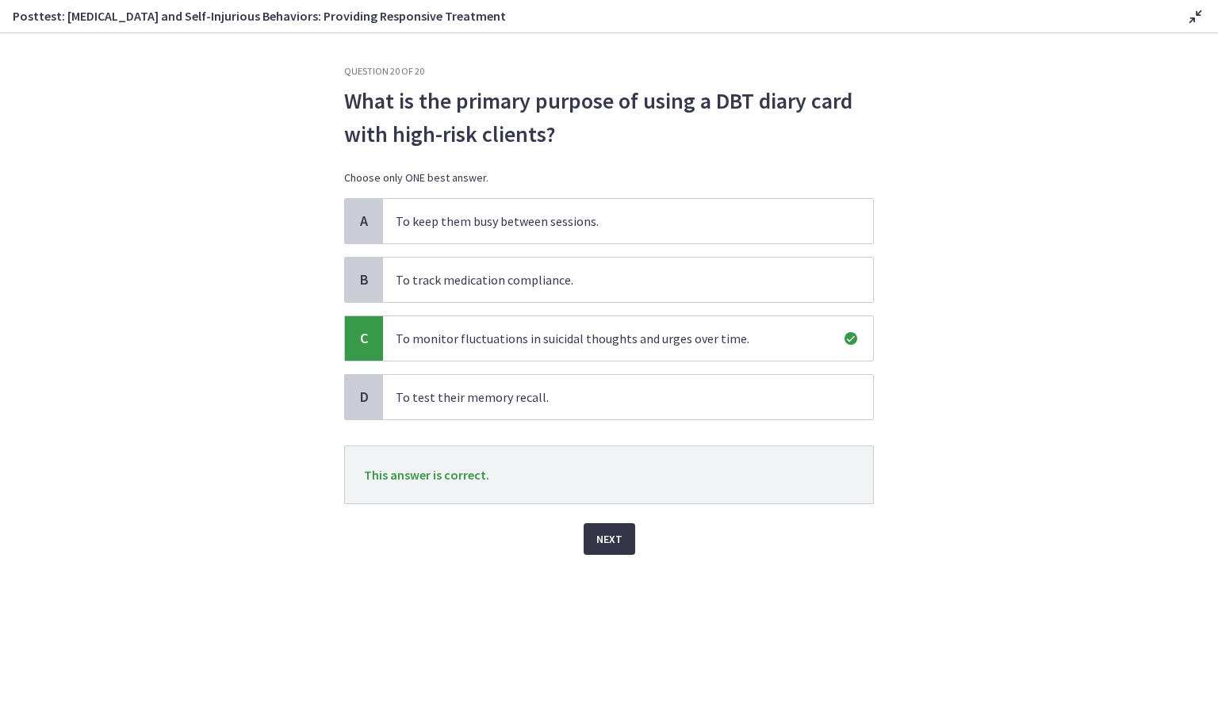
click at [621, 531] on span "Next" at bounding box center [609, 539] width 26 height 19
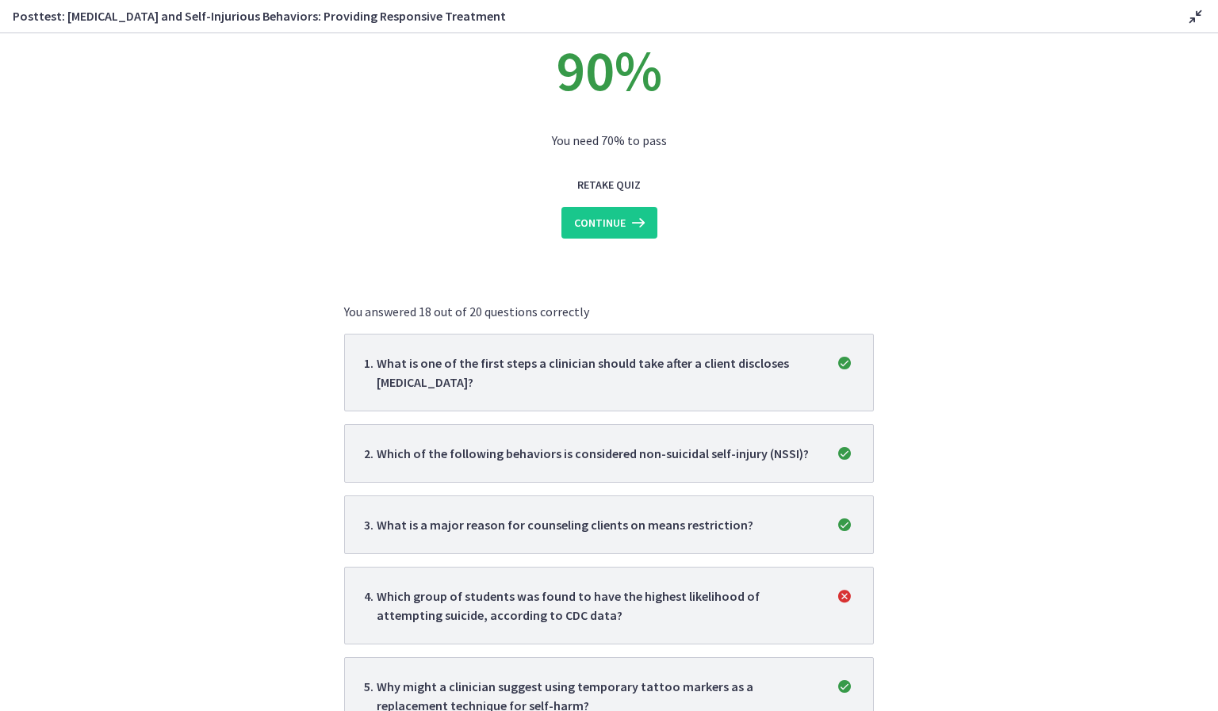
scroll to position [0, 0]
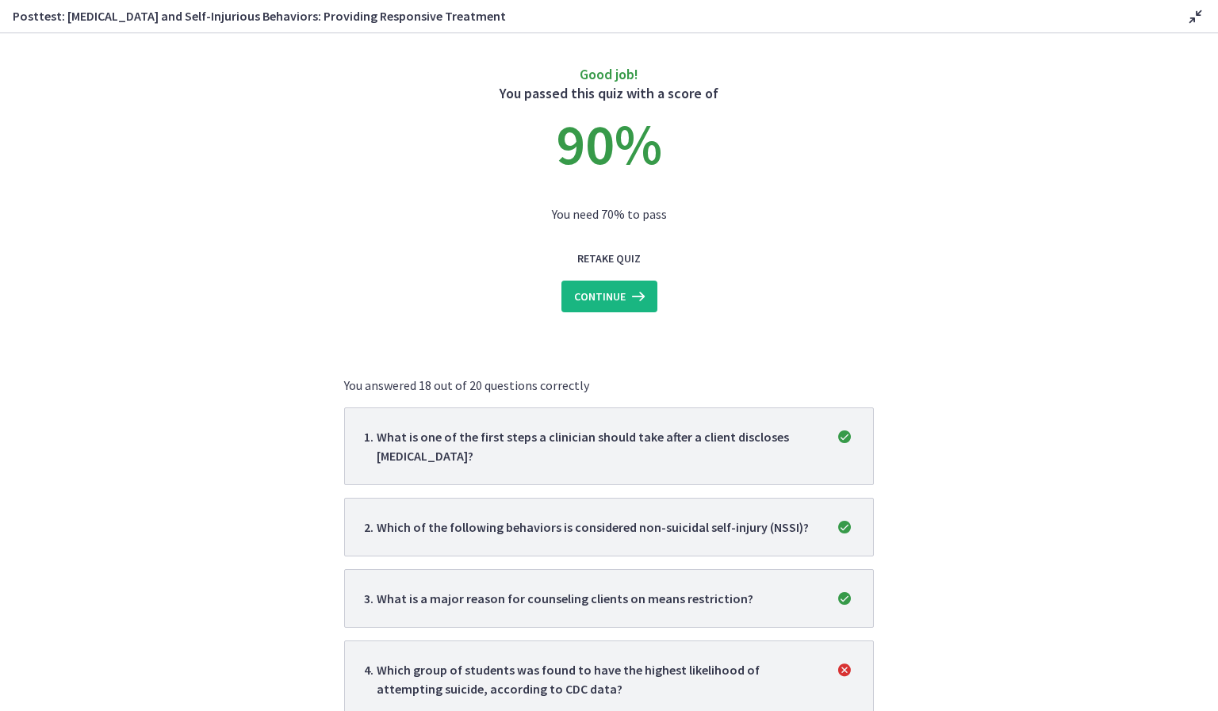
click at [606, 299] on span "Continue" at bounding box center [600, 296] width 52 height 19
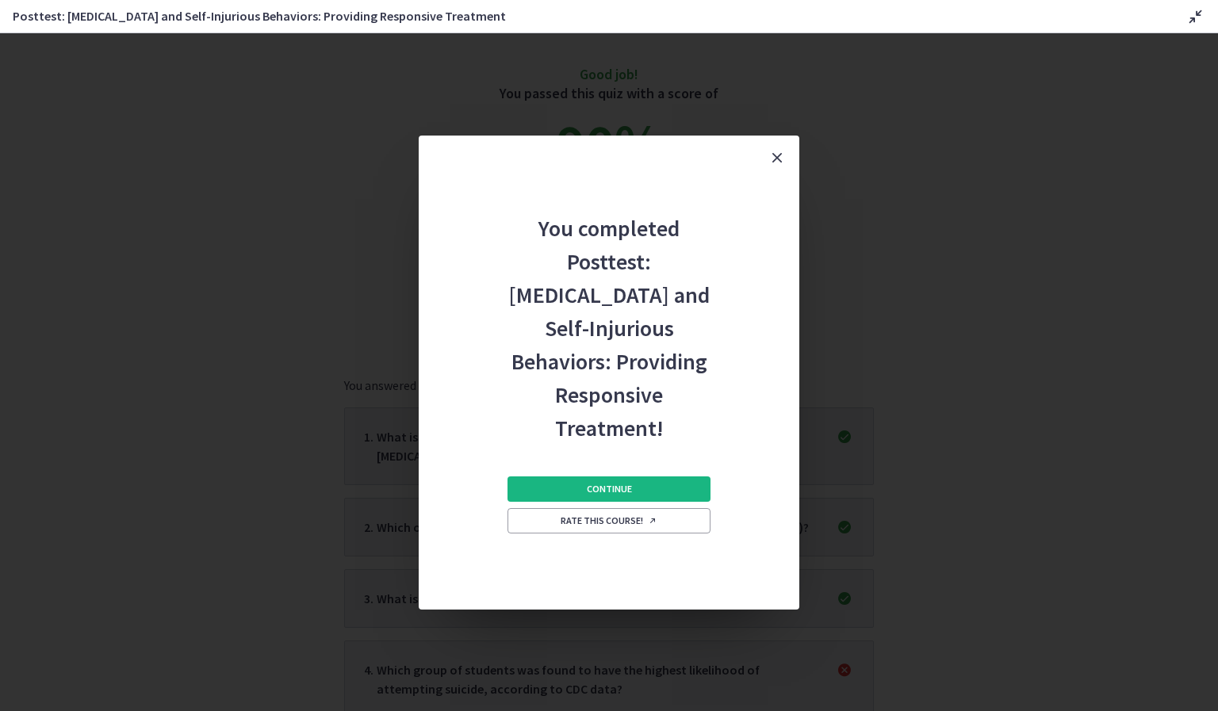
click at [596, 483] on span "Continue" at bounding box center [609, 489] width 45 height 13
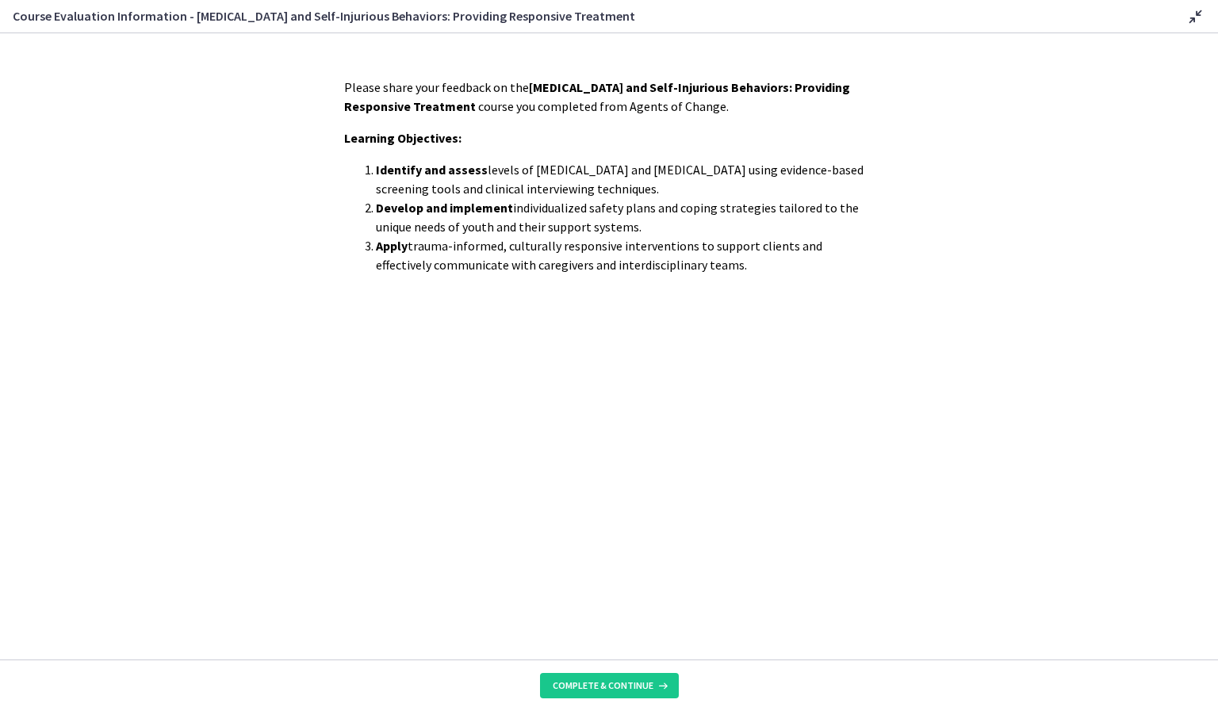
scroll to position [183, 0]
click at [1200, 14] on icon at bounding box center [1196, 16] width 19 height 19
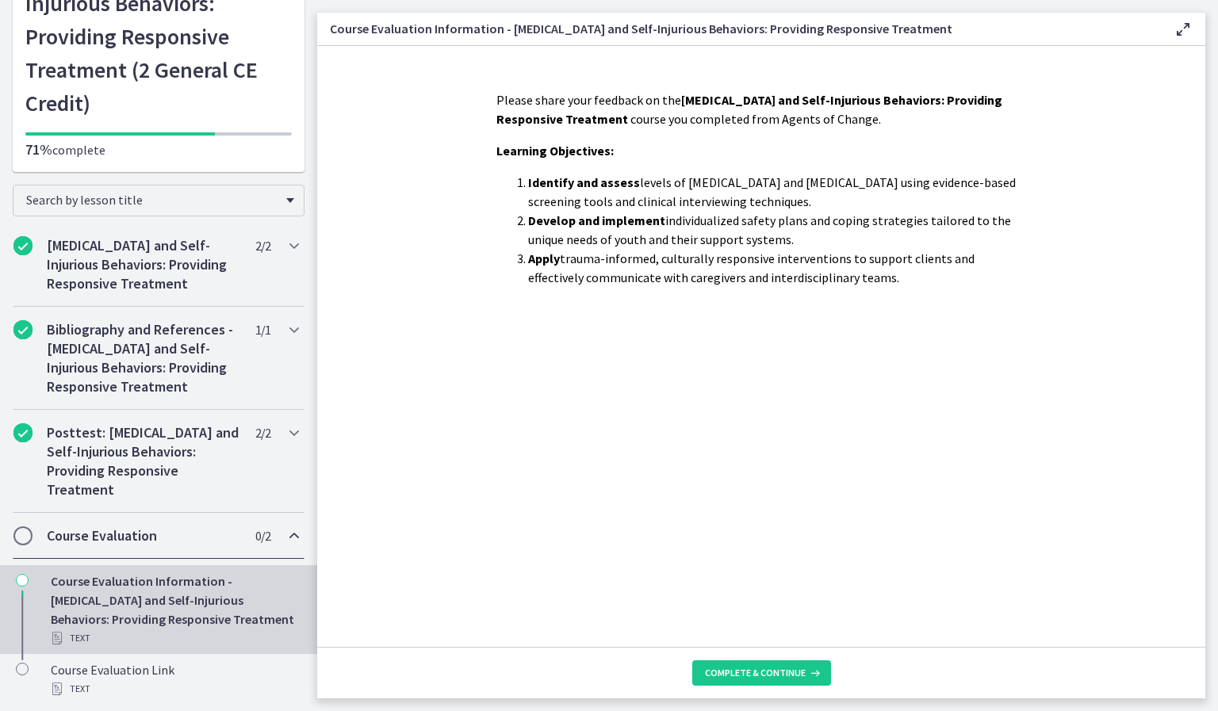
click at [91, 538] on h2 "Course Evaluation" at bounding box center [144, 536] width 194 height 19
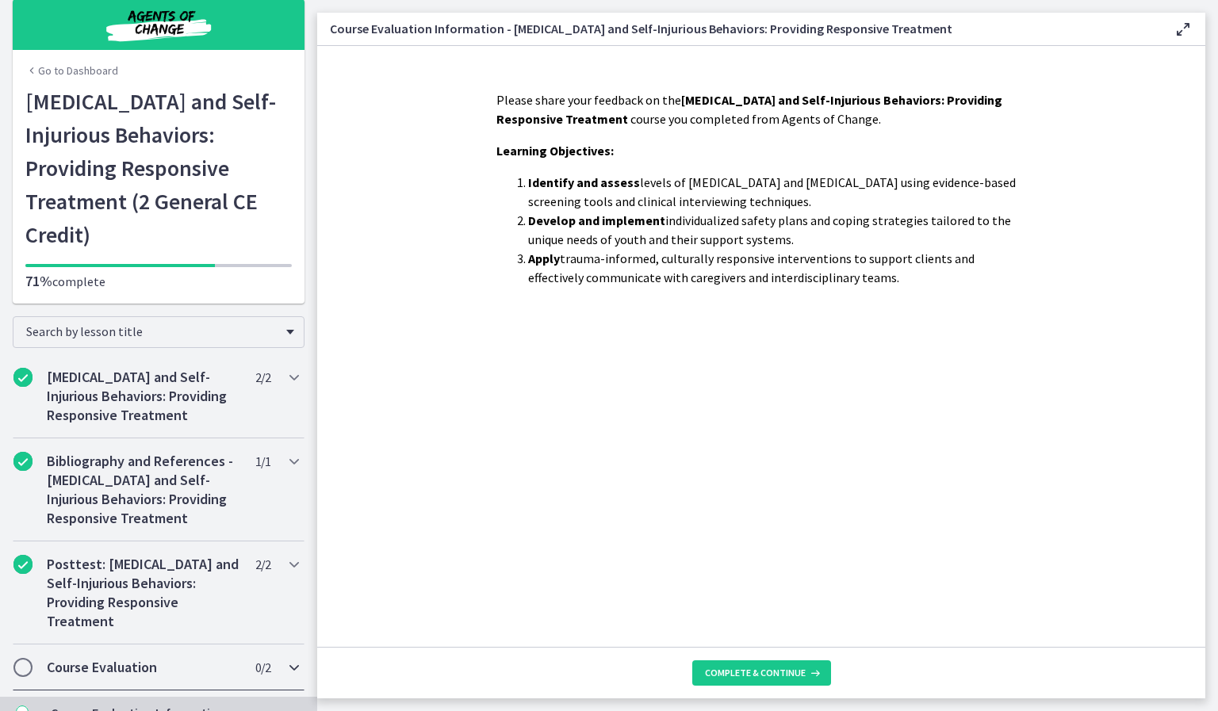
scroll to position [0, 0]
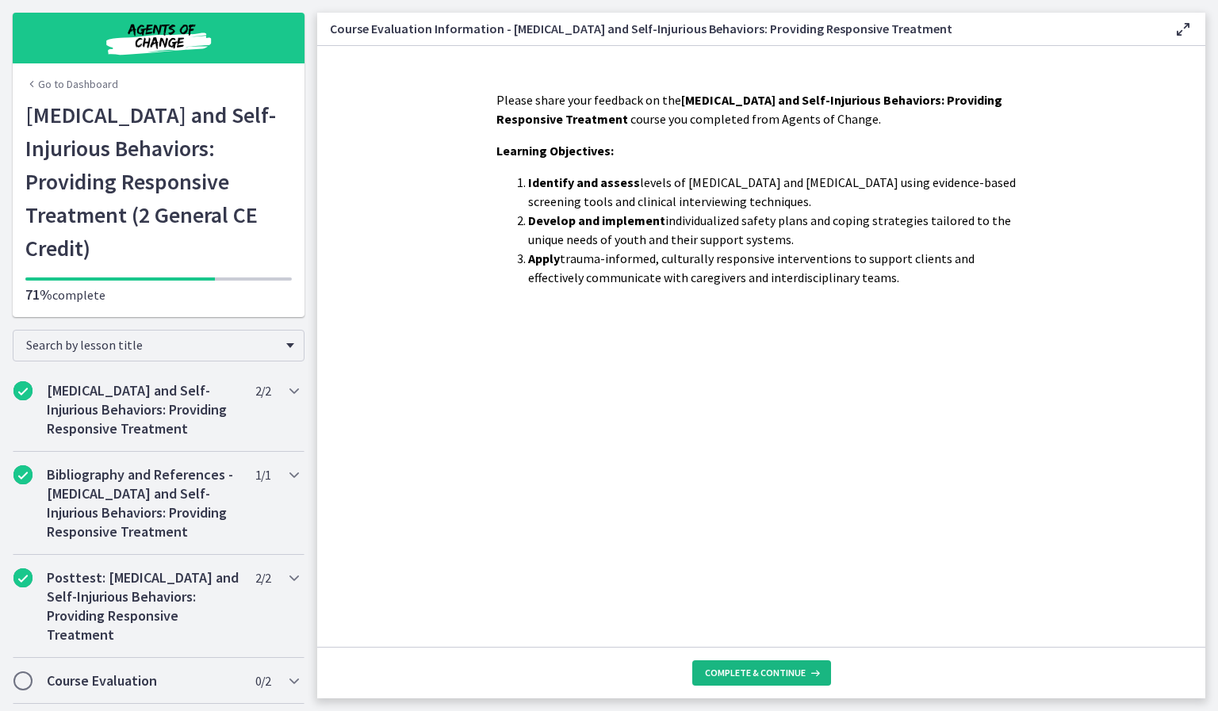
click at [746, 676] on span "Complete & continue" at bounding box center [755, 673] width 101 height 13
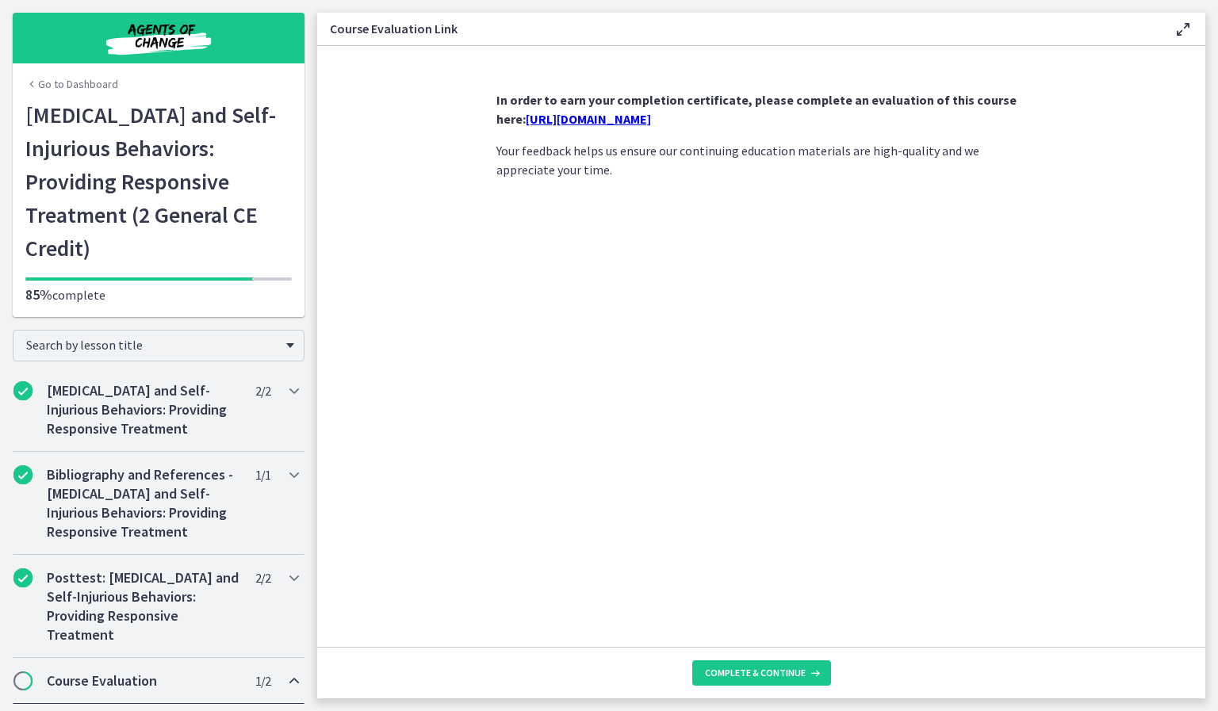
click at [635, 125] on link "[URL][DOMAIN_NAME]" at bounding box center [588, 119] width 125 height 16
click at [761, 674] on span "Complete & continue" at bounding box center [755, 673] width 101 height 13
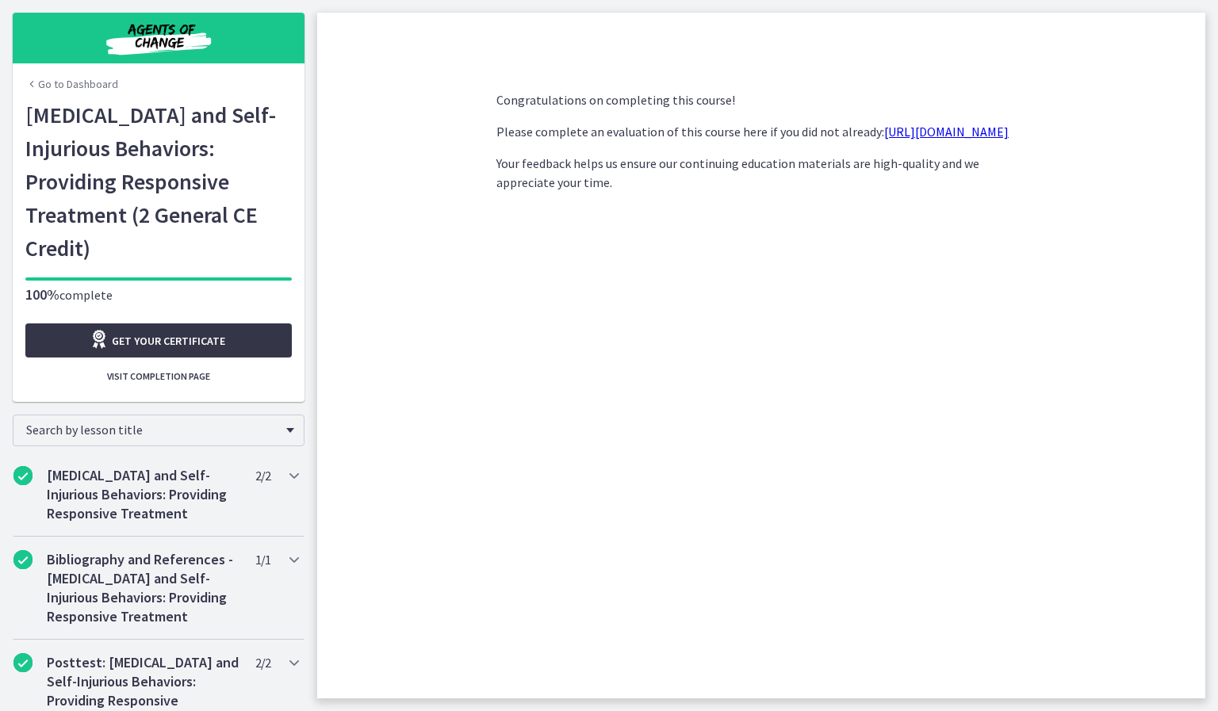
click at [172, 335] on span "Get your certificate" at bounding box center [168, 341] width 113 height 19
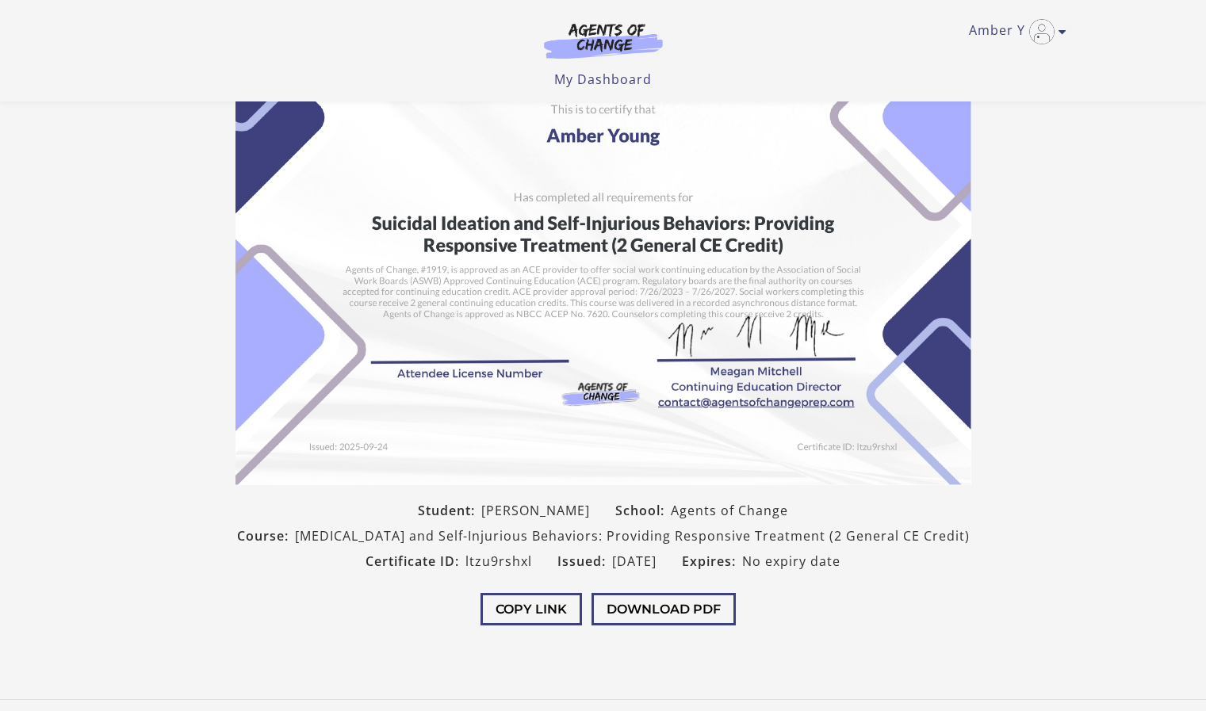
scroll to position [109, 0]
click at [664, 606] on button "Download PDF" at bounding box center [664, 609] width 144 height 33
